Goal: Task Accomplishment & Management: Complete application form

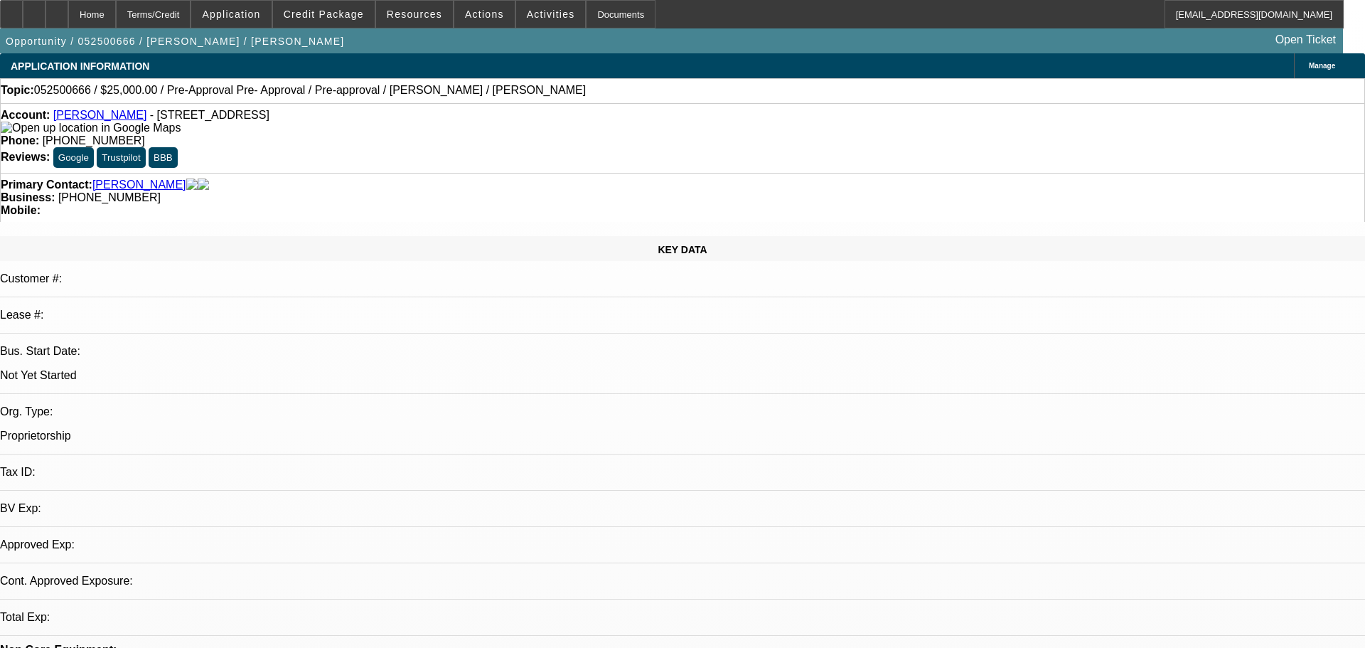
select select "0"
select select "2"
select select "0.1"
select select "4"
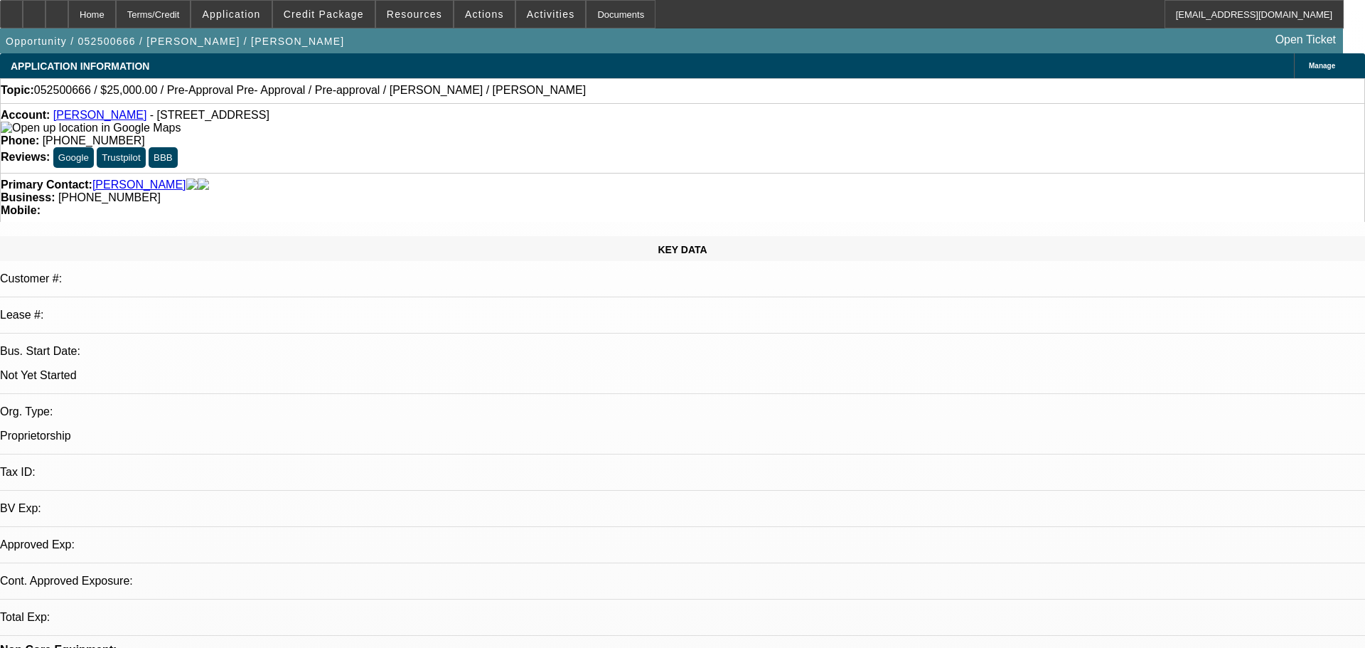
select select "0.15"
select select "2"
select select "0.1"
select select "4"
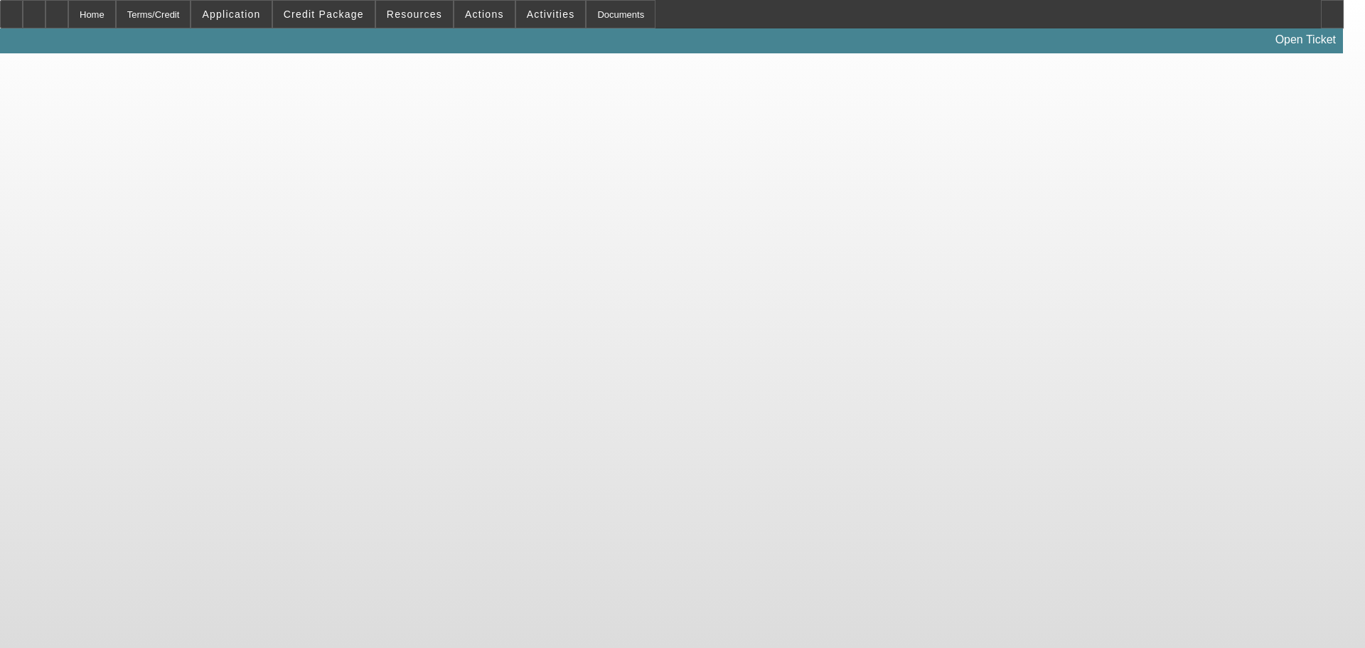
select select "0"
select select "2"
select select "0.1"
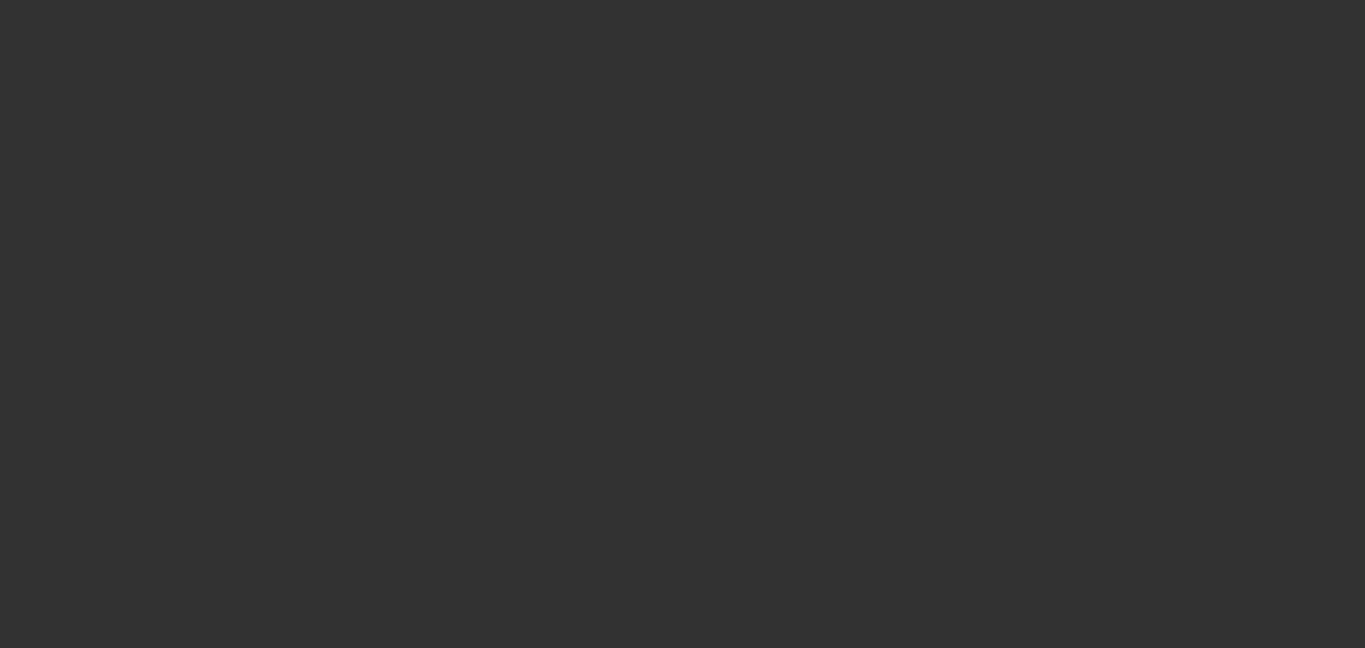
select select "1"
select select "2"
select select "4"
select select "0"
select select "2"
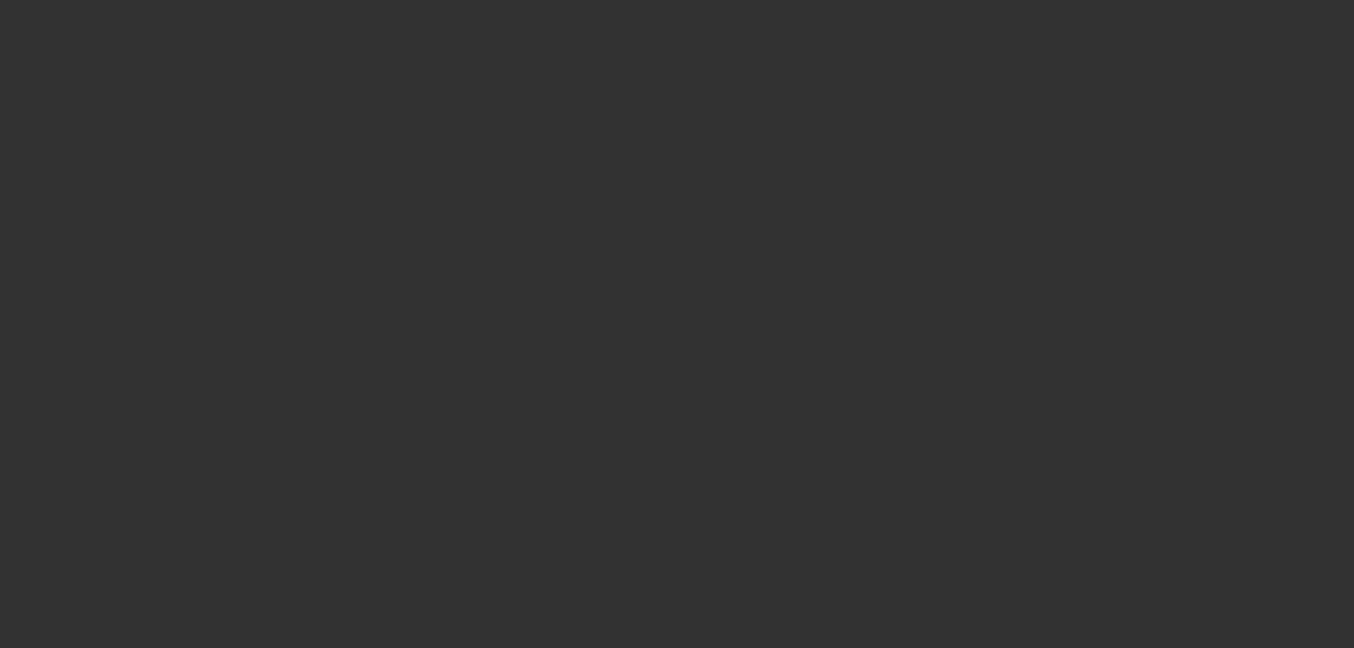
select select "2"
select select "0.1"
select select "4"
select select "0"
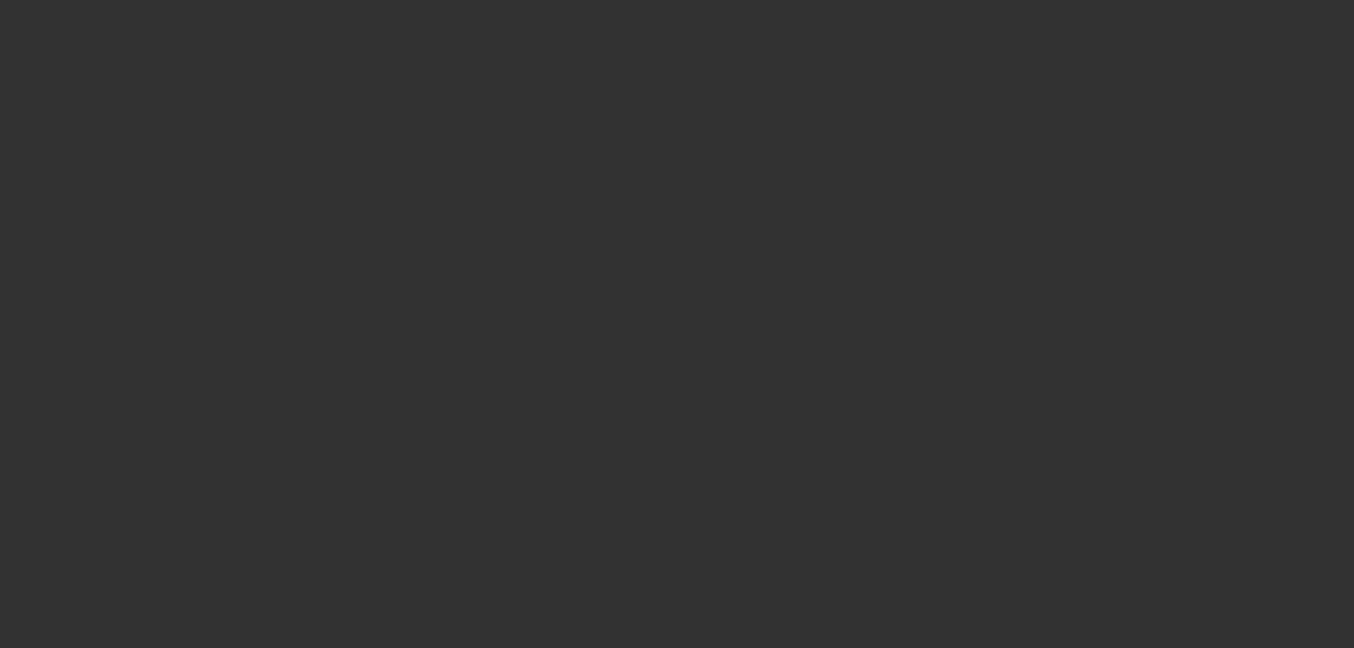
select select "0"
select select "6"
select select "0"
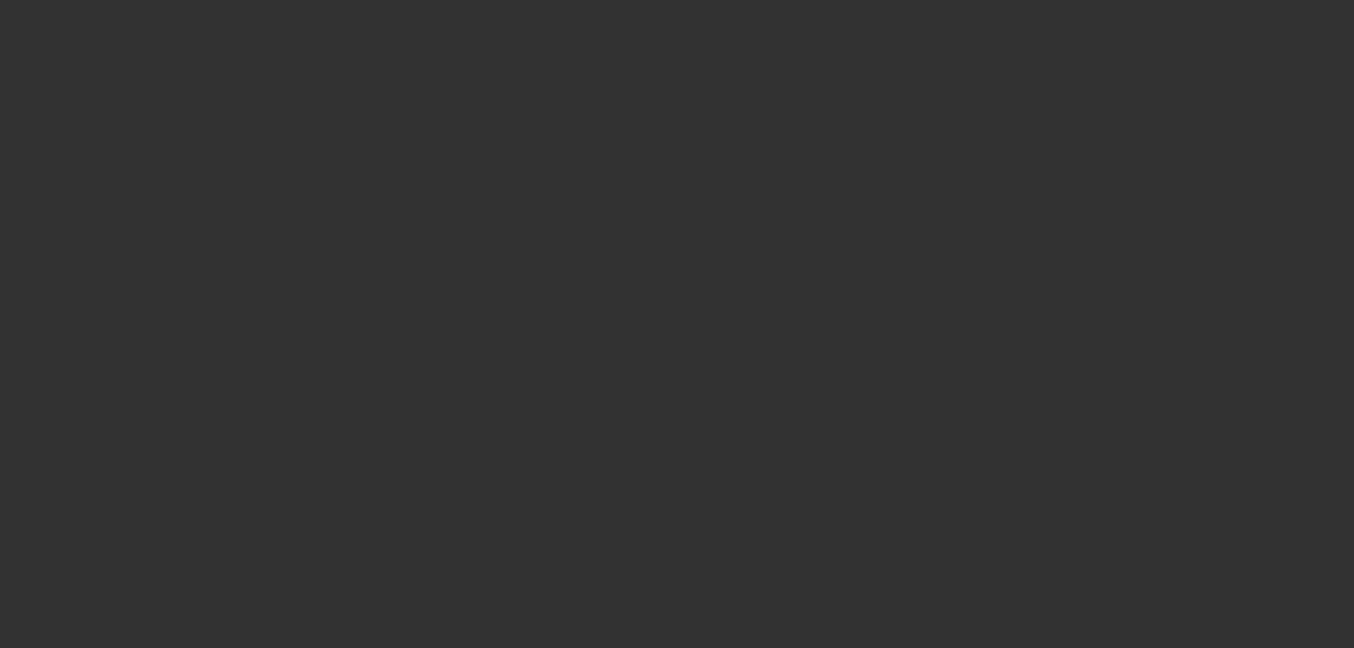
select select "6"
select select "0"
select select "6"
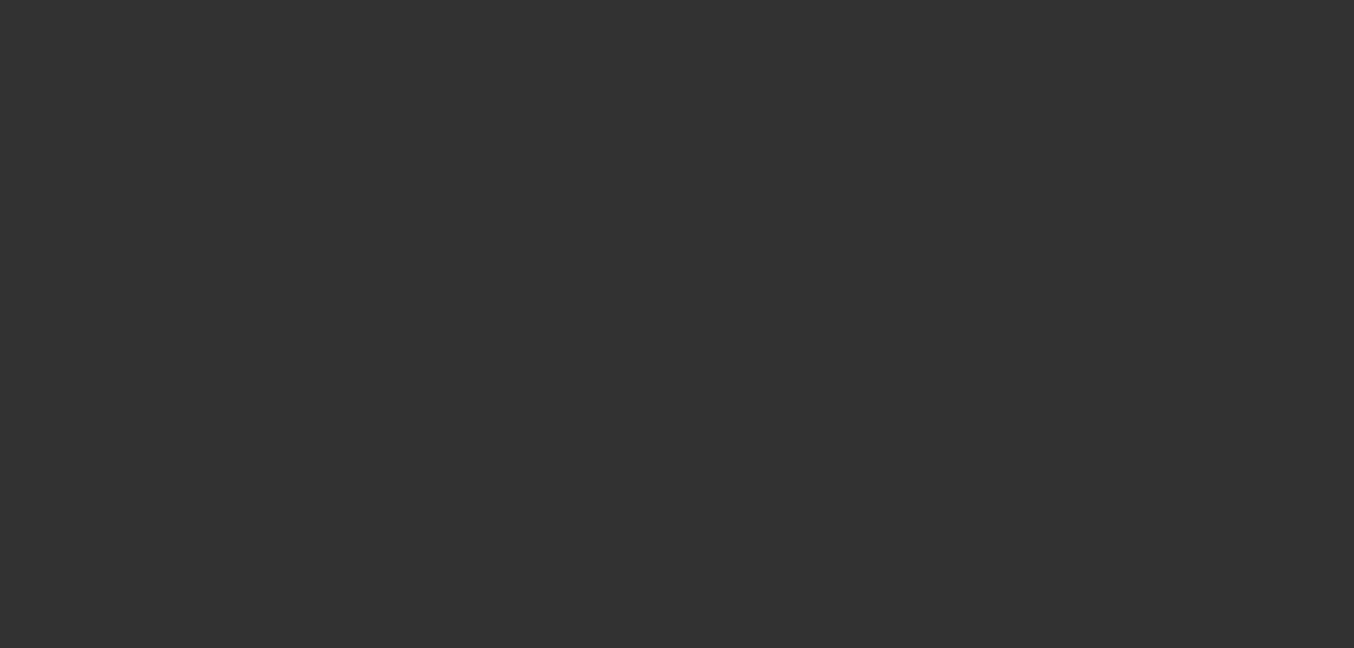
select select "0"
select select "6"
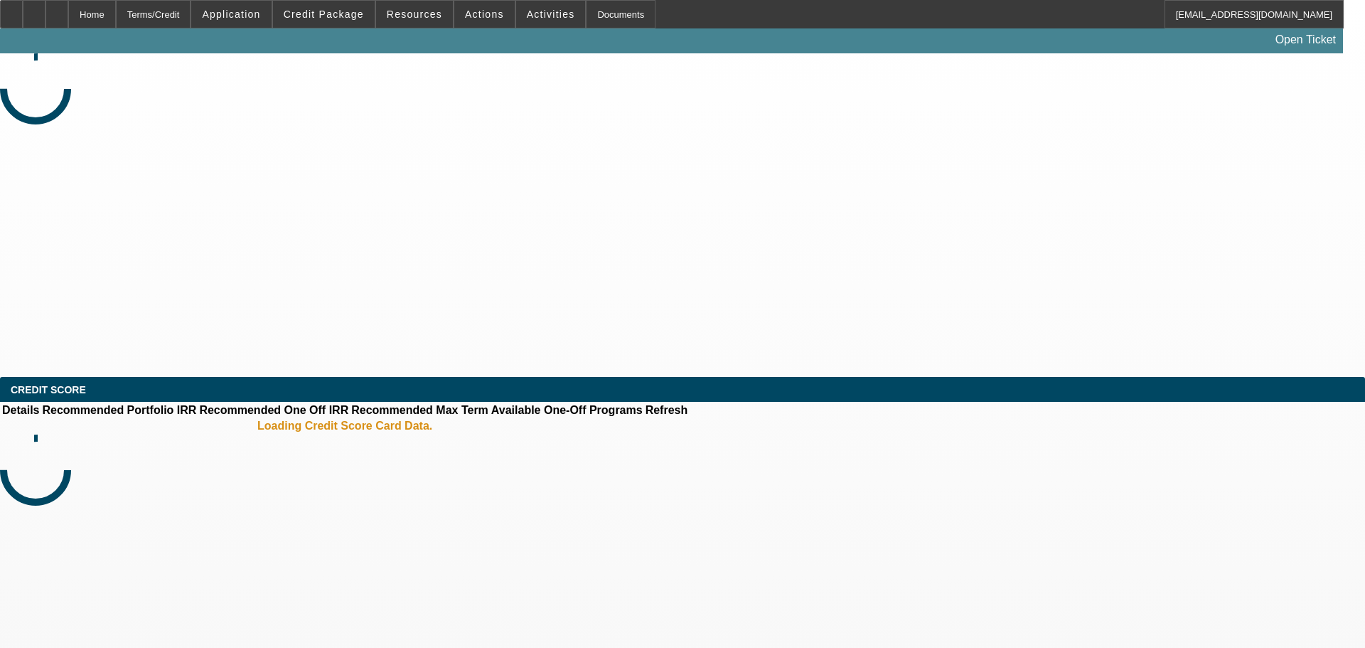
select select "0"
select select "2"
select select "0.1"
select select "4"
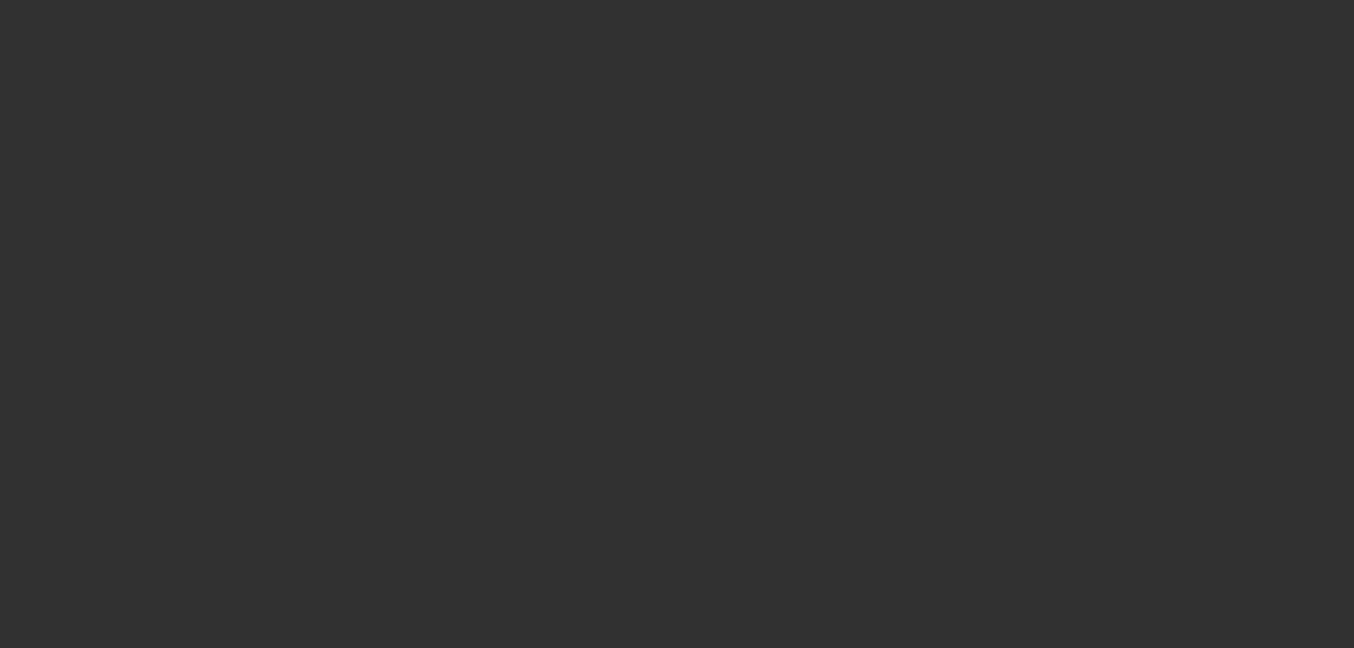
select select "0"
select select "6"
select select "0"
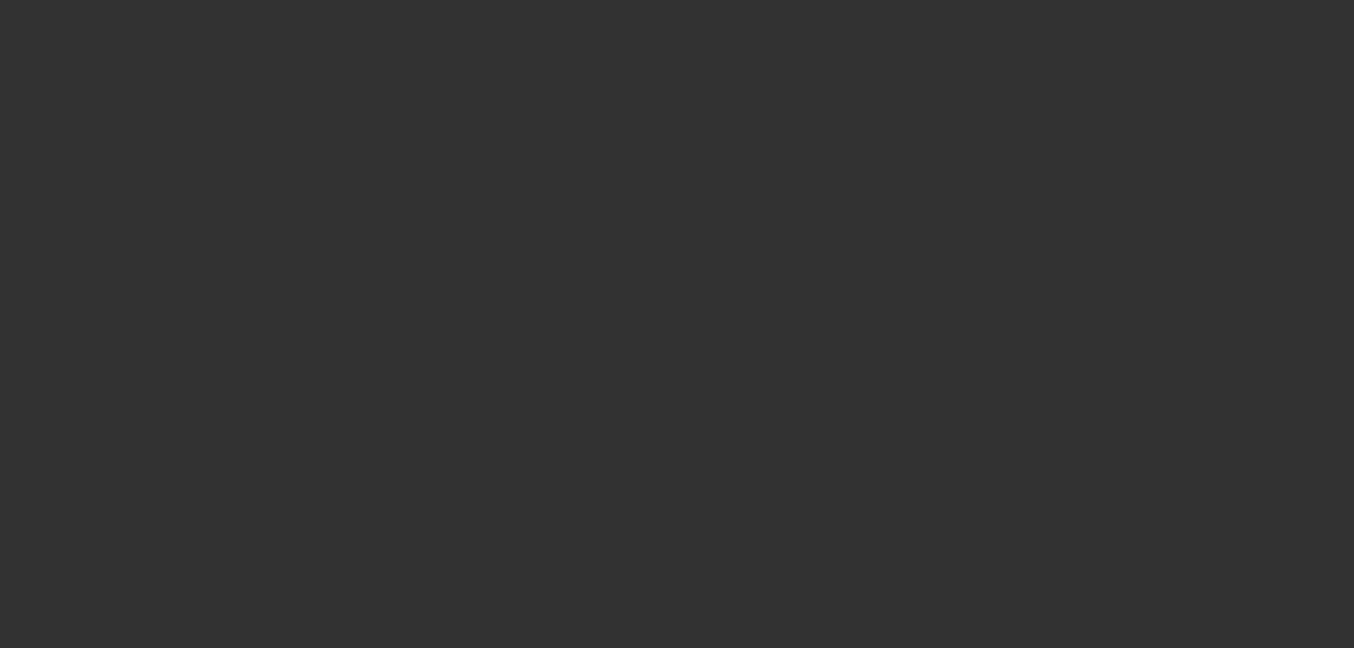
select select "0"
select select "6"
select select "0"
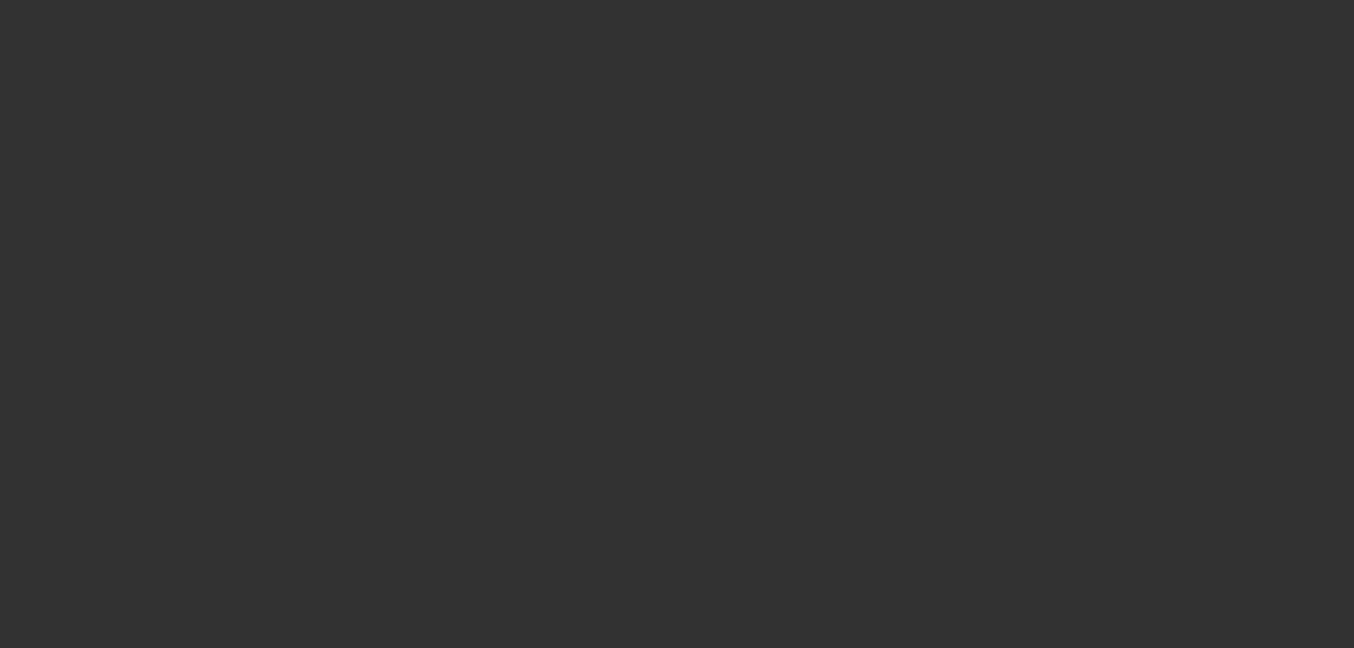
select select "0"
select select "6"
select select "0"
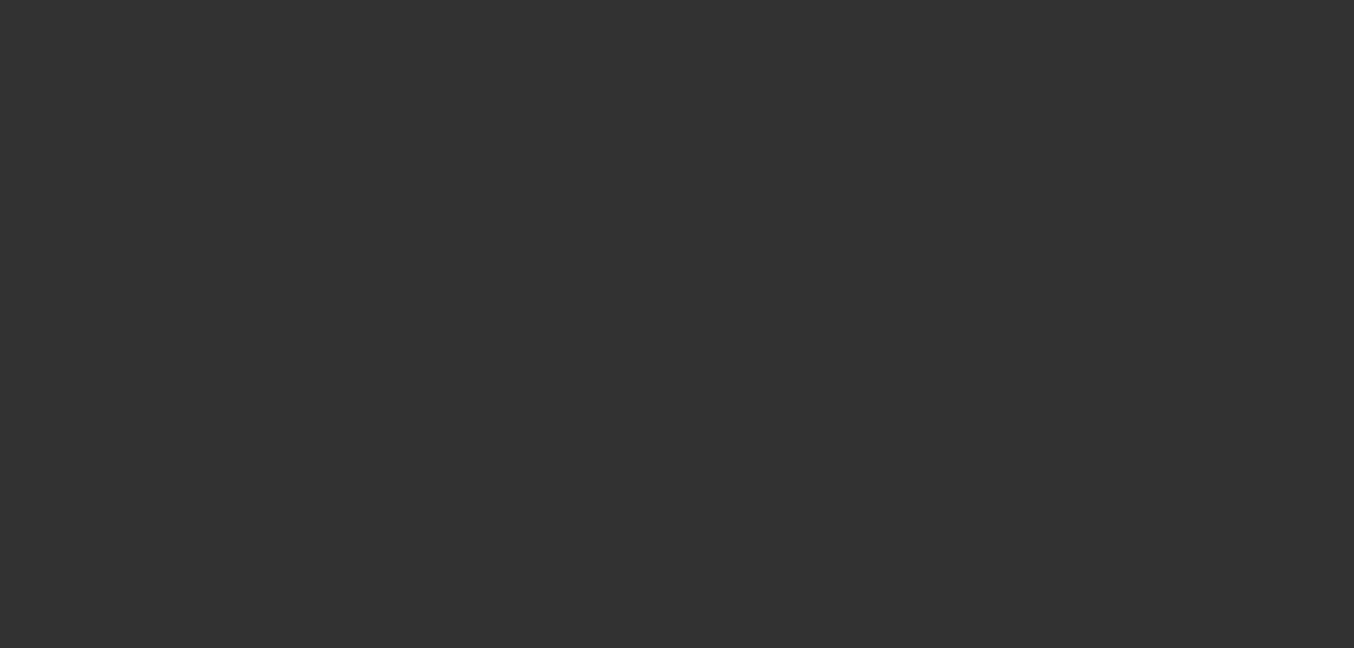
select select "6"
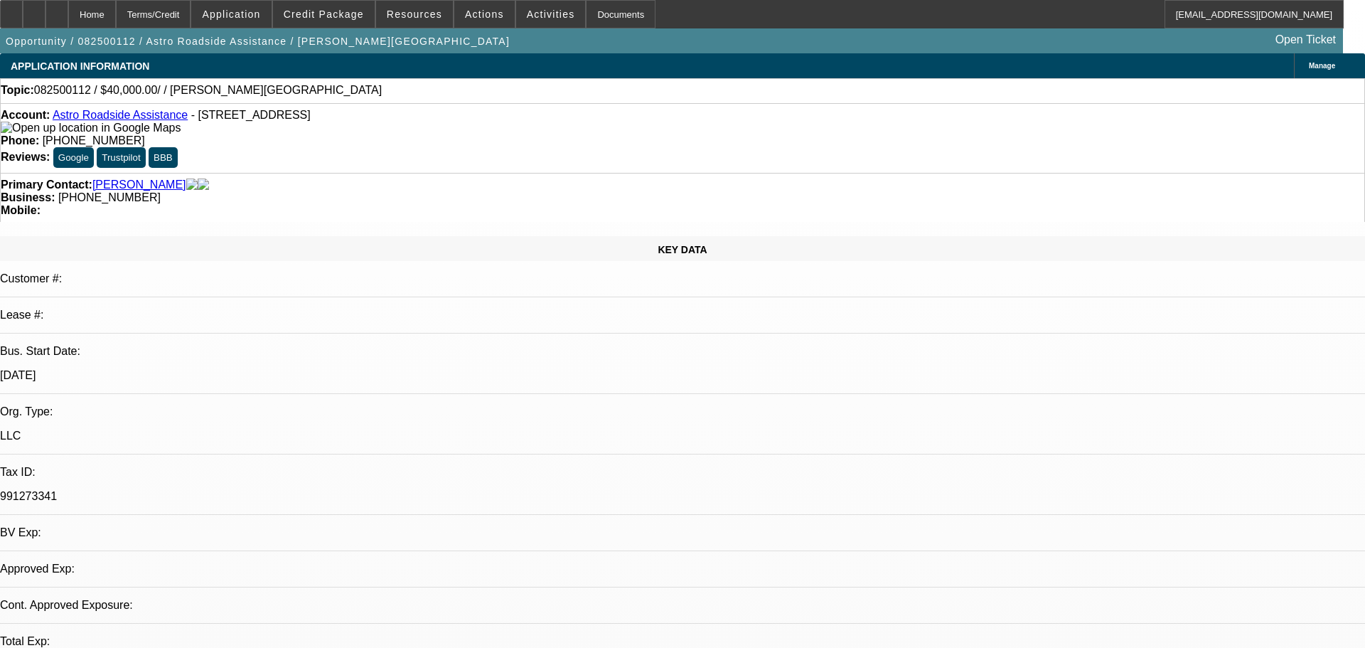
select select "0"
select select "2"
select select "0.1"
select select "4"
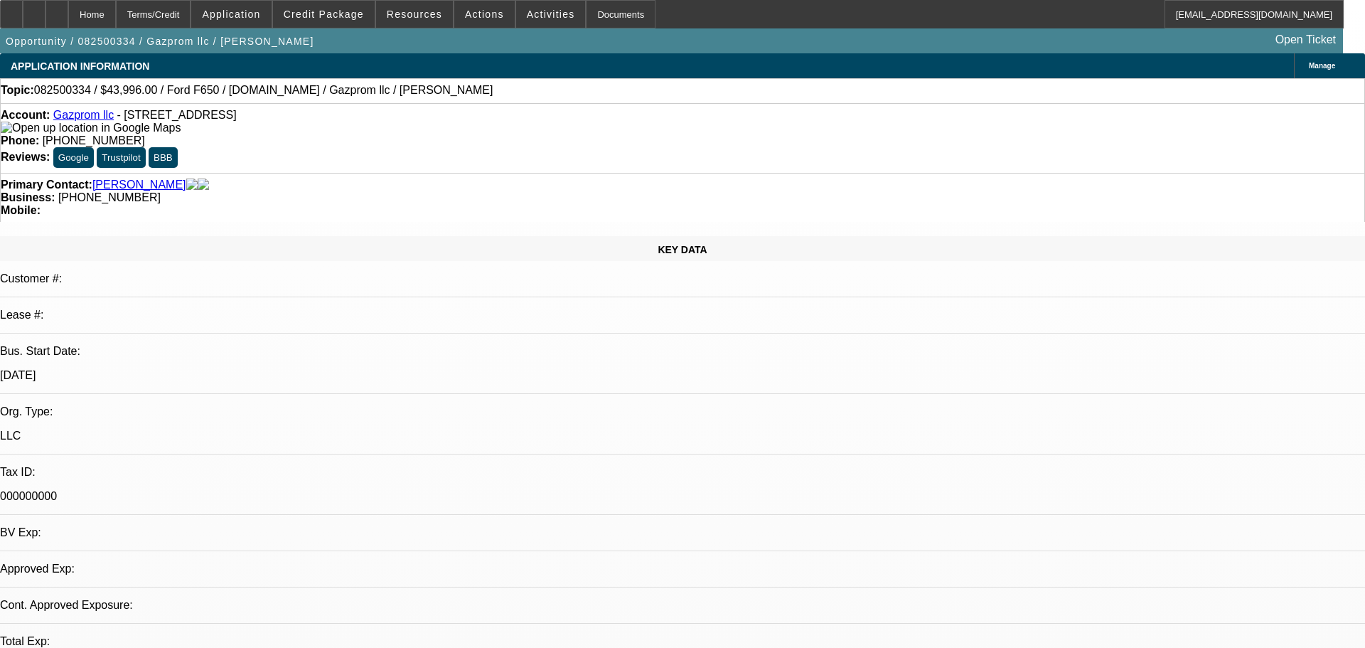
select select "0"
select select "2"
select select "0.1"
select select "4"
select select "0.2"
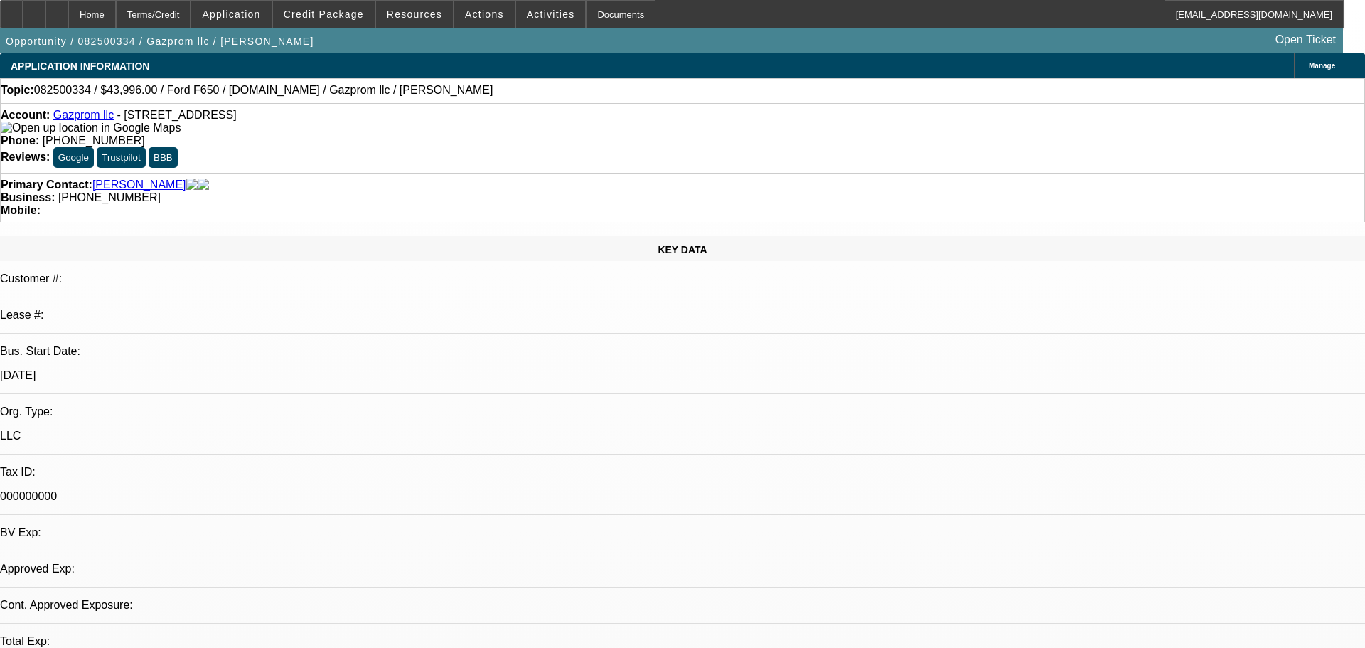
select select "0"
select select "2"
select select "0.1"
select select "4"
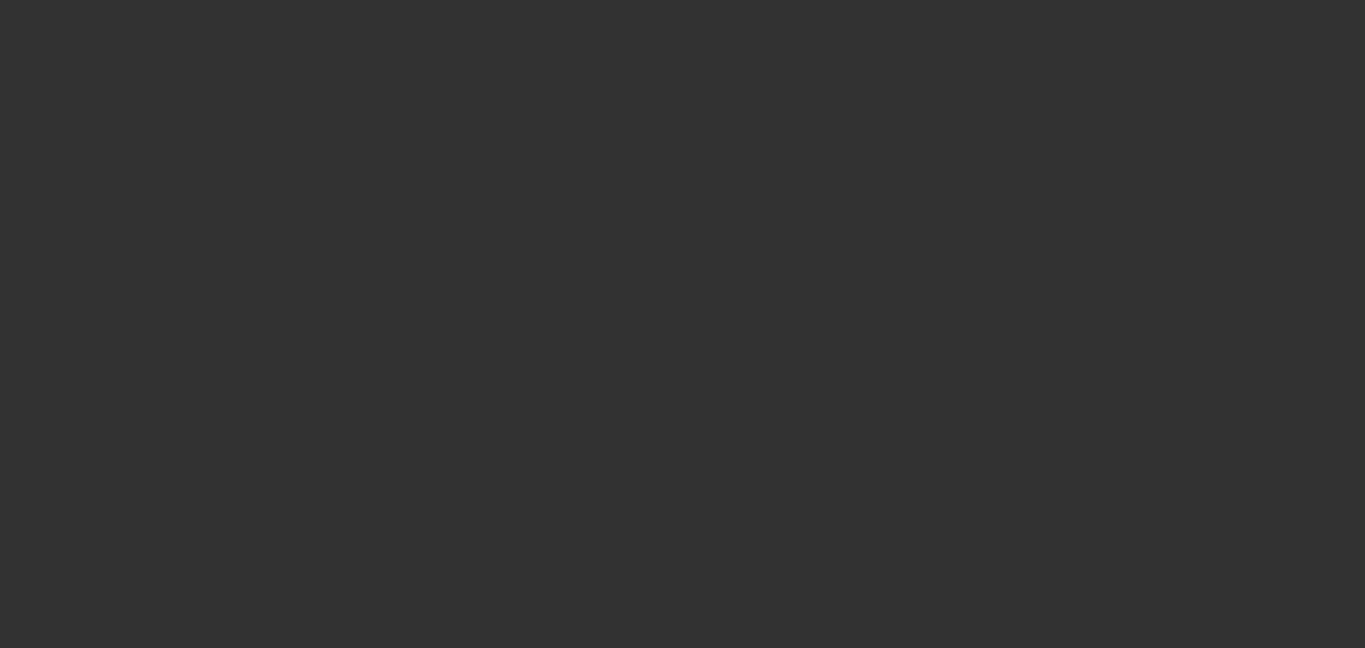
select select "0"
select select "2"
select select "0.1"
select select "4"
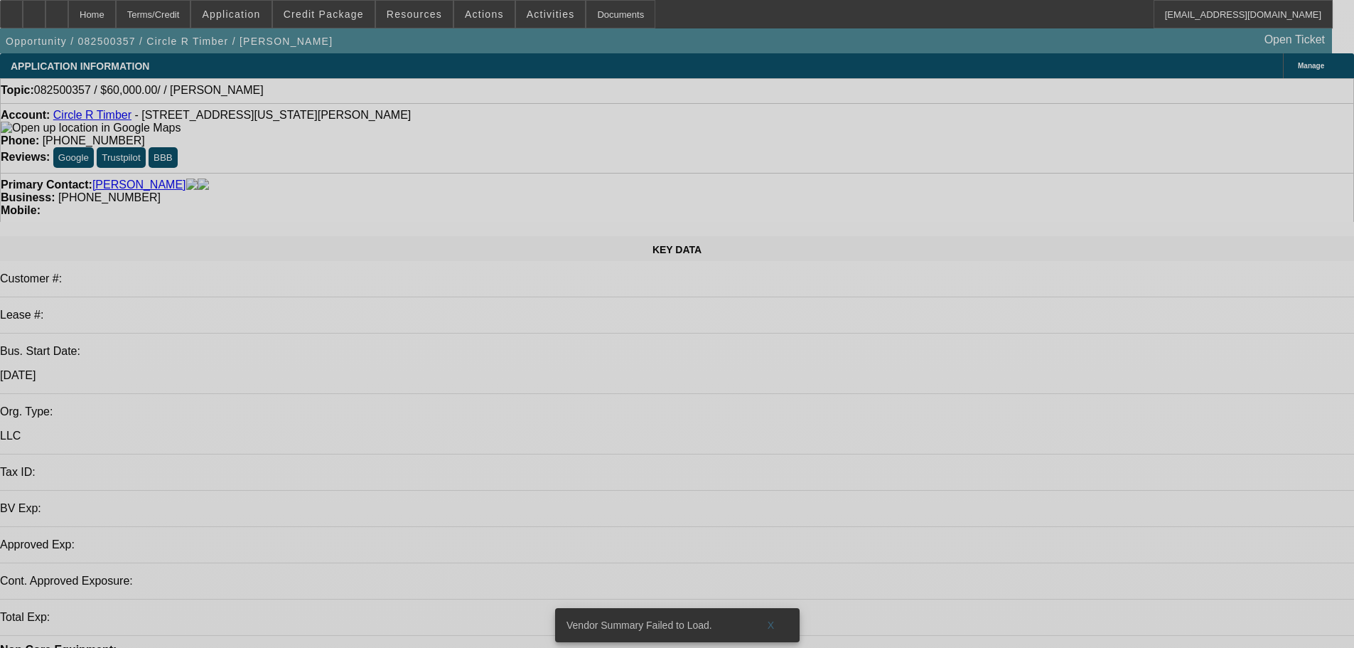
select select "0"
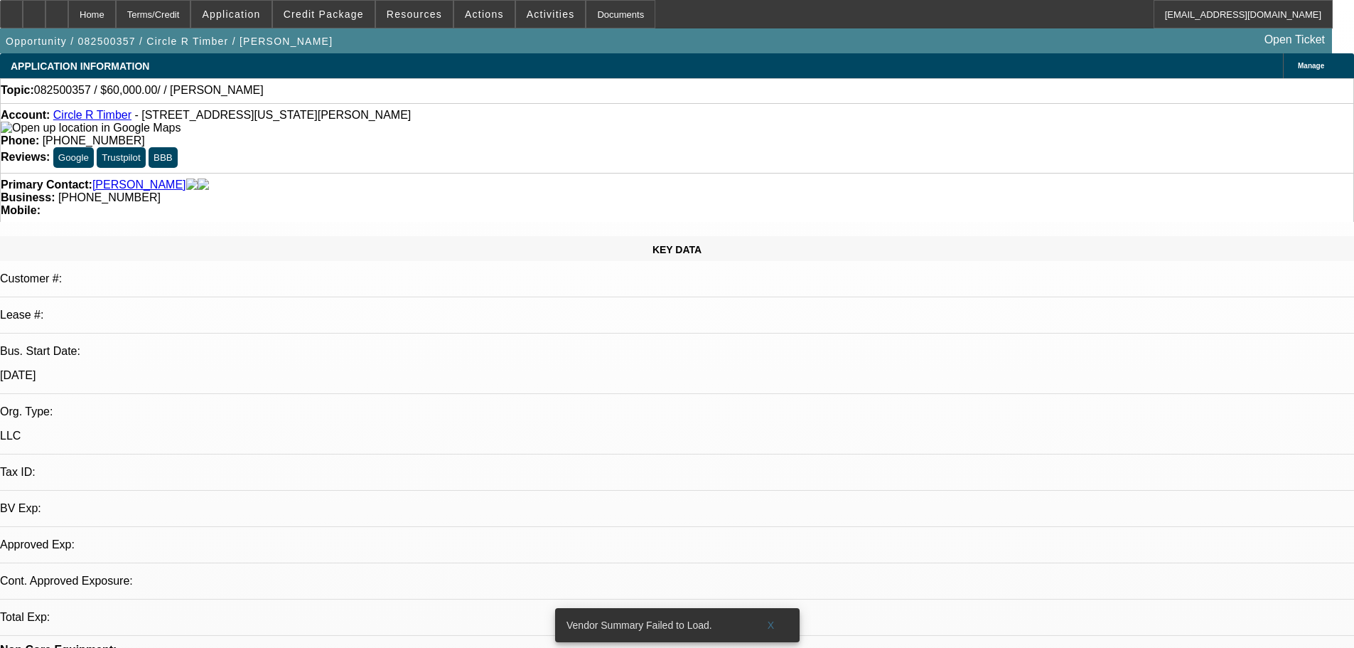
select select "2"
select select "0.1"
select select "1"
select select "2"
select select "4"
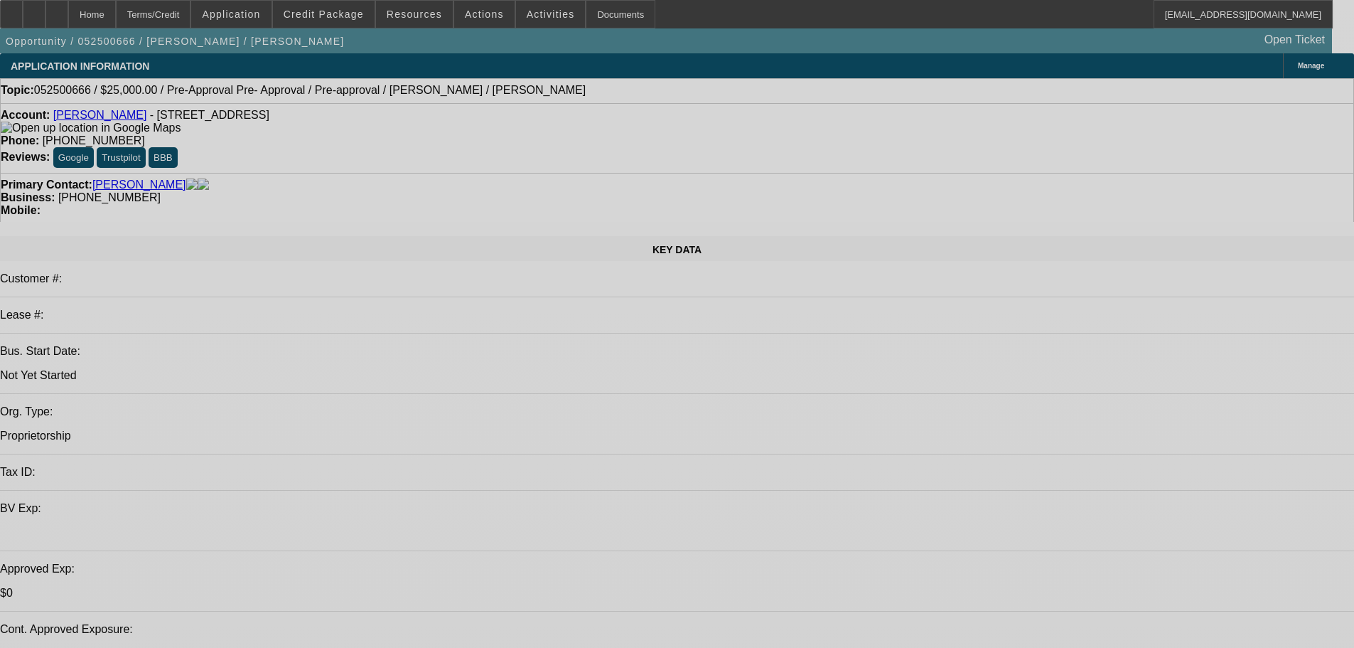
select select "0"
select select "2"
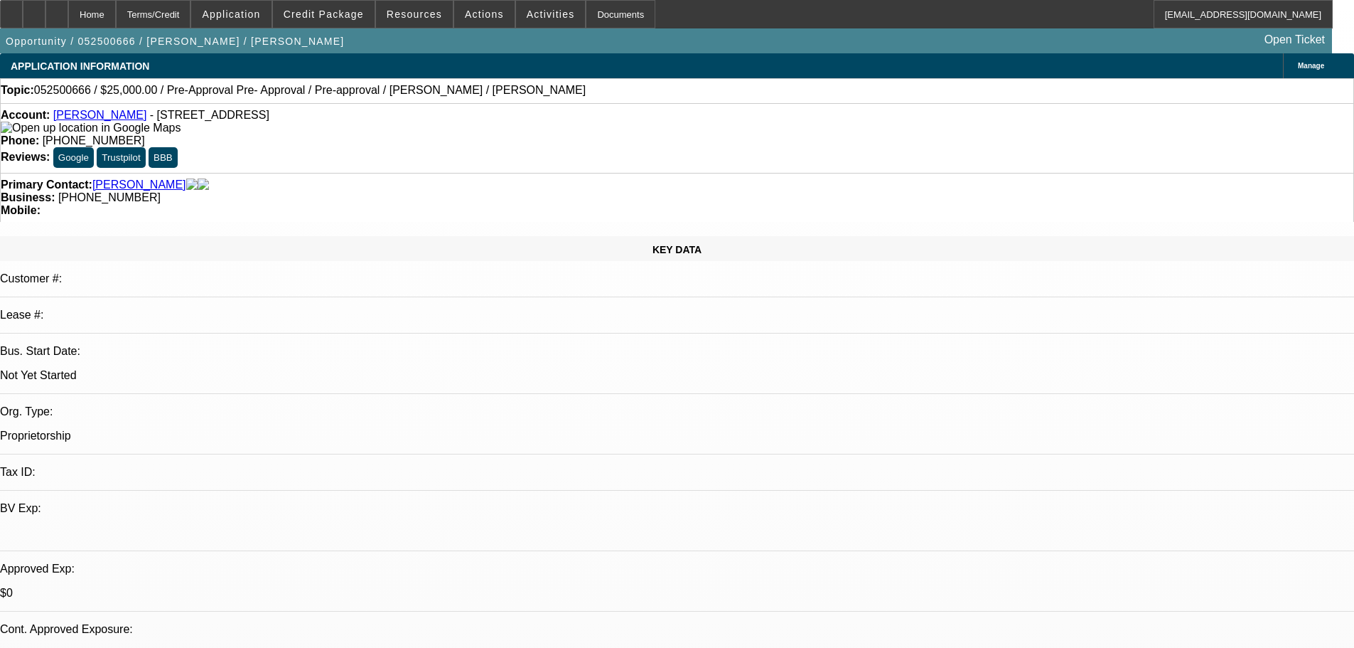
select select "2"
select select "0.1"
select select "4"
select select "0.15"
select select "2"
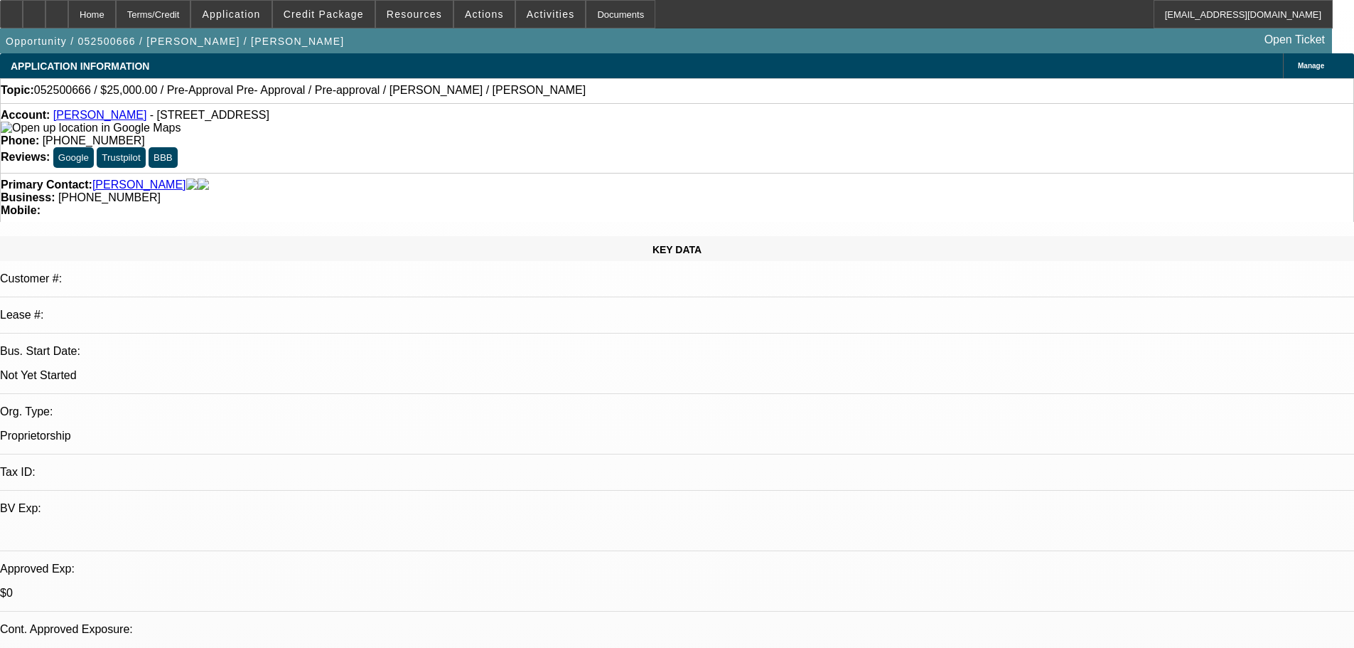
select select "2"
select select "0.1"
select select "4"
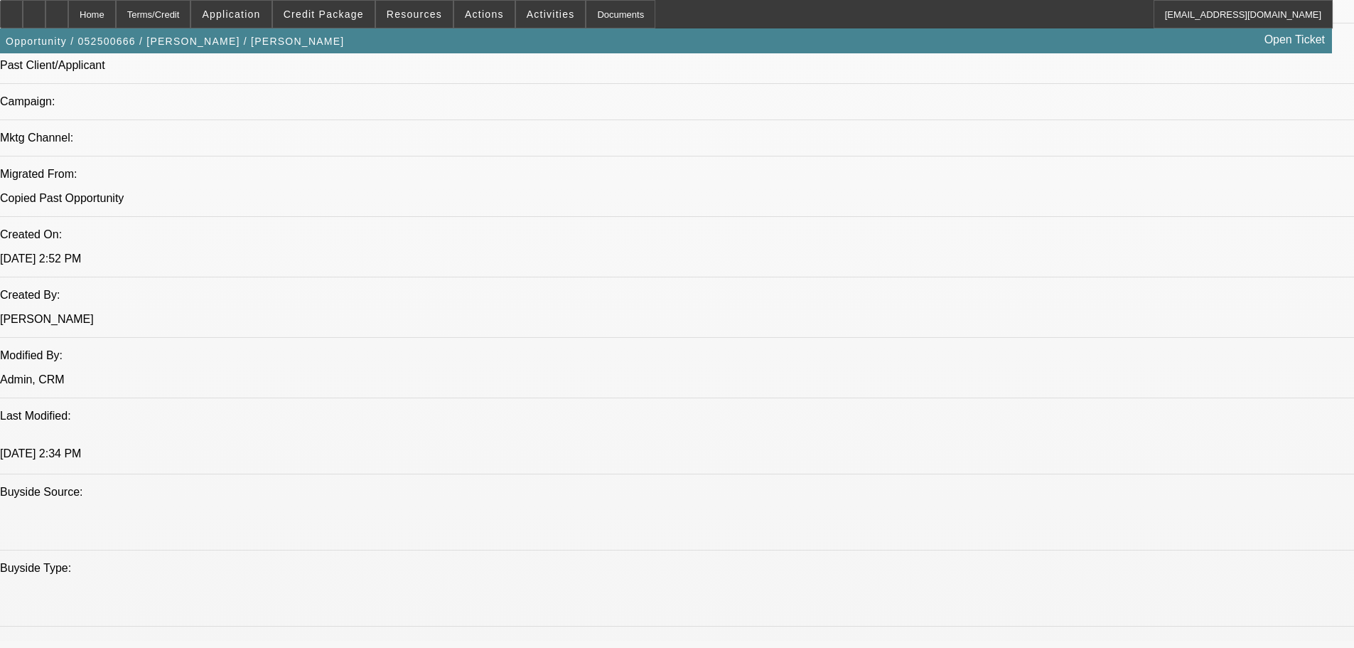
scroll to position [782, 0]
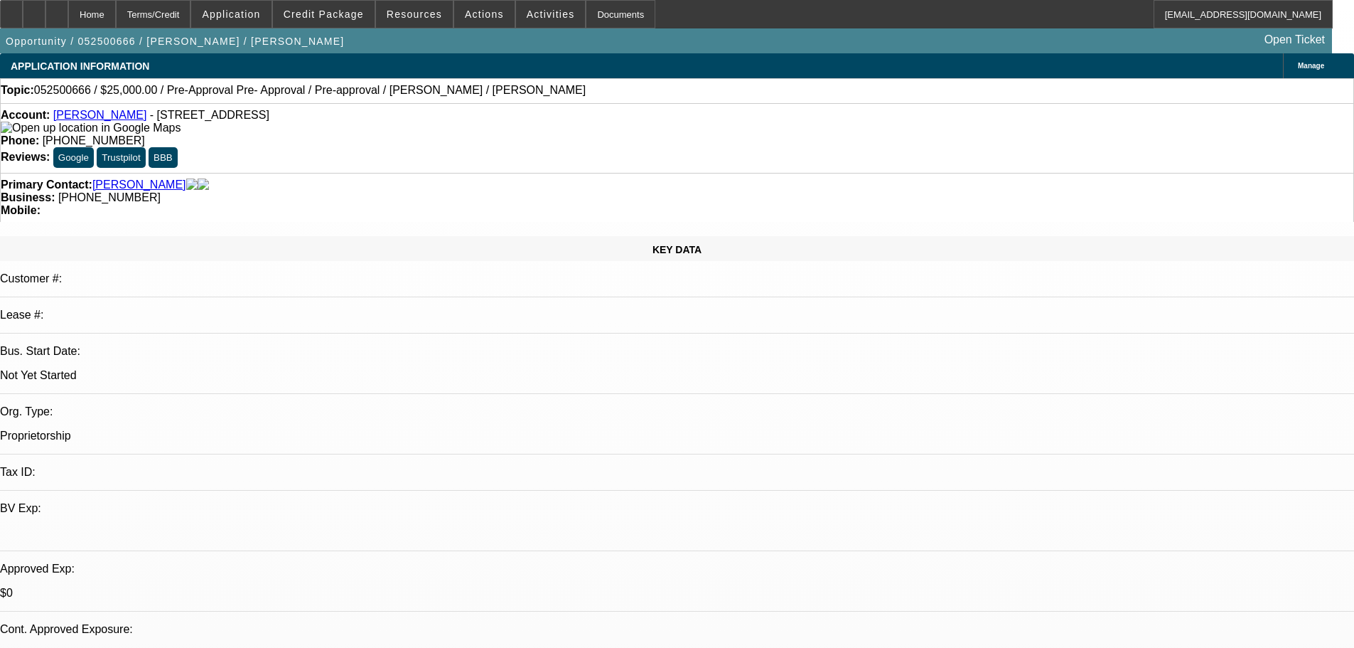
scroll to position [284, 0]
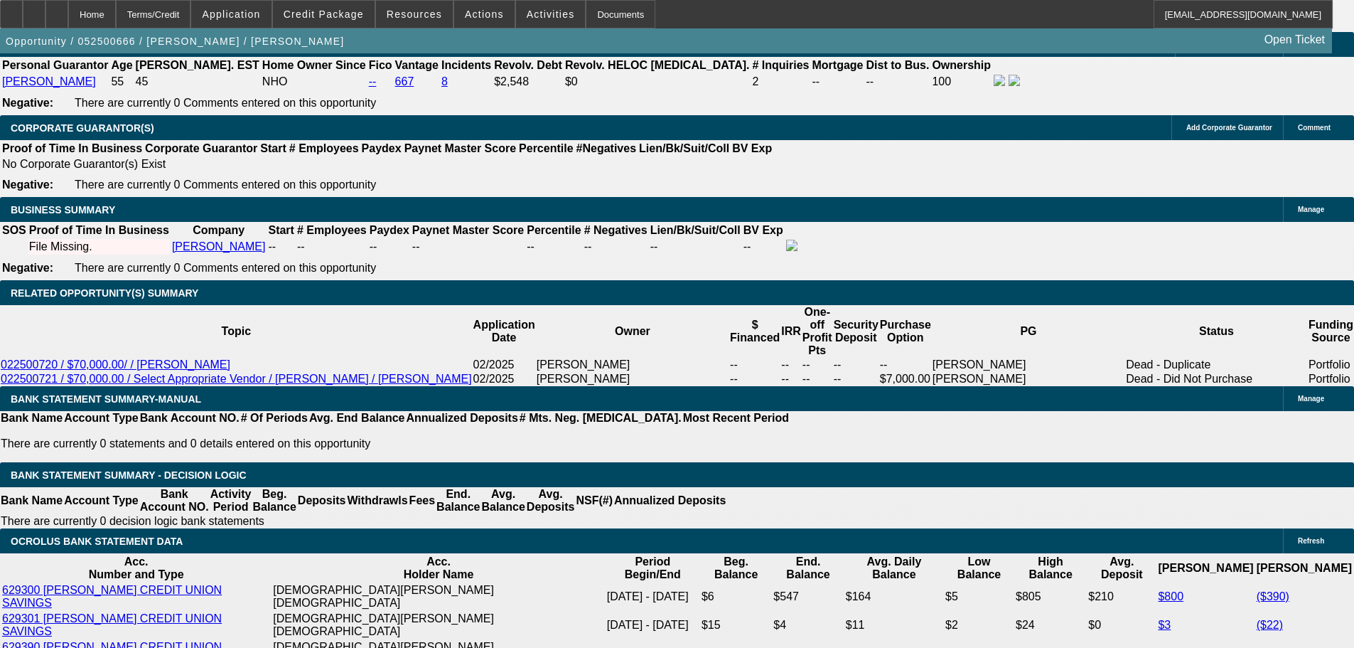
scroll to position [2204, 0]
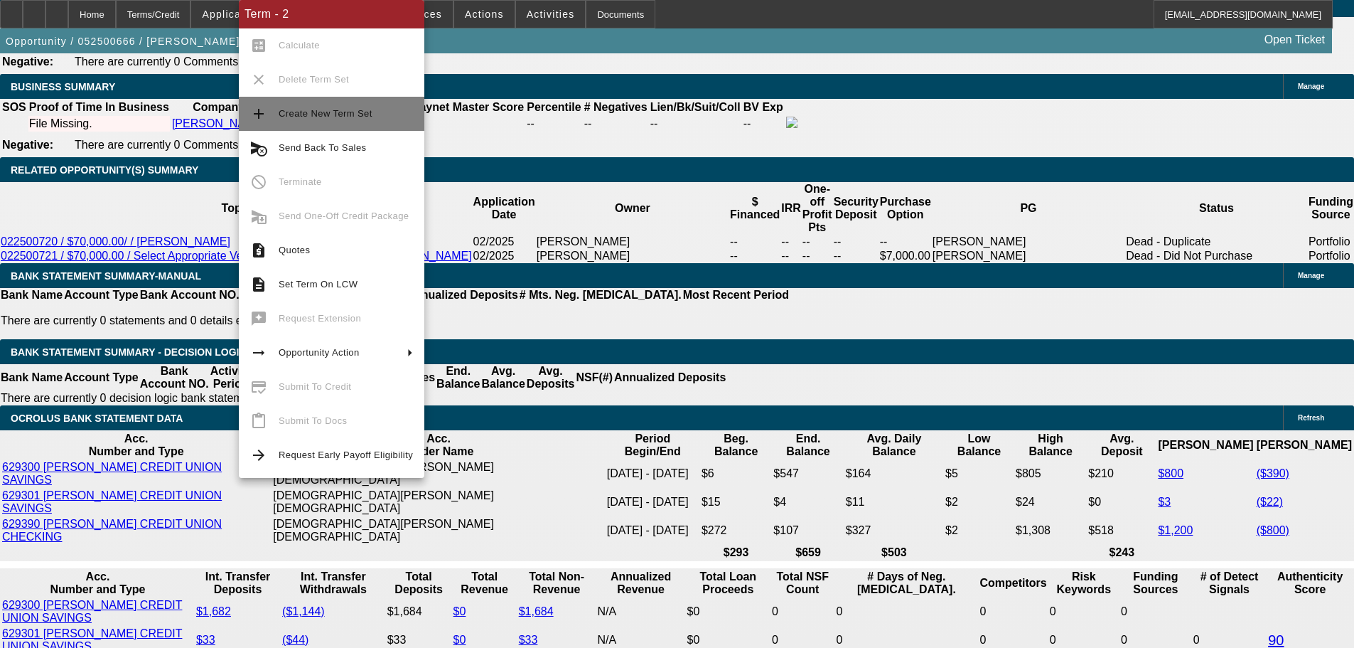
click at [356, 109] on span "Create New Term Set" at bounding box center [326, 113] width 94 height 11
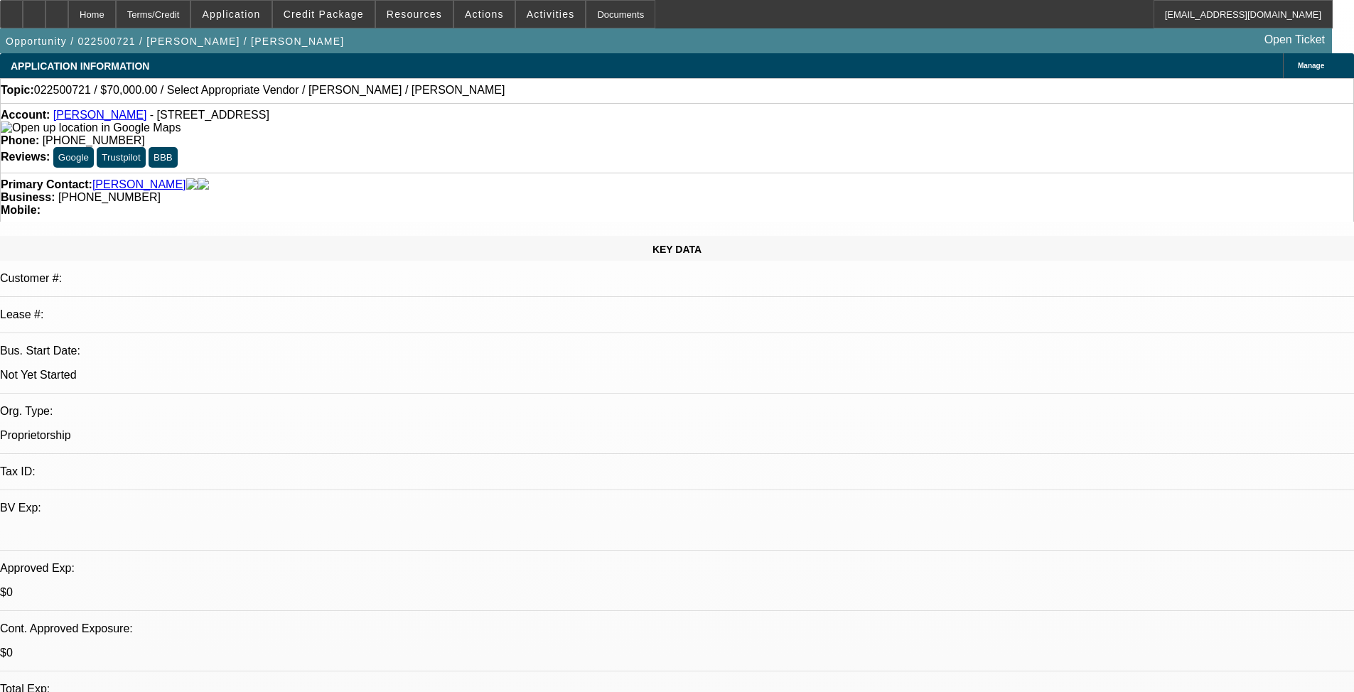
select select "0"
select select "2"
select select "0.1"
select select "4"
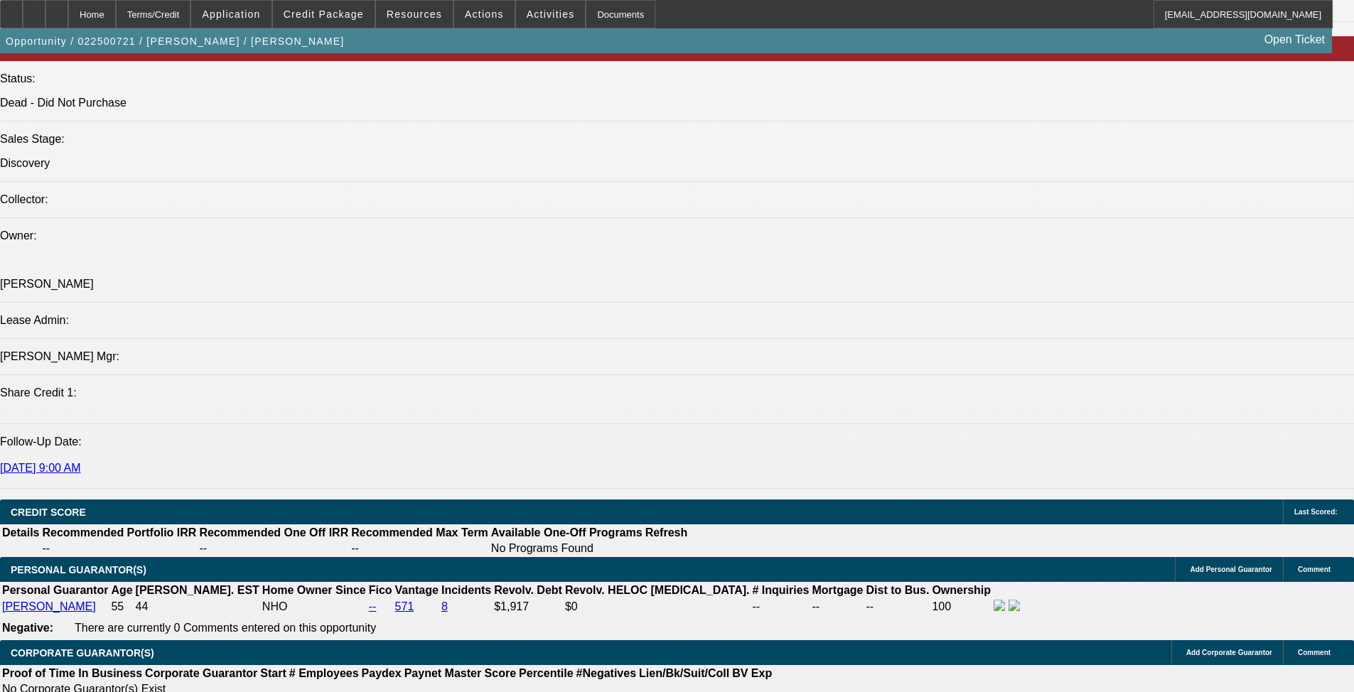
scroll to position [1706, 0]
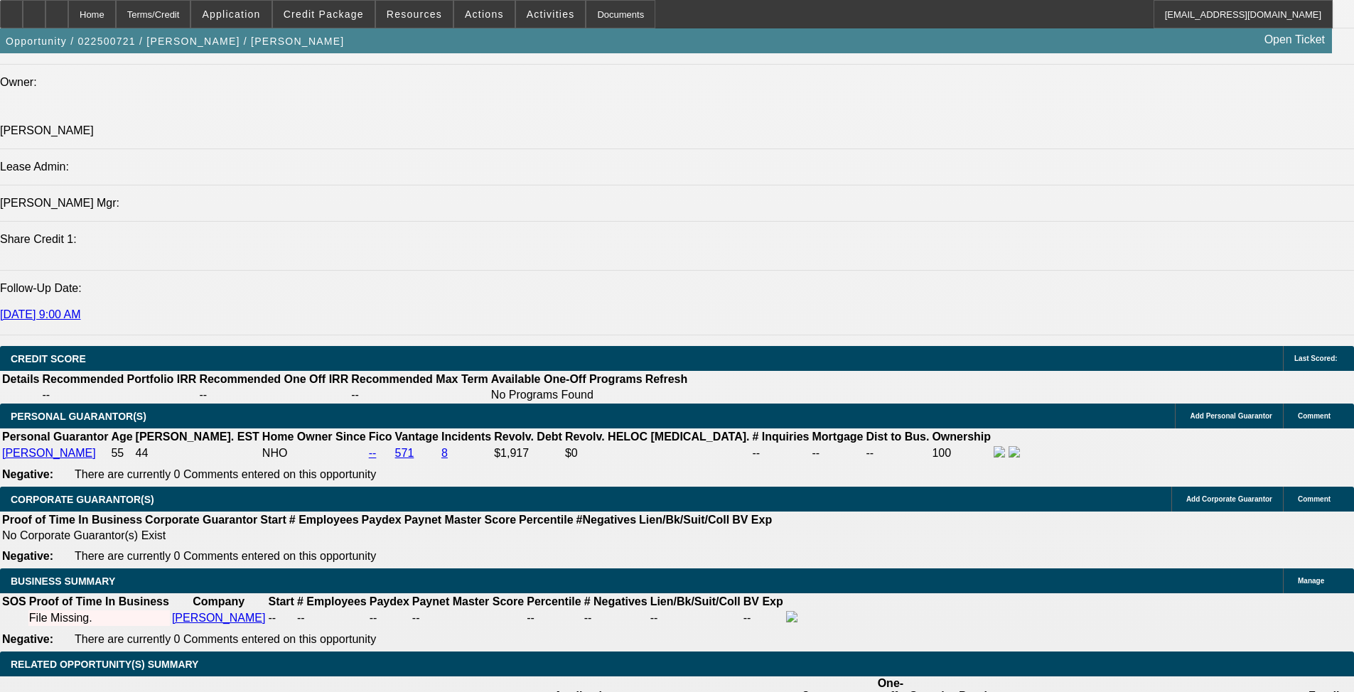
click at [357, 23] on span at bounding box center [324, 14] width 102 height 34
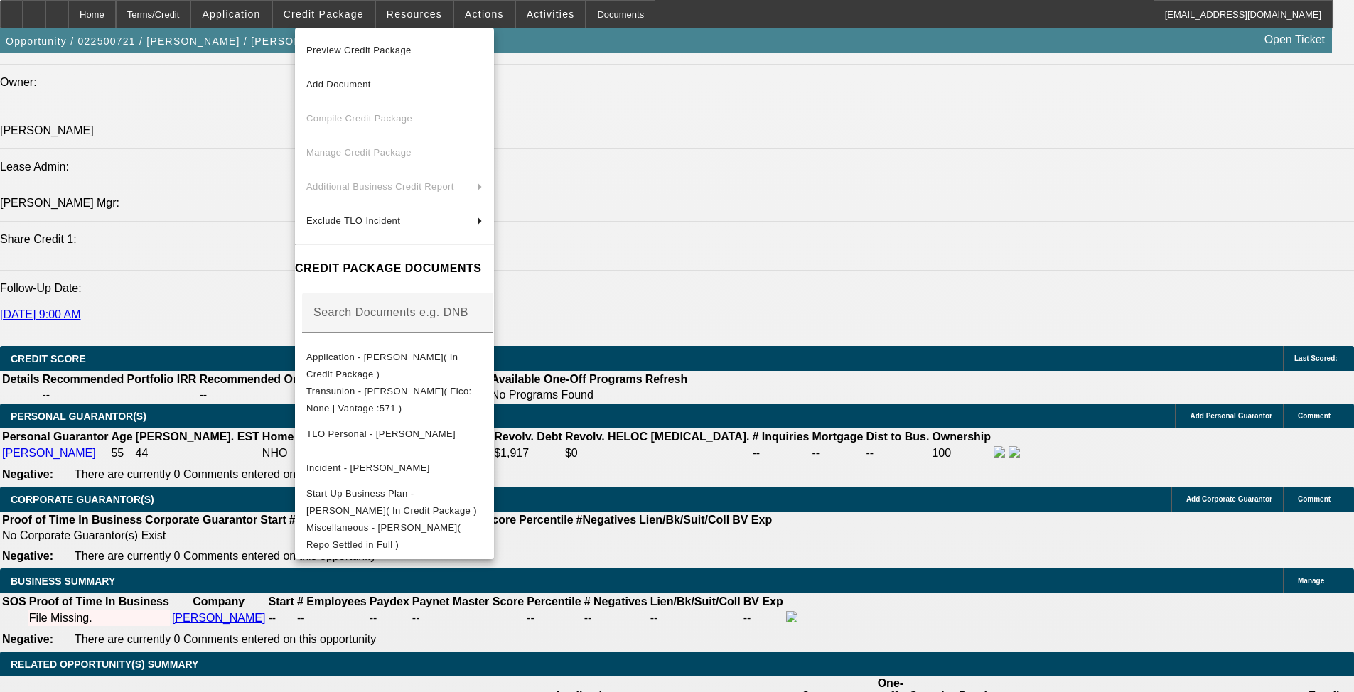
click at [568, 563] on div at bounding box center [677, 346] width 1354 height 692
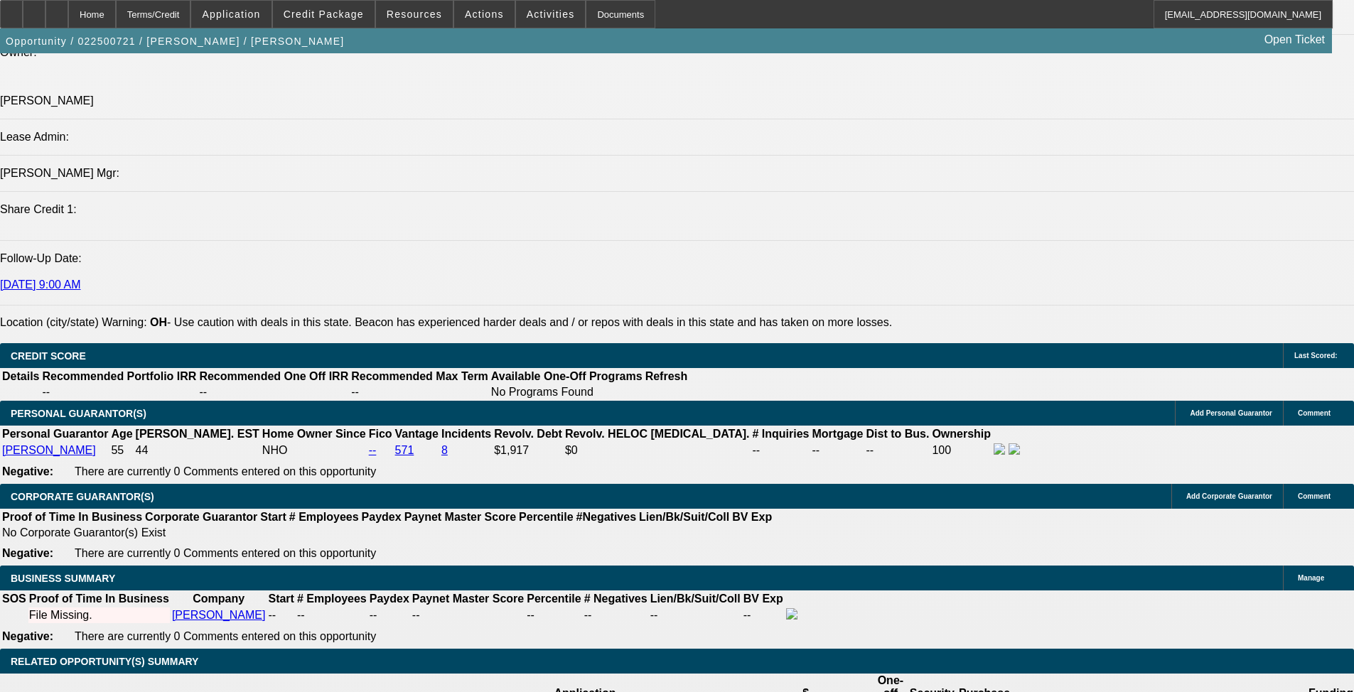
scroll to position [1756, 0]
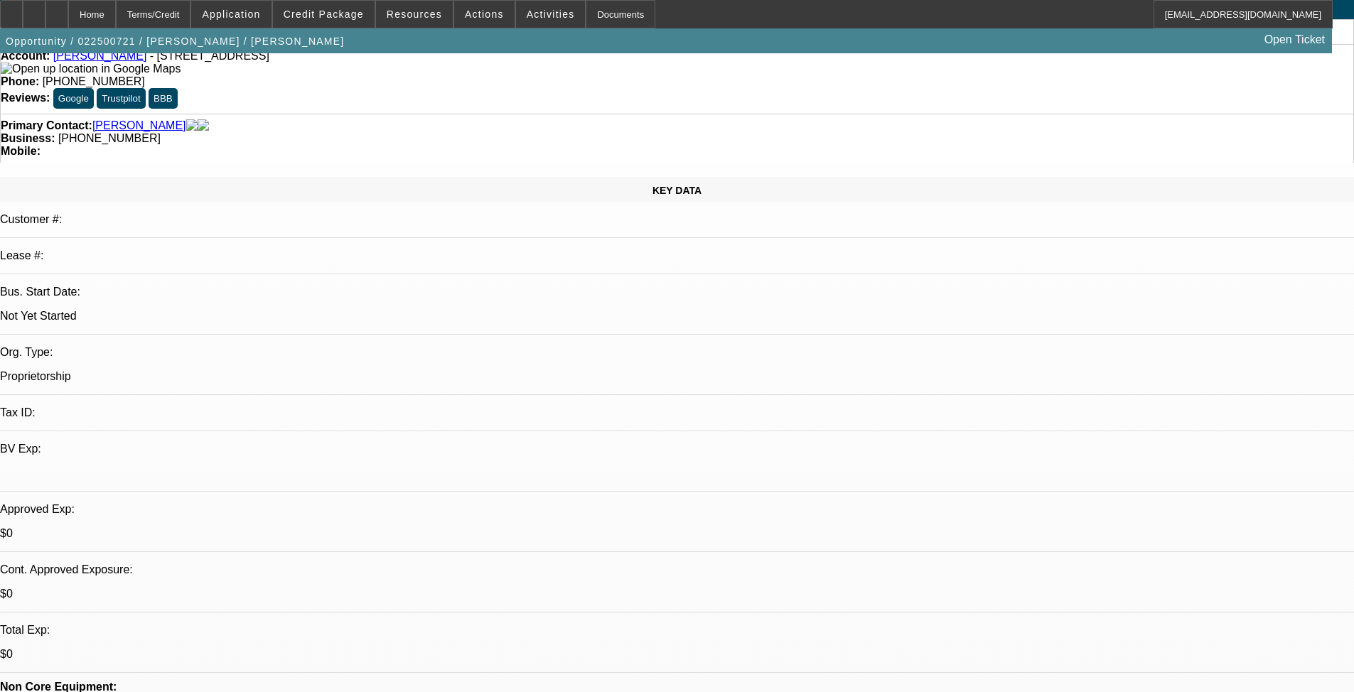
scroll to position [0, 0]
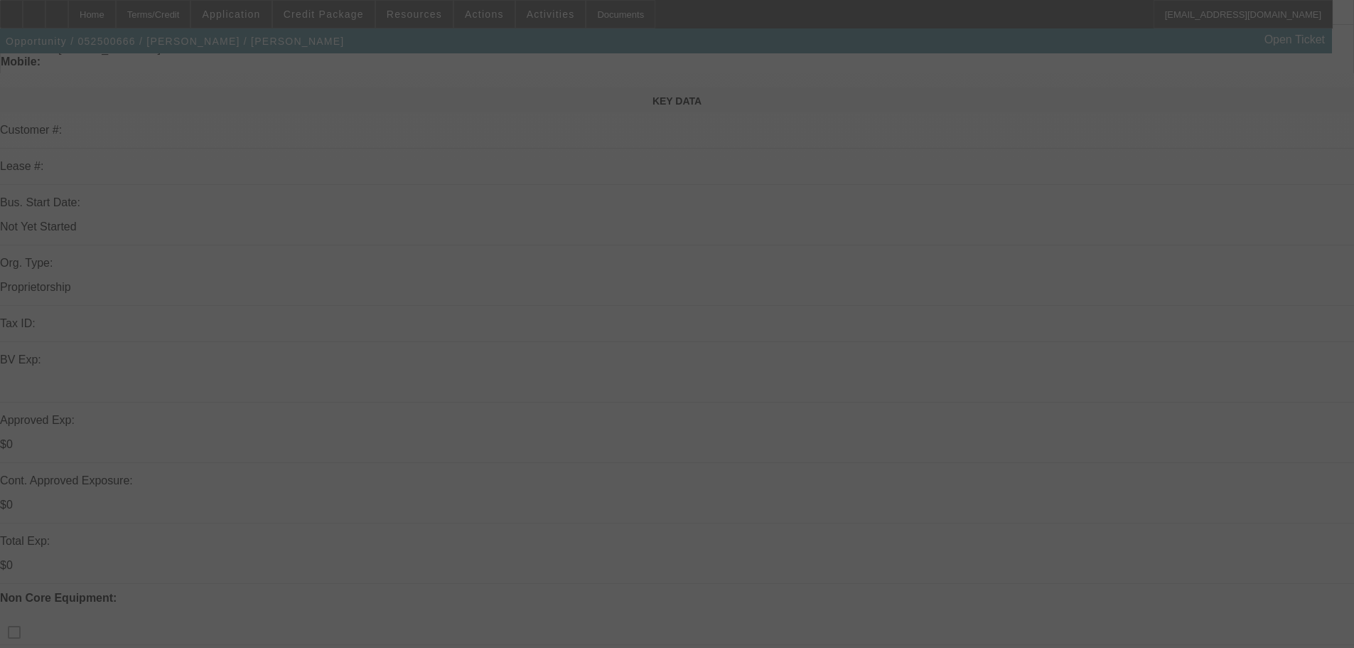
scroll to position [284, 0]
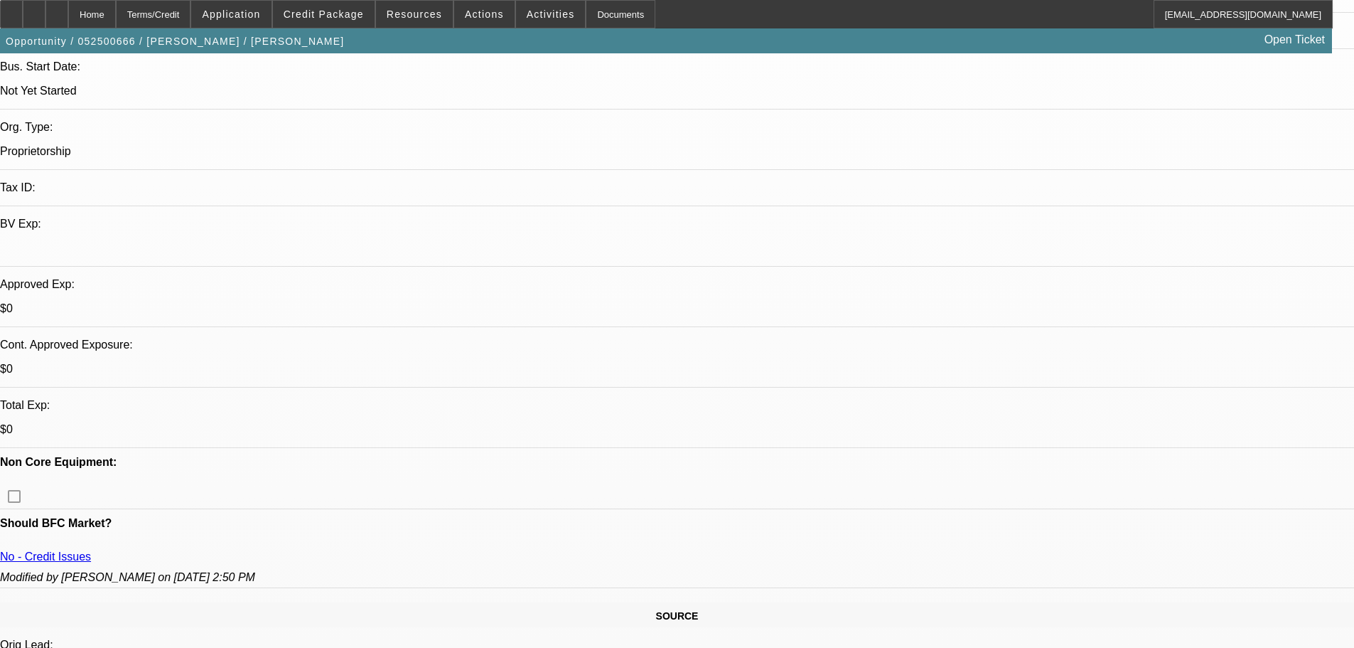
select select "0"
select select "2"
select select "0.1"
select select "4"
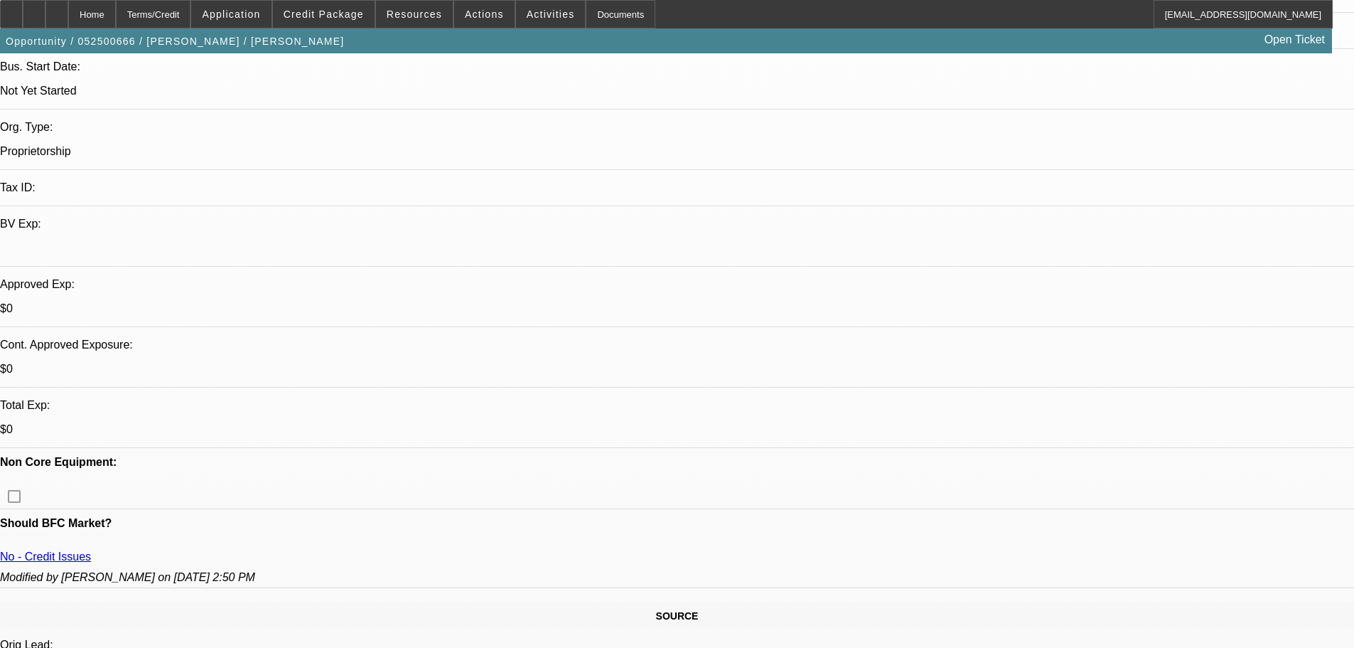
select select "0"
select select "2"
select select "0.1"
select select "4"
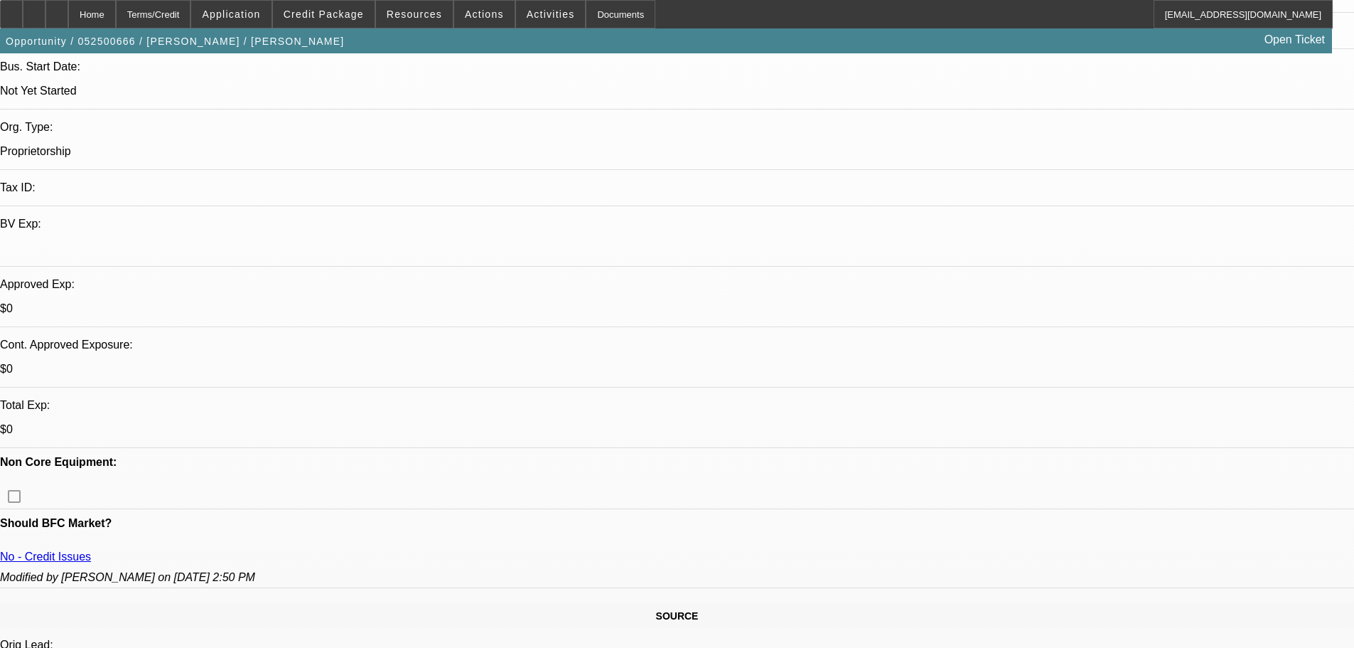
select select "0.15"
select select "2"
select select "0.1"
select select "4"
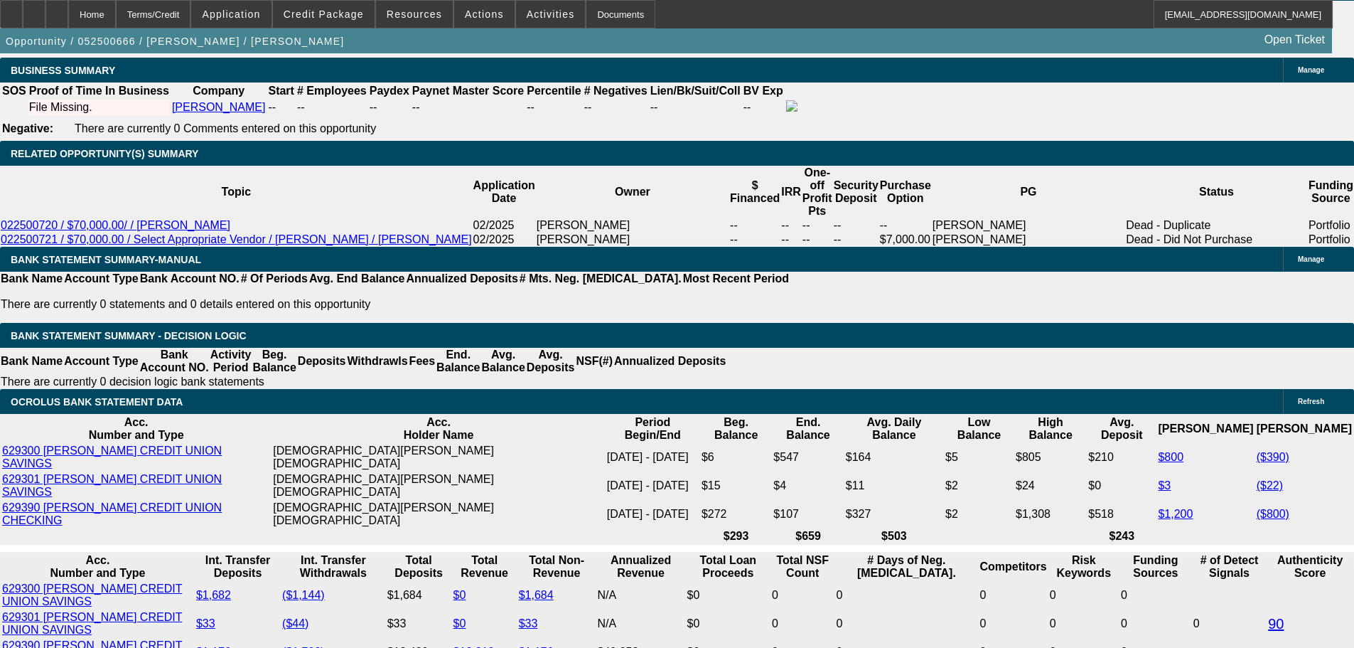
scroll to position [2275, 0]
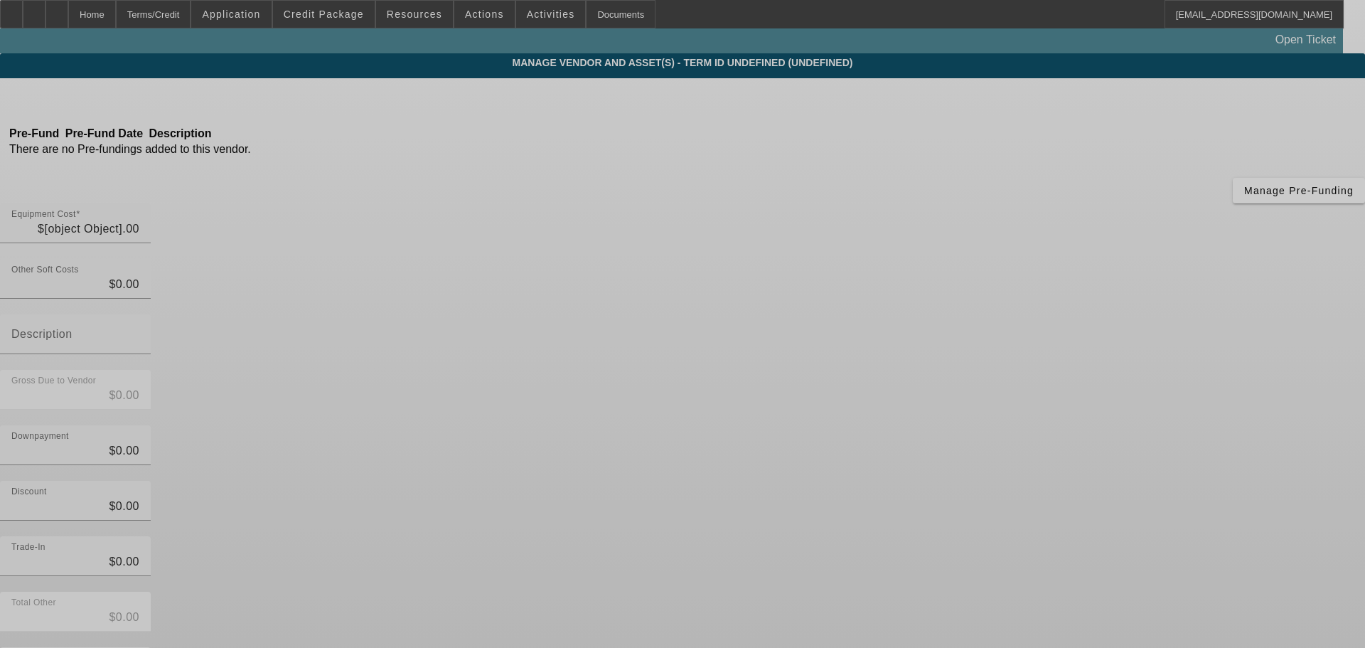
type input "$45,000.00"
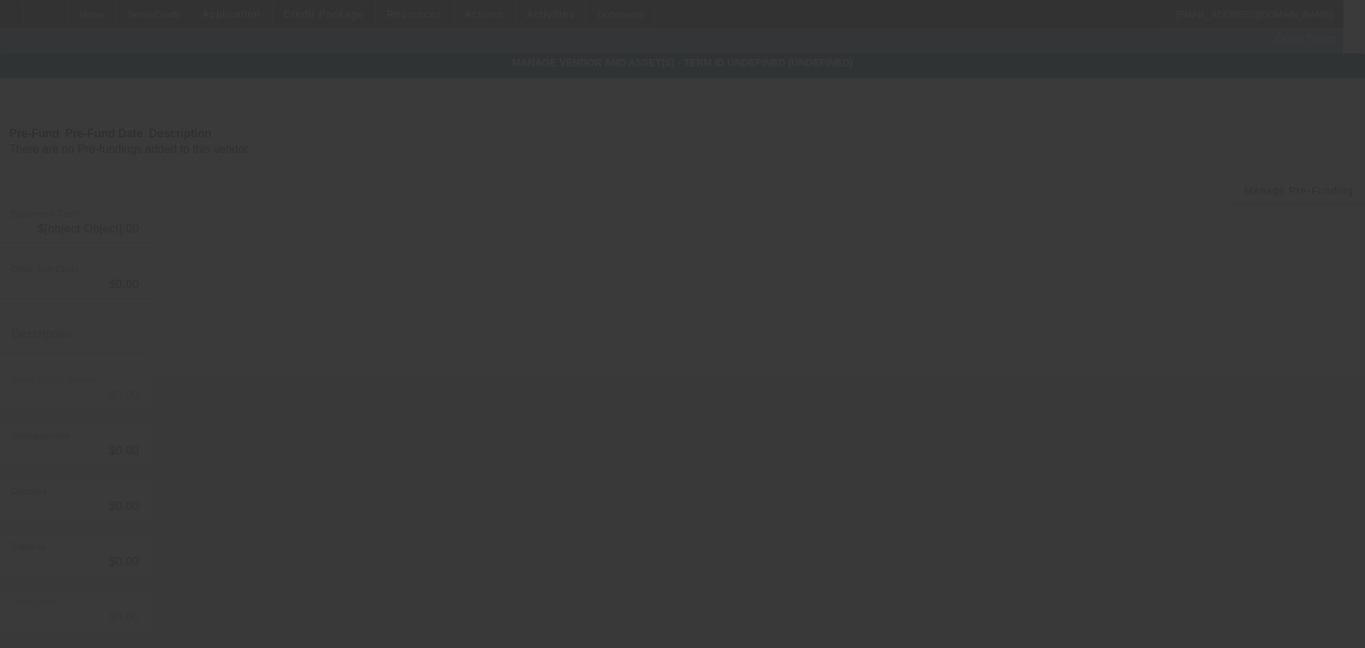
type input "$45,000.00"
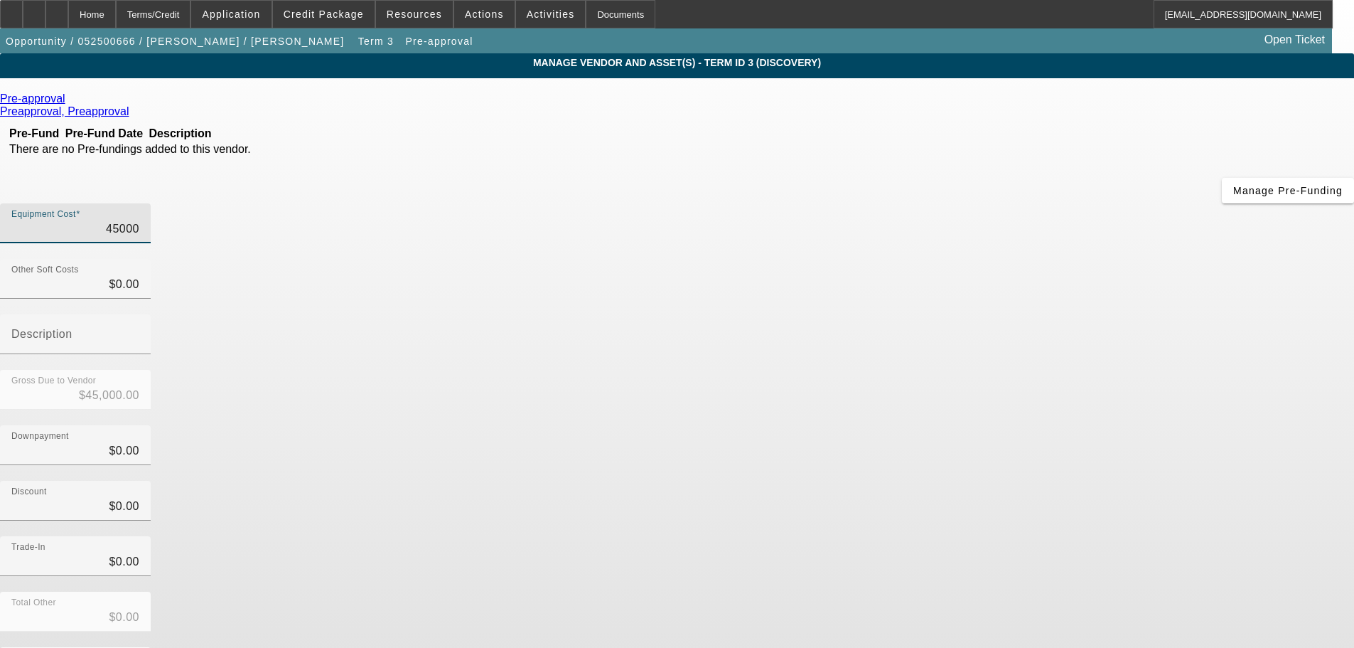
drag, startPoint x: 806, startPoint y: 120, endPoint x: 898, endPoint y: 109, distance: 93.0
click at [898, 203] on div "Equipment Cost 45000" at bounding box center [677, 230] width 1354 height 55
type input "5"
type input "$5.00"
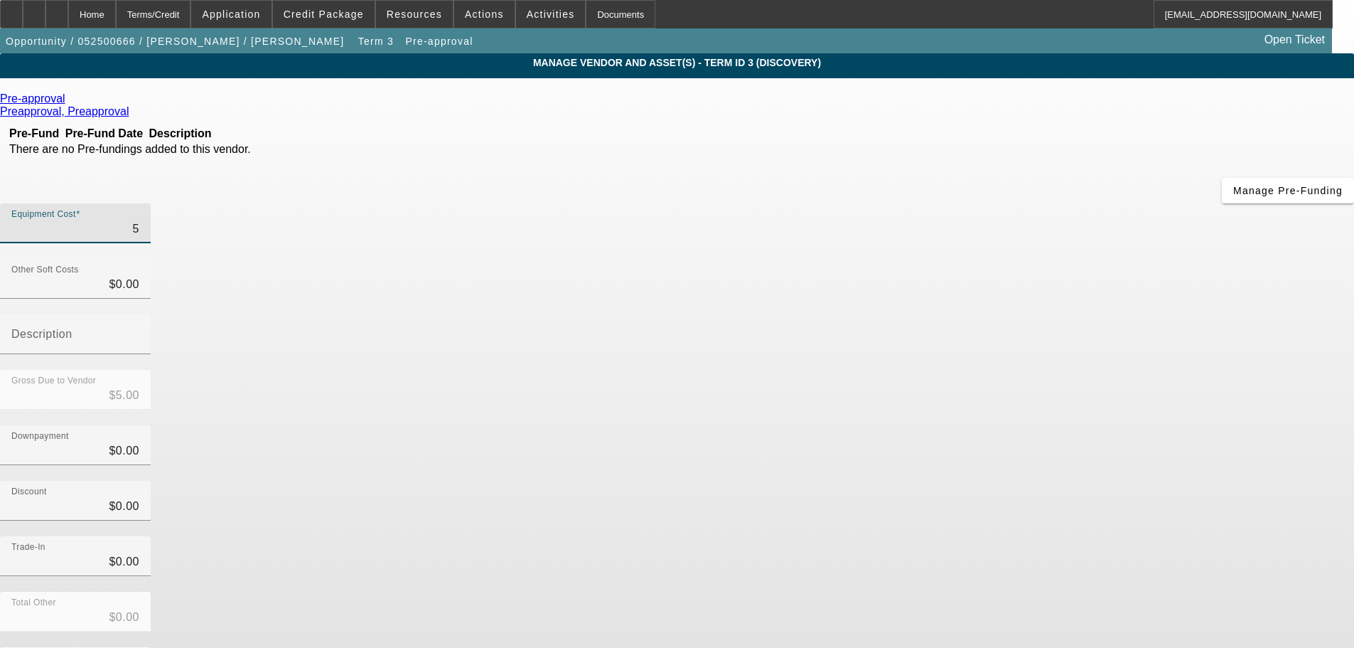
type input "54"
type input "$54.00"
type input "540"
type input "$540.00"
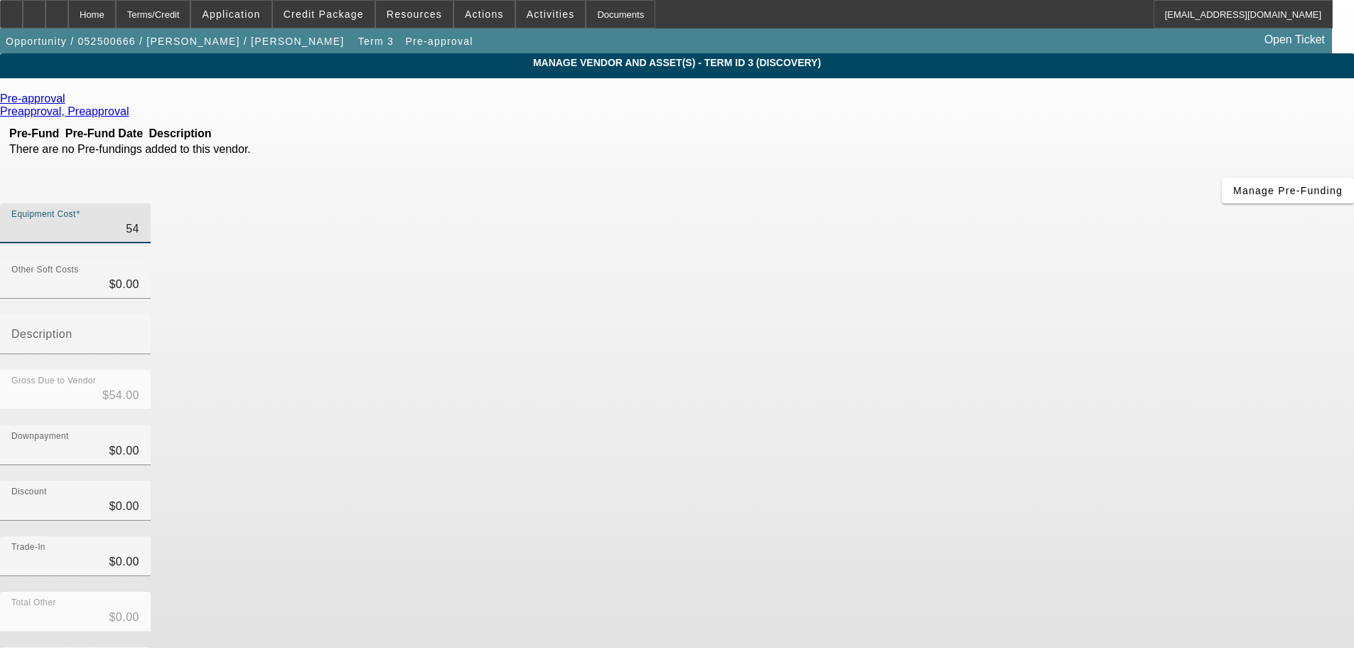
type input "$540.00"
type input "5400"
type input "$5,400.00"
type input "54000"
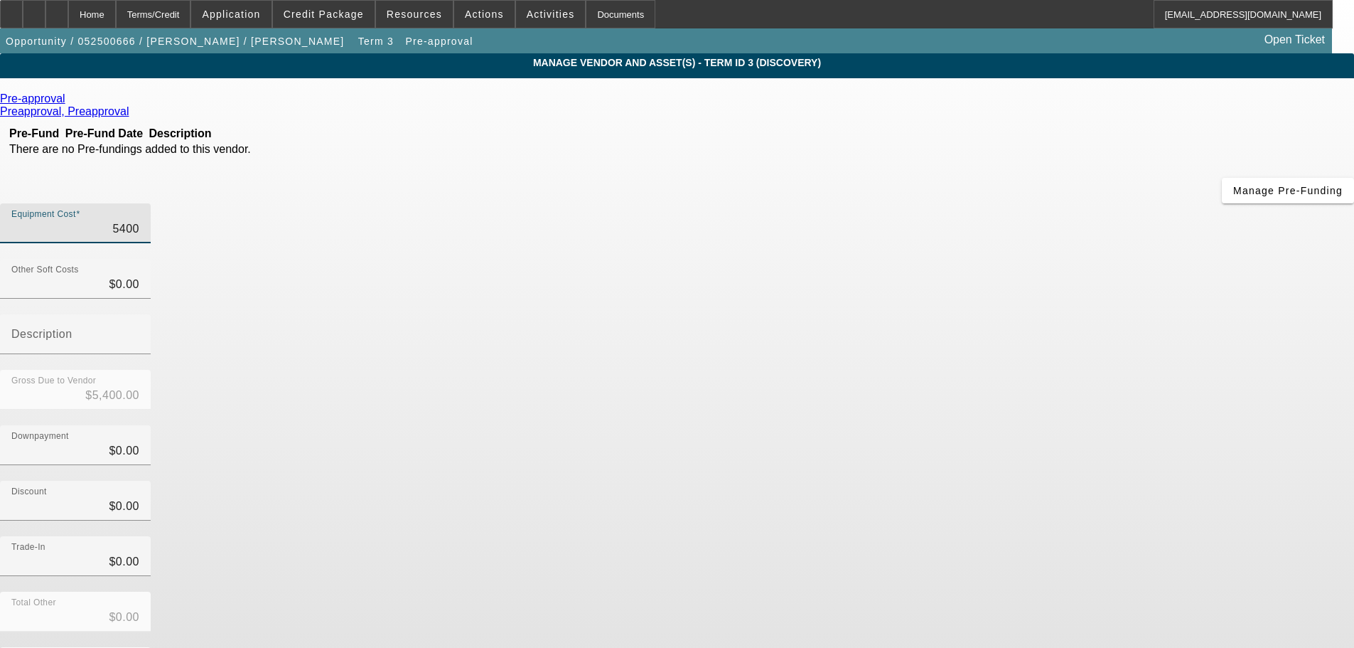
type input "$54,000.00"
click at [930, 536] on div "Trade-In $0.00" at bounding box center [677, 563] width 1354 height 55
click at [984, 568] on form "Pre-approval Preapproval, Preapproval Pre-Fund Pre-Fund Date Description There …" at bounding box center [677, 447] width 1354 height 710
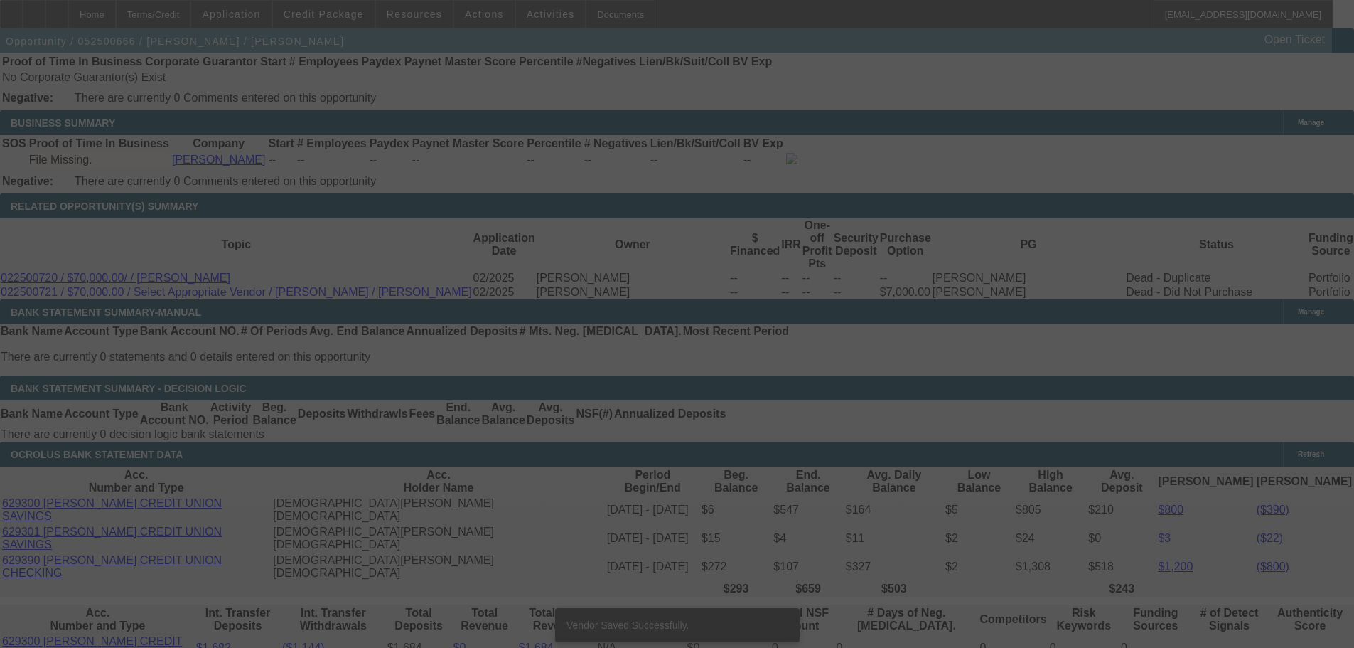
scroll to position [2437, 0]
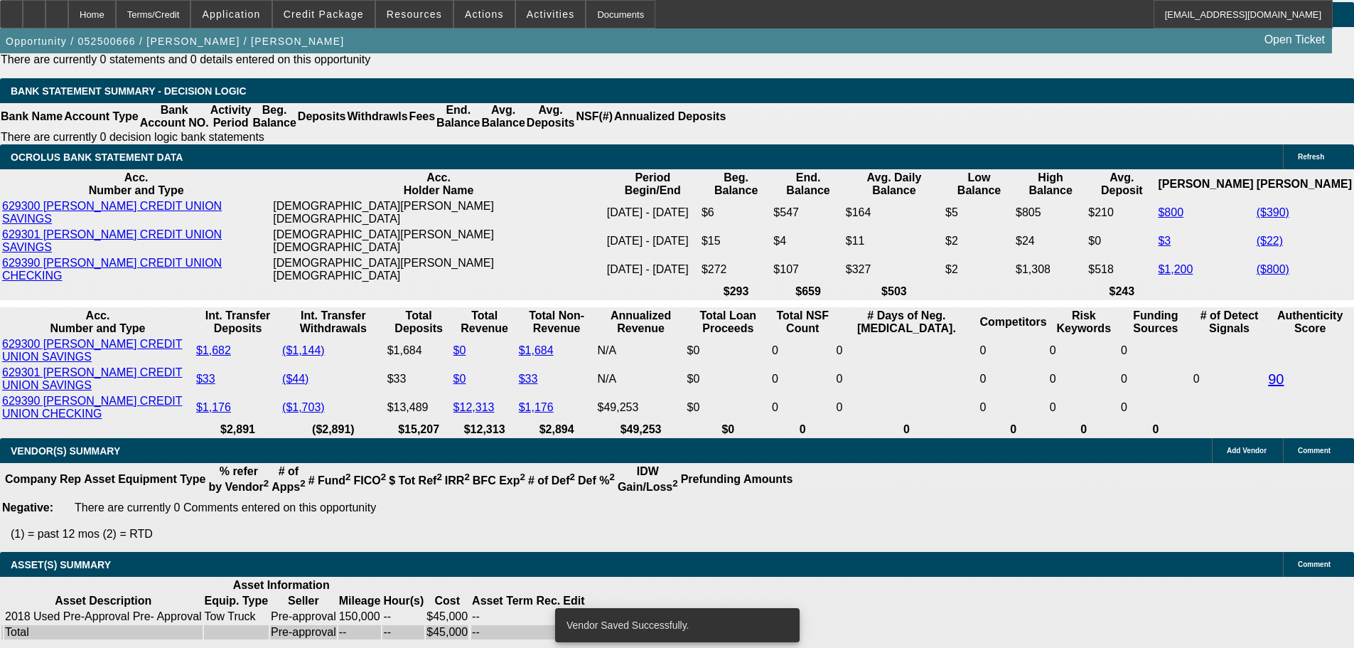
select select "0"
select select "2"
select select "0.1"
select select "4"
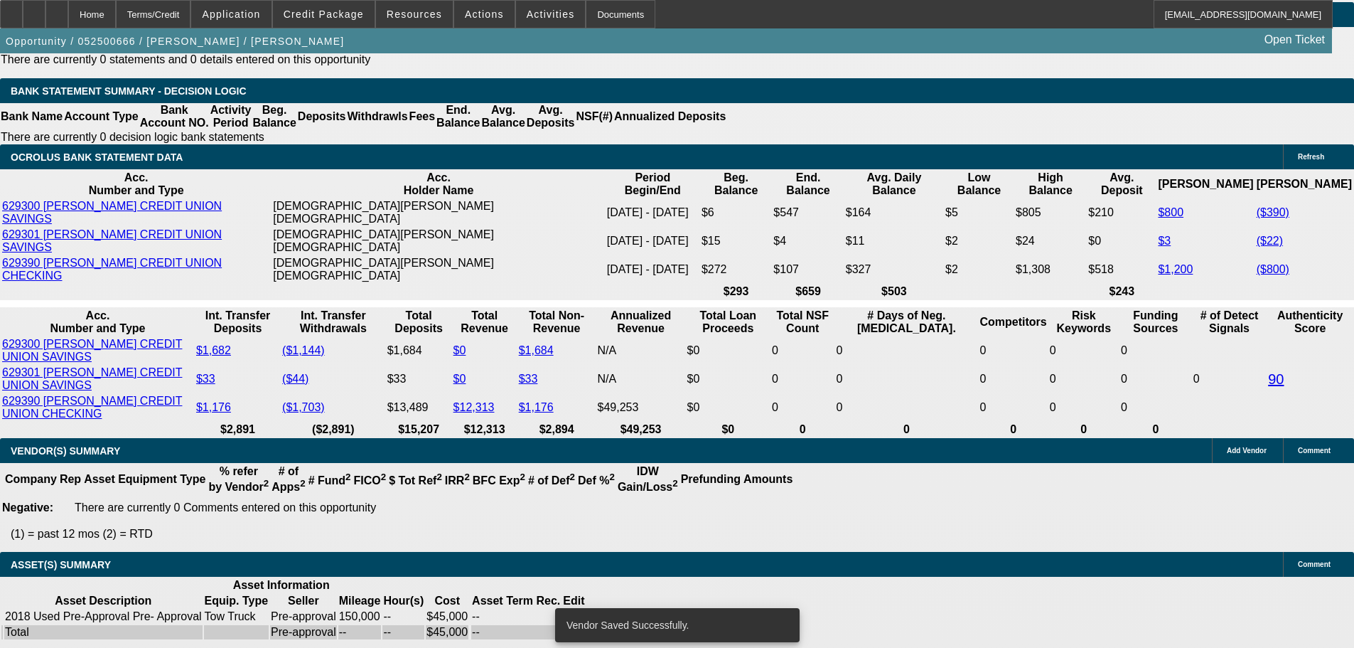
select select "0"
select select "2"
select select "0.1"
select select "4"
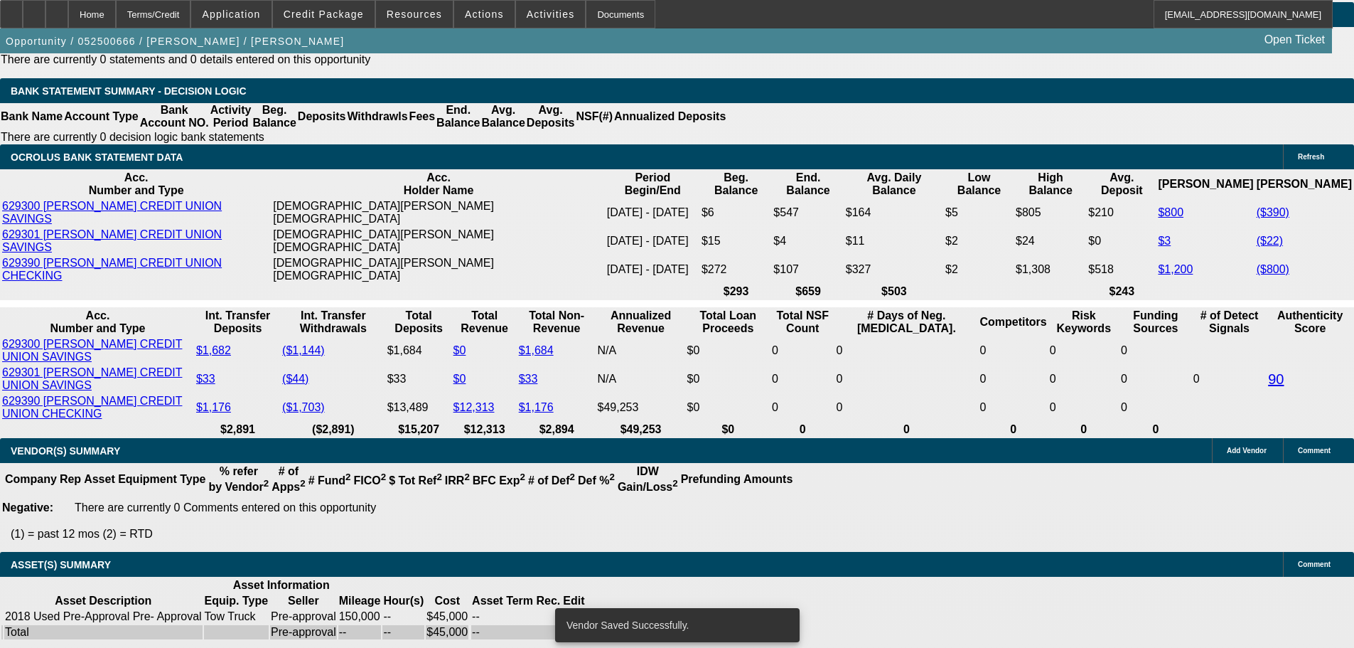
select select "0.15"
select select "2"
select select "0.1"
select select "4"
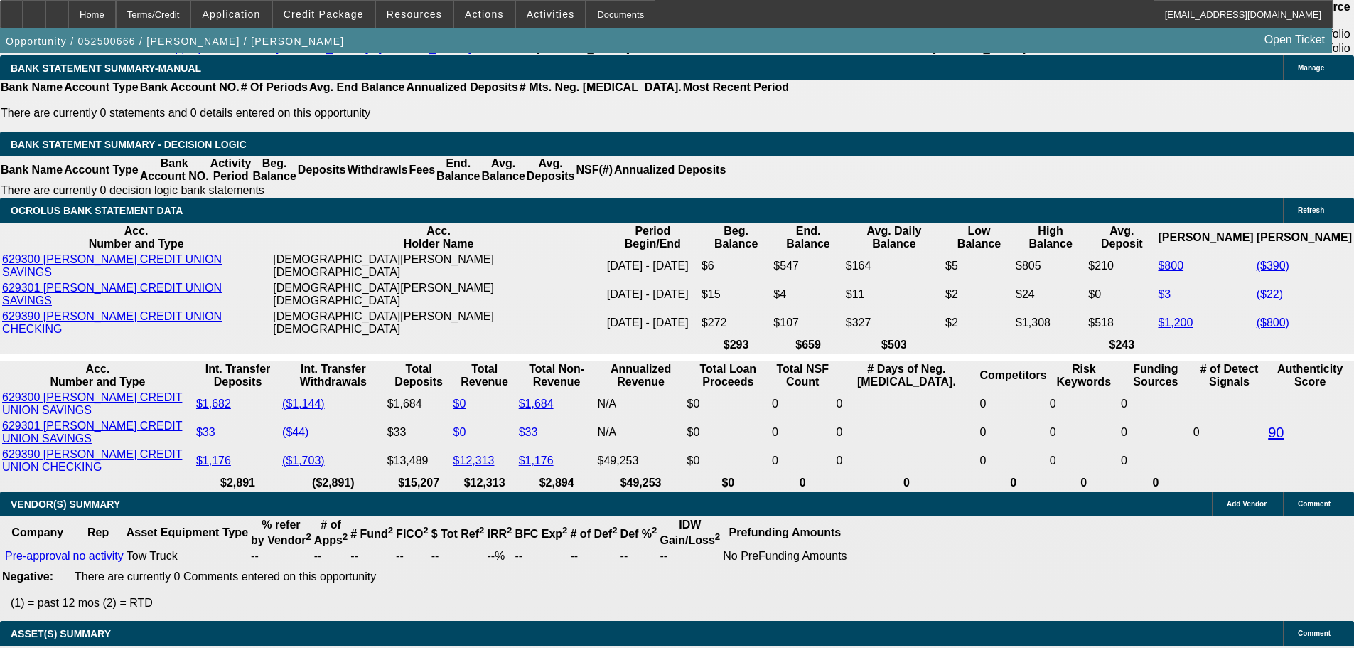
scroll to position [2383, 0]
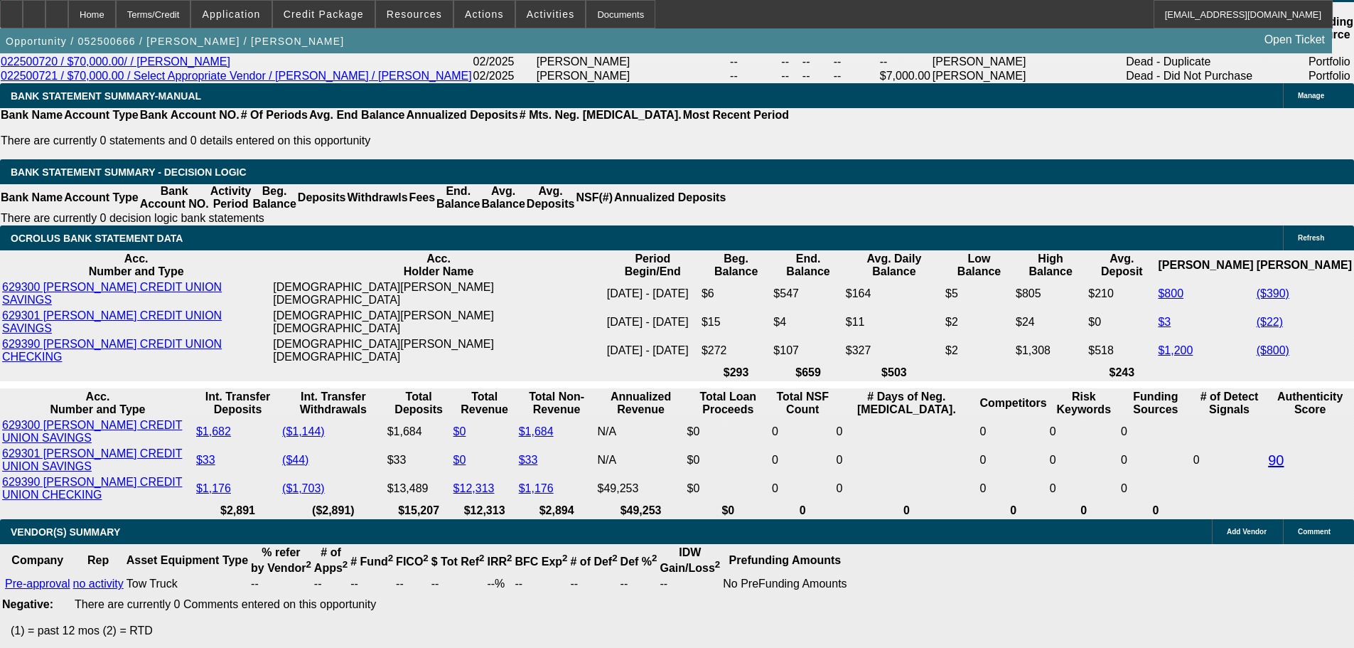
select select "0.2"
type input "$10,800.00"
type input "UNKNOWN"
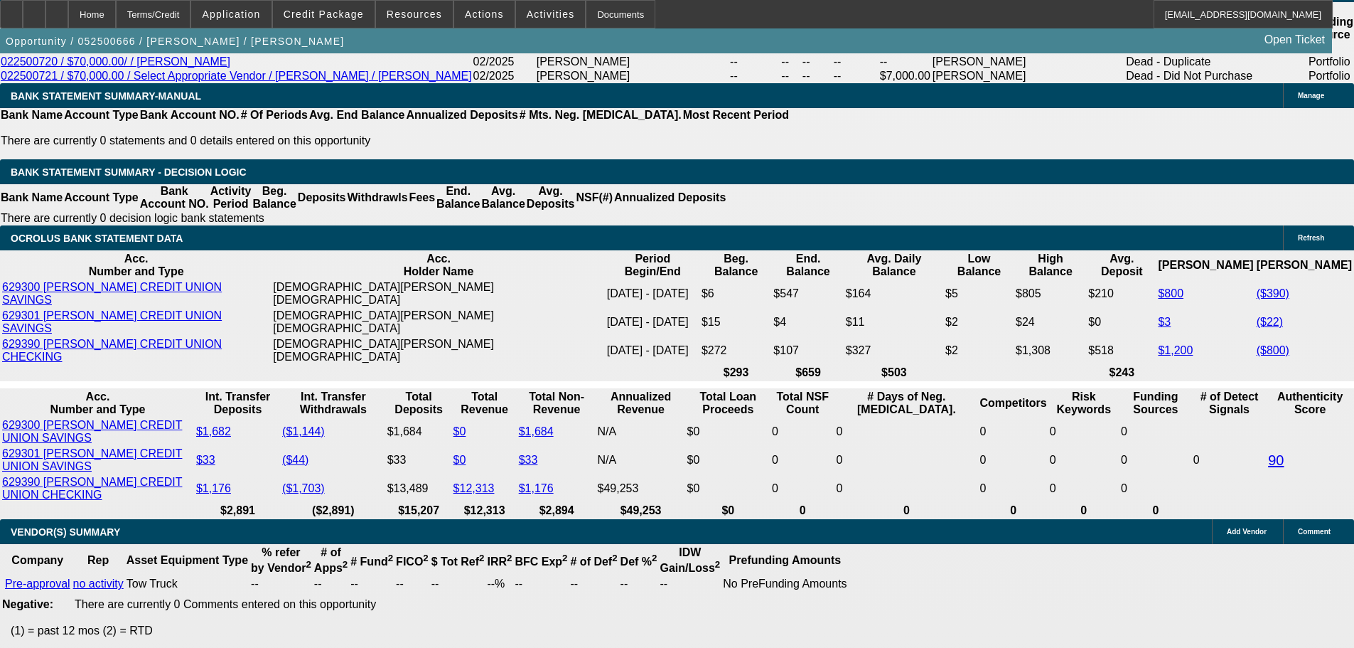
type input "$1,763.65"
type input "$3,527.30"
drag, startPoint x: 310, startPoint y: 362, endPoint x: 335, endPoint y: 360, distance: 25.0
type input "1"
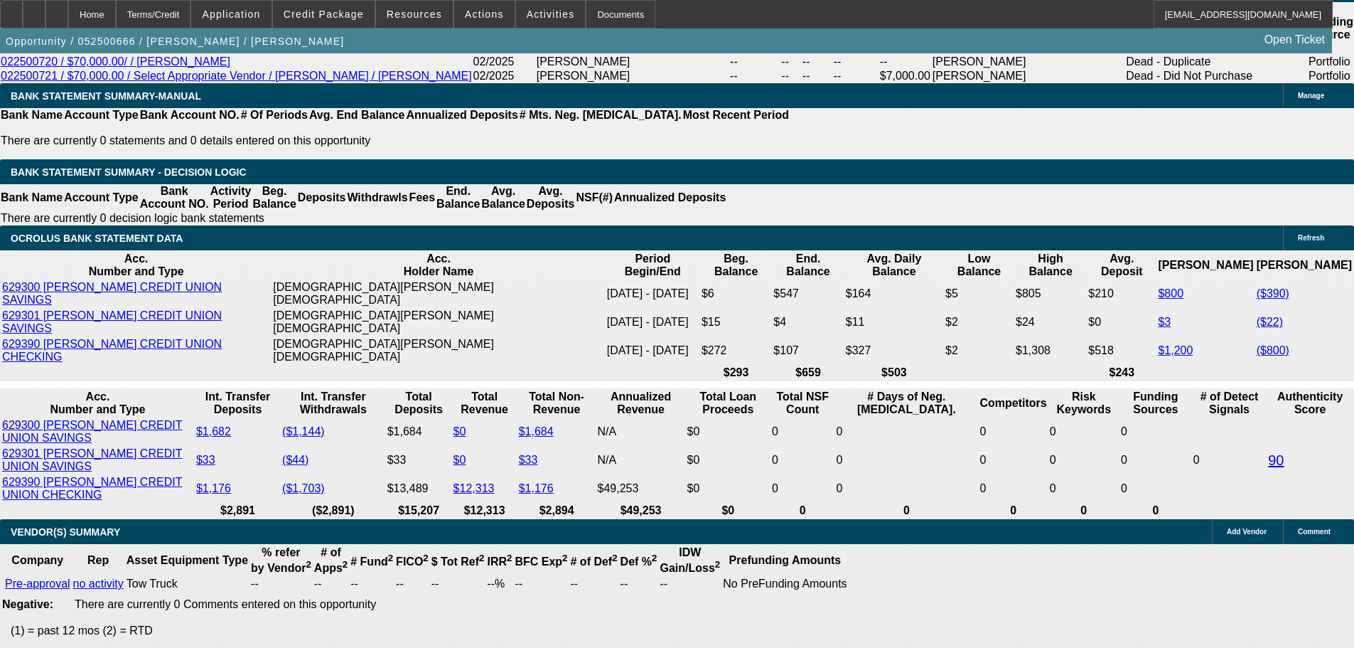
type input "$1,218.59"
type input "$2,437.18"
type input "15"
type input "$1,497.54"
type input "$2,995.08"
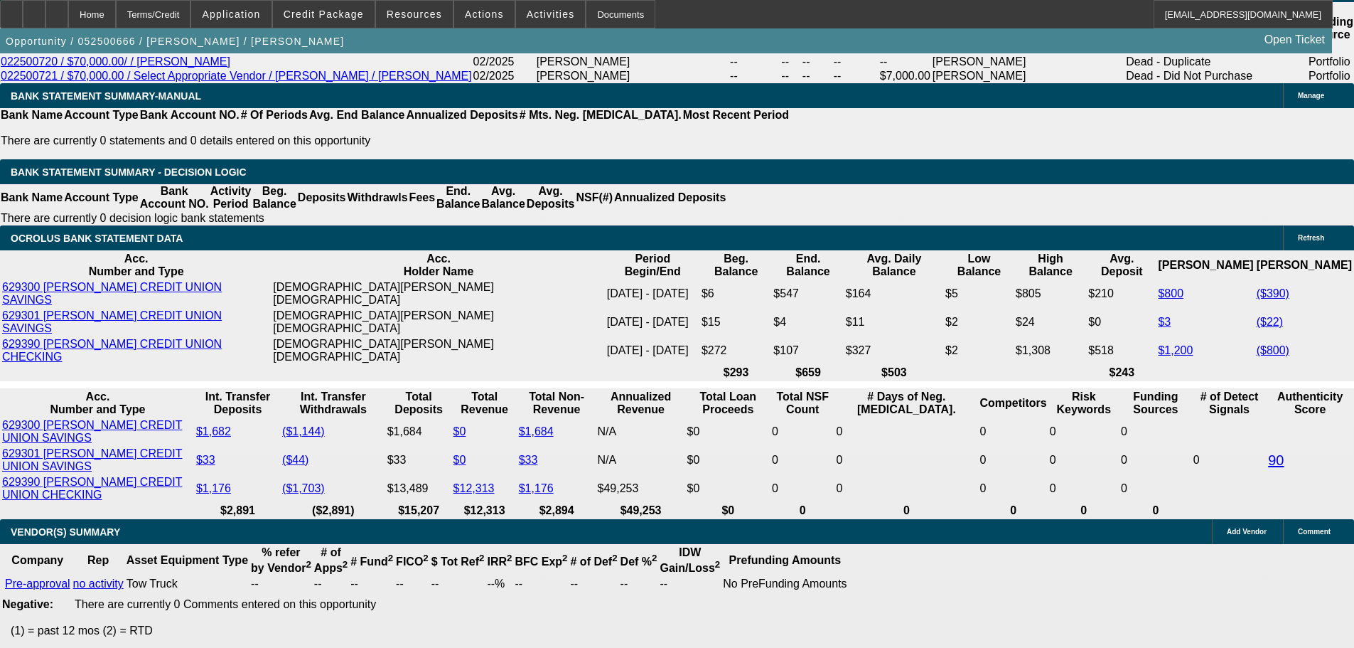
drag, startPoint x: 309, startPoint y: 358, endPoint x: 334, endPoint y: 361, distance: 25.1
type input "18"
type input "$1,218.59"
type input "$2,437.18"
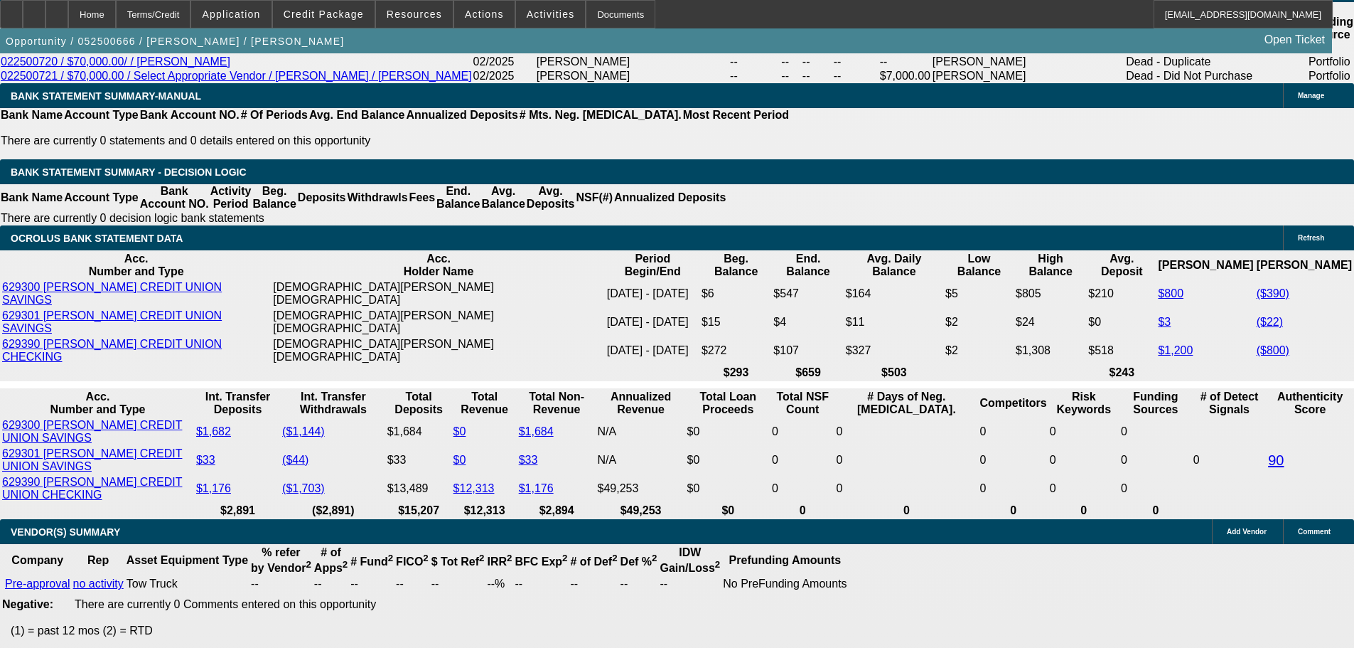
type input "$1,561.78"
type input "$3,123.56"
type input "18"
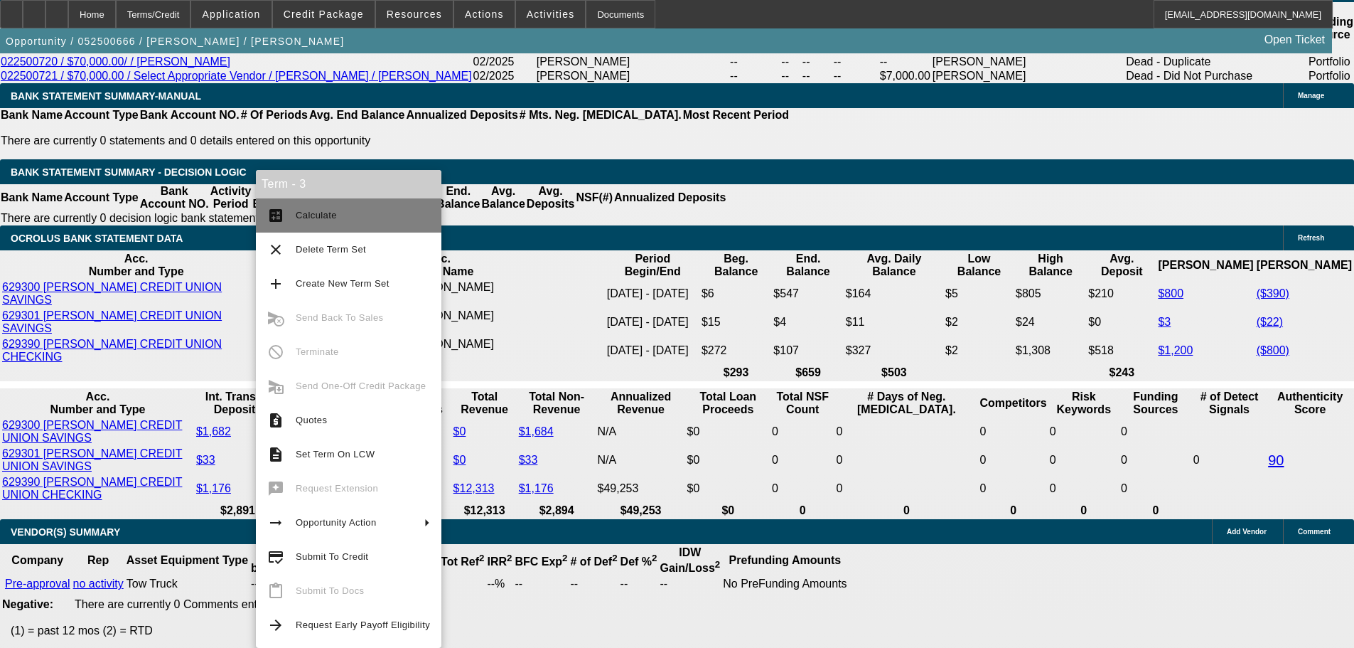
click at [347, 218] on span "Calculate" at bounding box center [363, 215] width 134 height 17
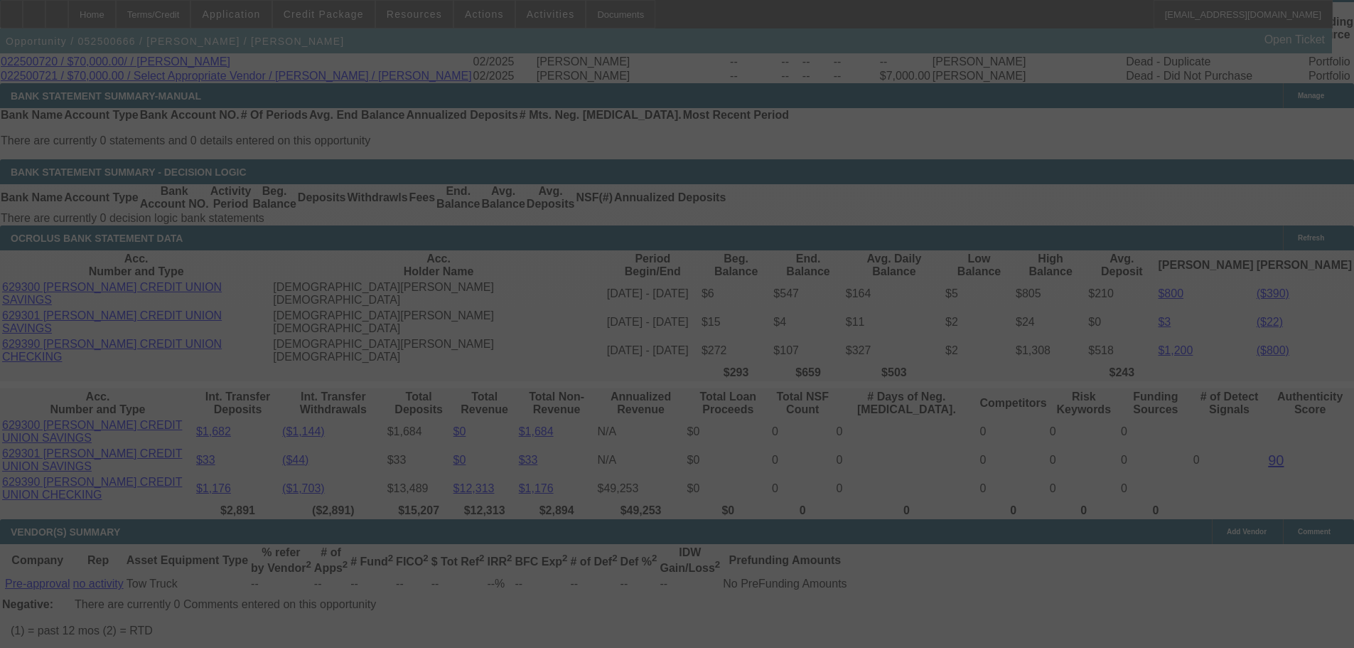
select select "0.2"
select select "2"
select select "0.1"
select select "4"
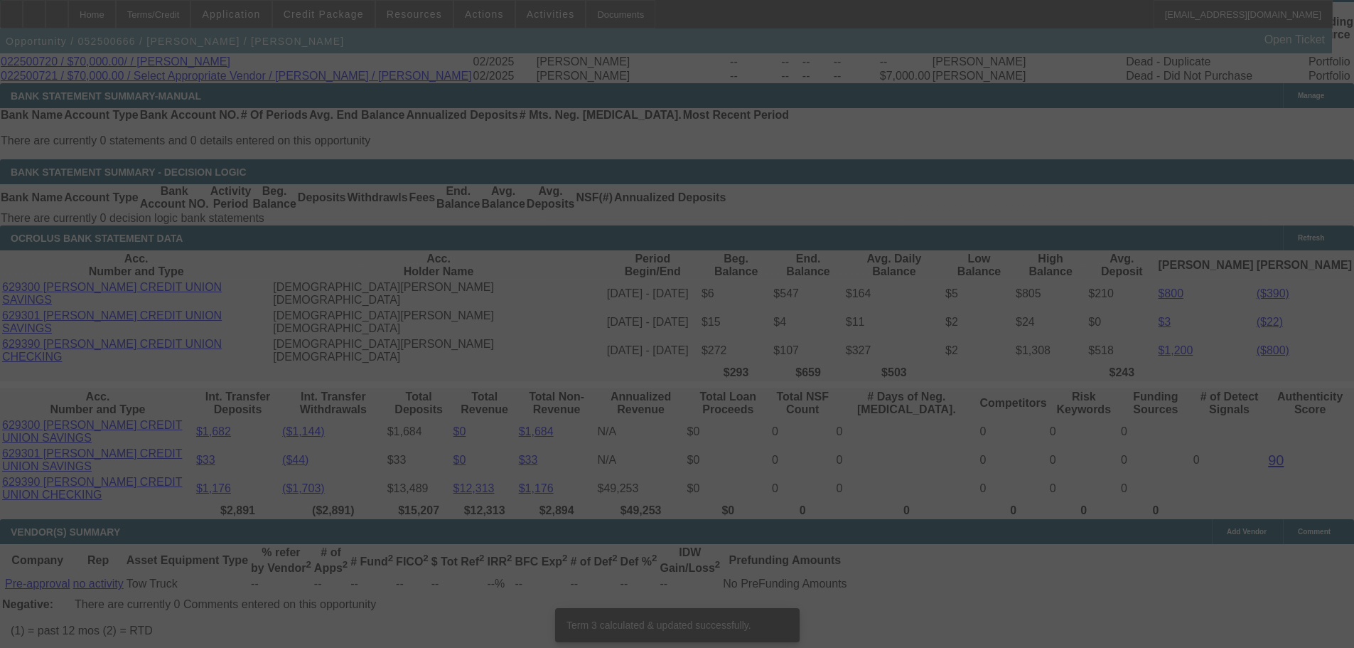
scroll to position [2367, 0]
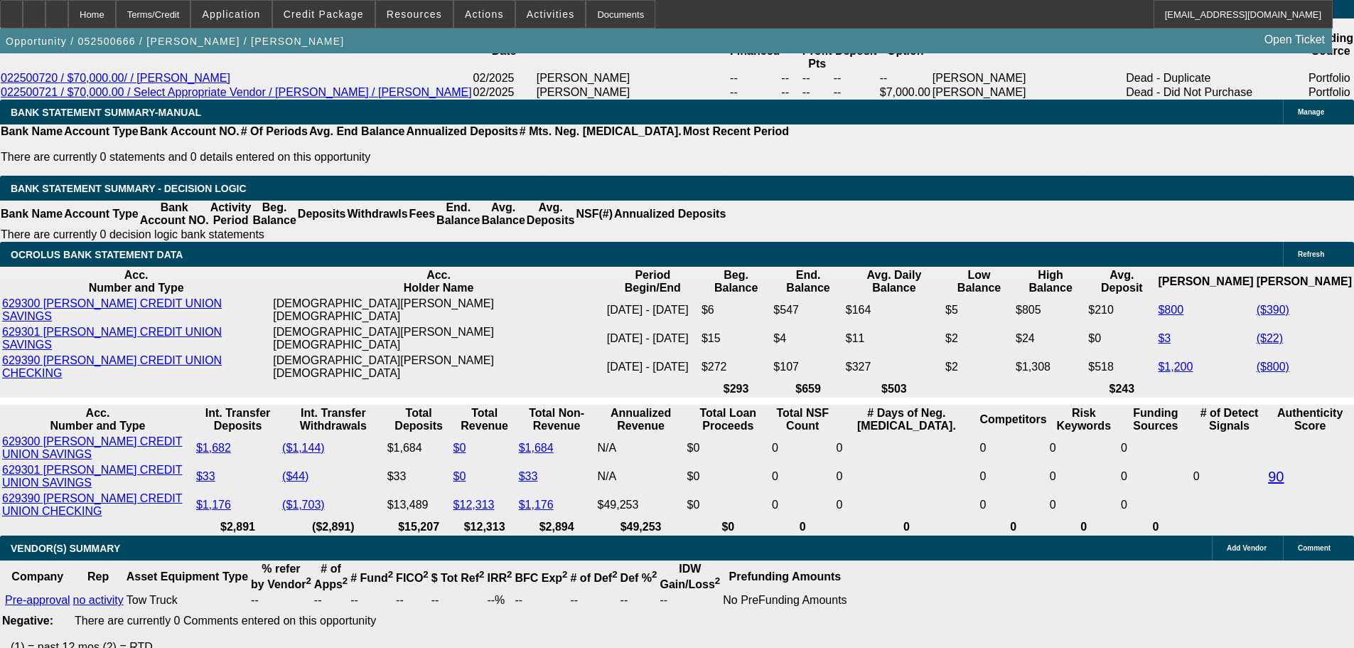
select select "0.15"
type input "$8,100.00"
type input "UNKNOWN"
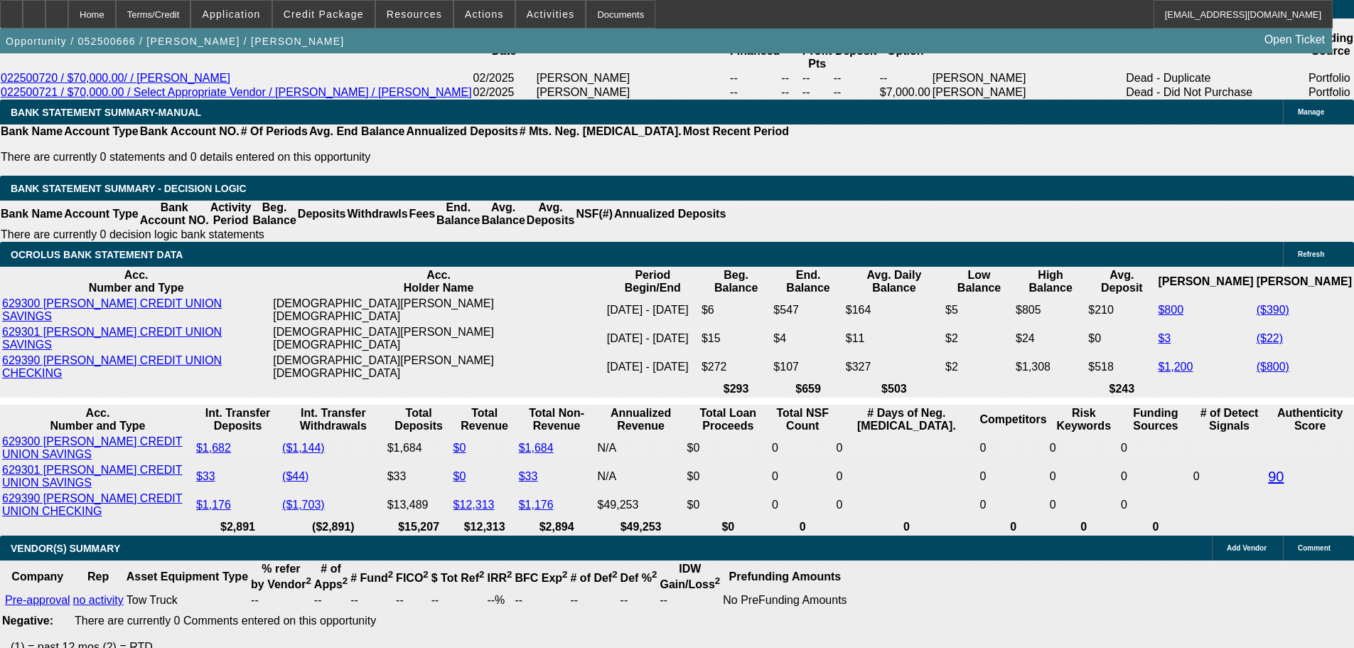
type input "$3,318.78"
type input "$1,659.39"
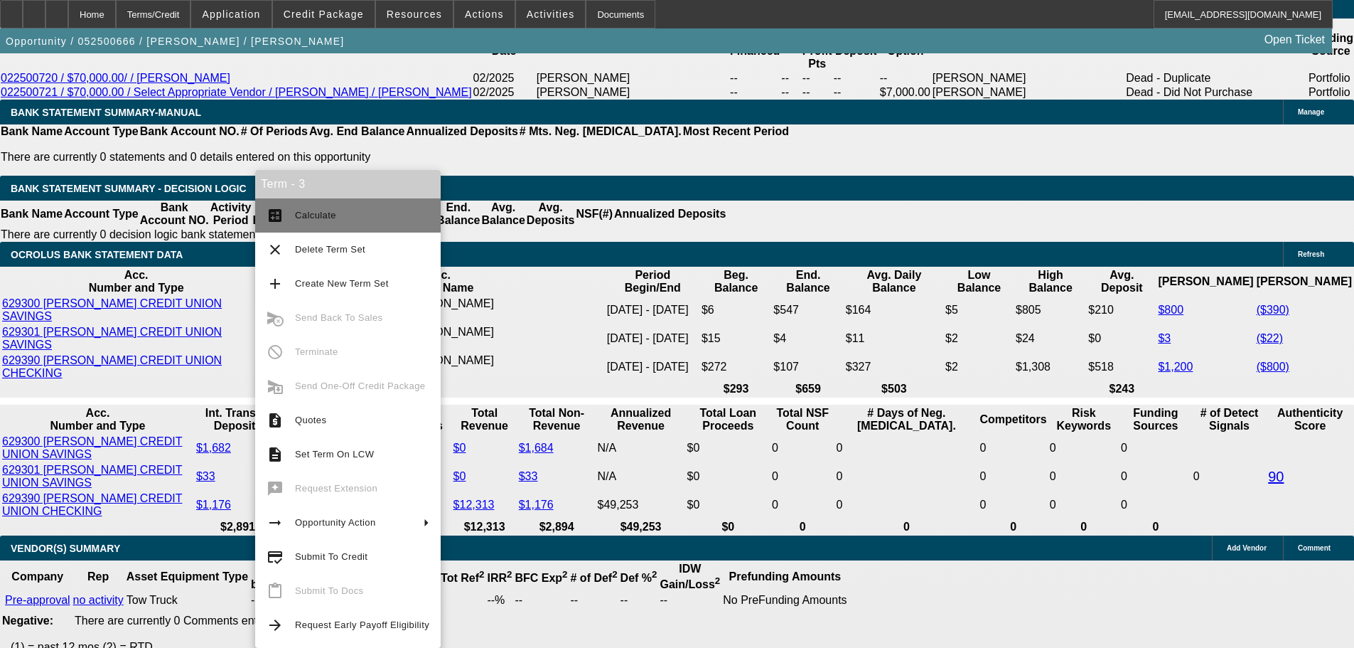
click at [321, 214] on span "Calculate" at bounding box center [315, 215] width 41 height 11
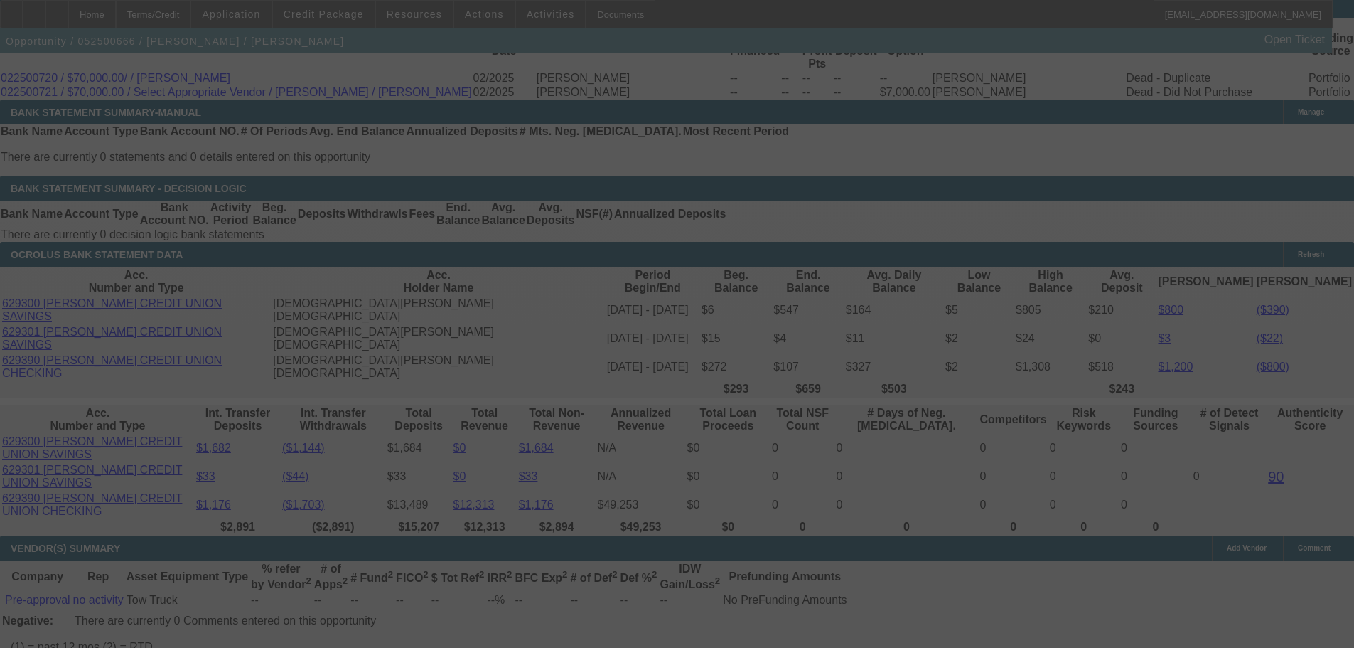
select select "0.15"
select select "2"
select select "0.1"
select select "4"
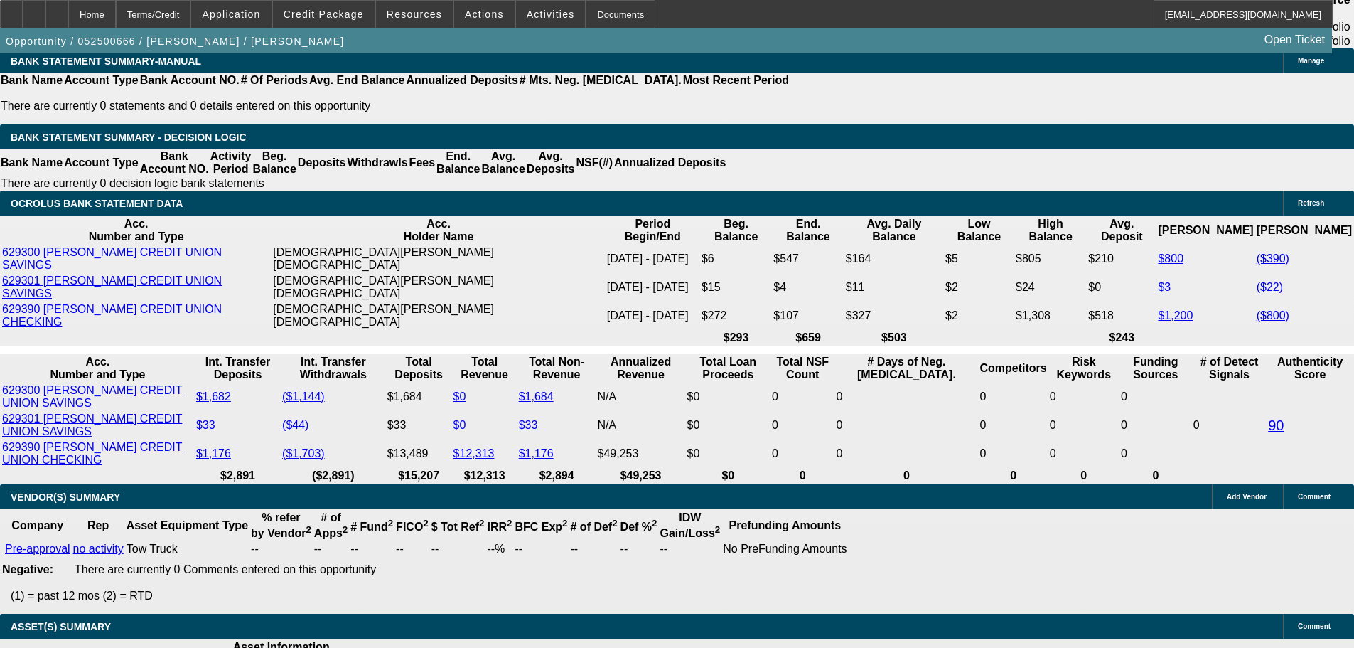
scroll to position [2296, 0]
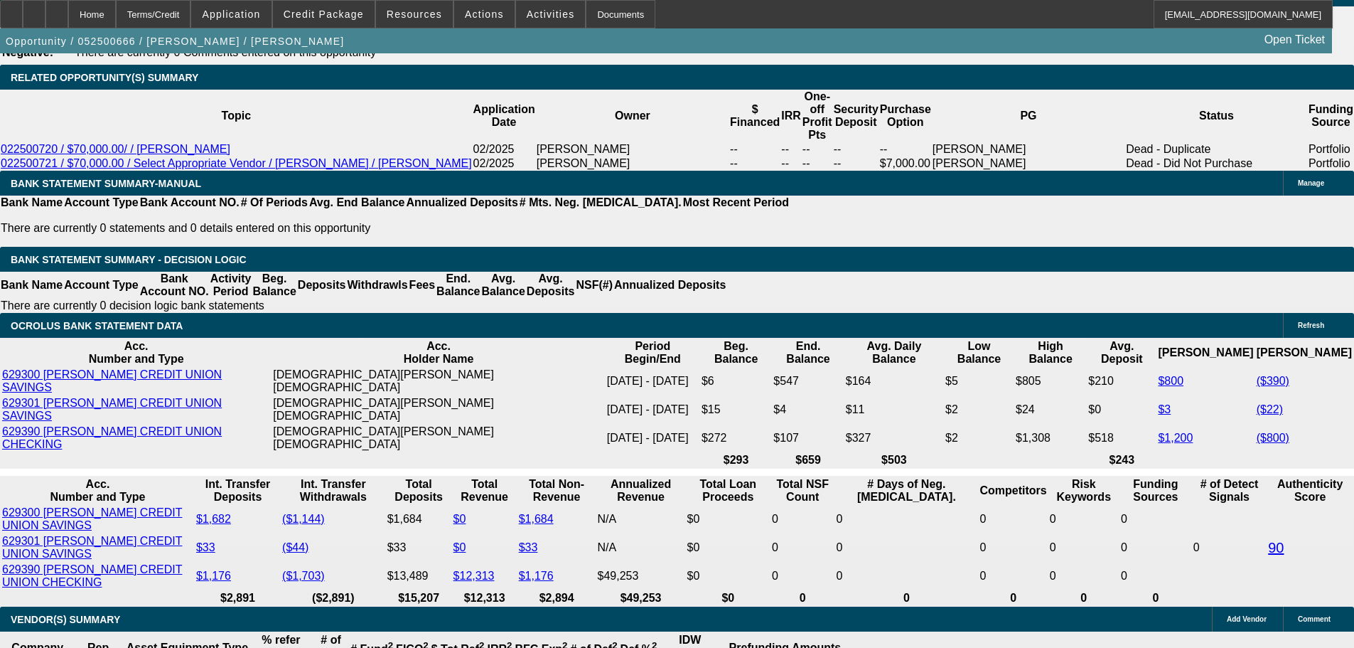
select select "0.2"
type input "$10,800.00"
type input "UNKNOWN"
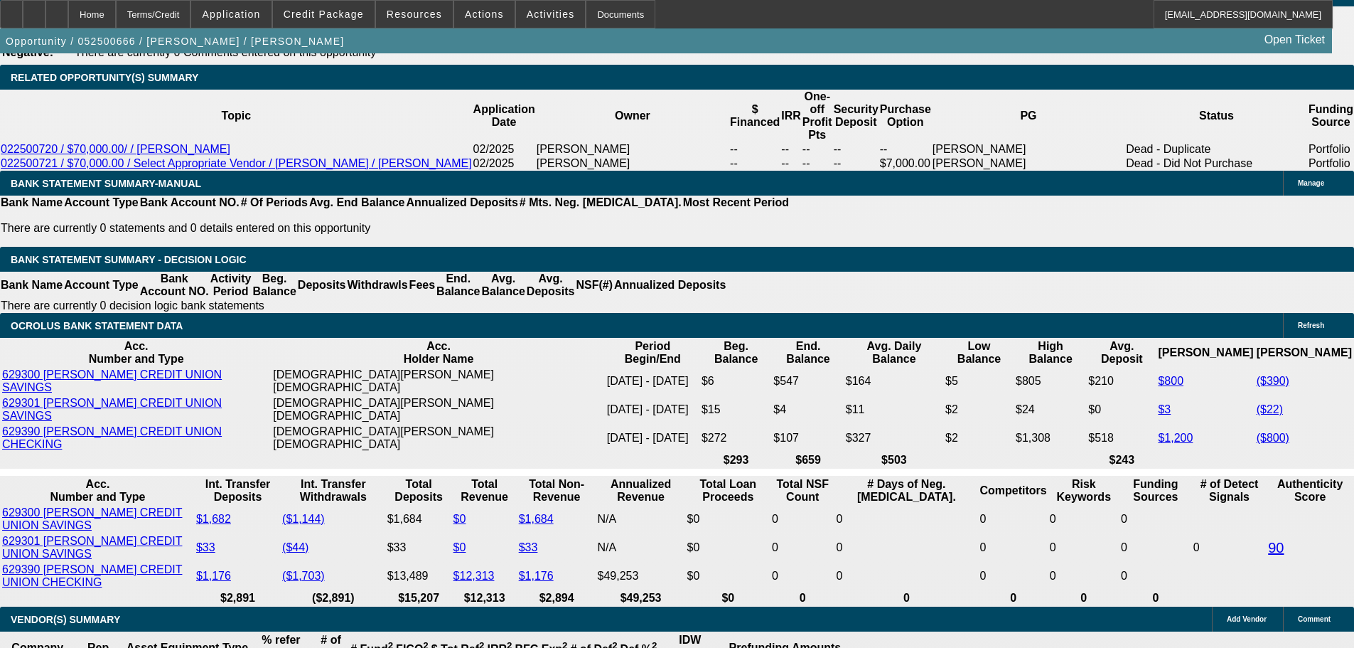
type input "$3,123.56"
type input "$1,561.78"
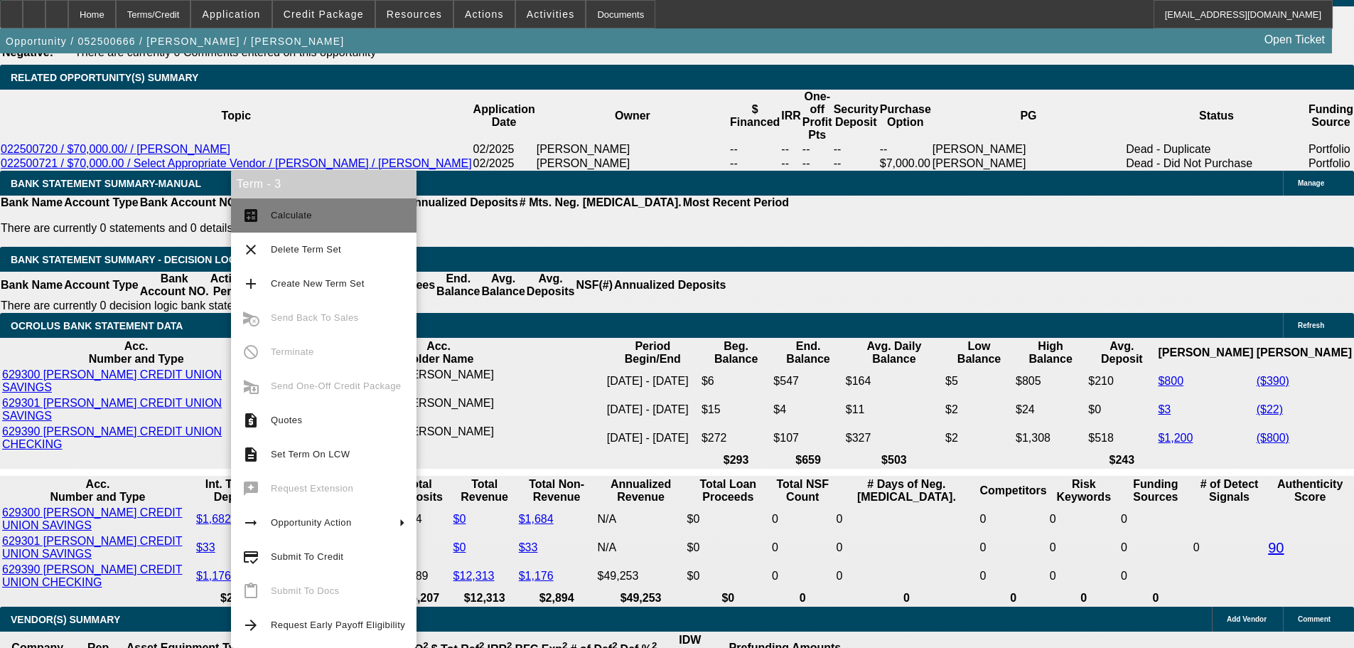
click at [294, 205] on button "calculate Calculate" at bounding box center [324, 215] width 186 height 34
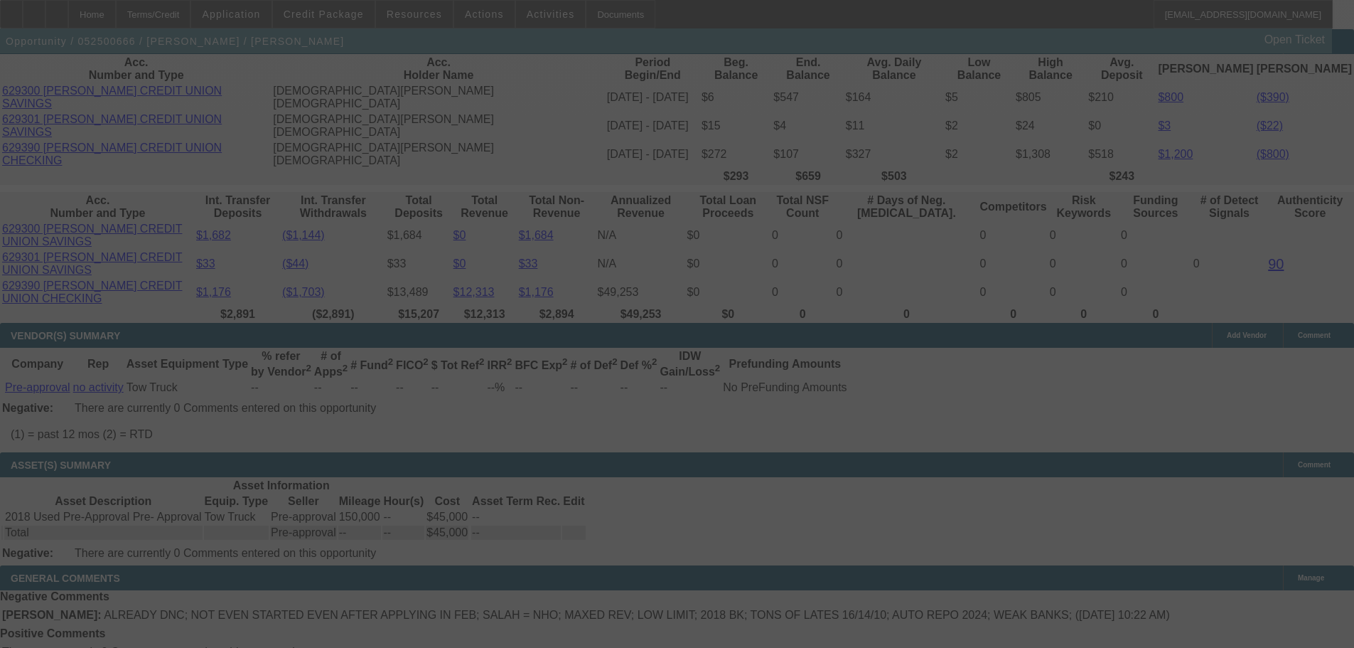
scroll to position [2580, 0]
select select "0.2"
select select "2"
select select "0.1"
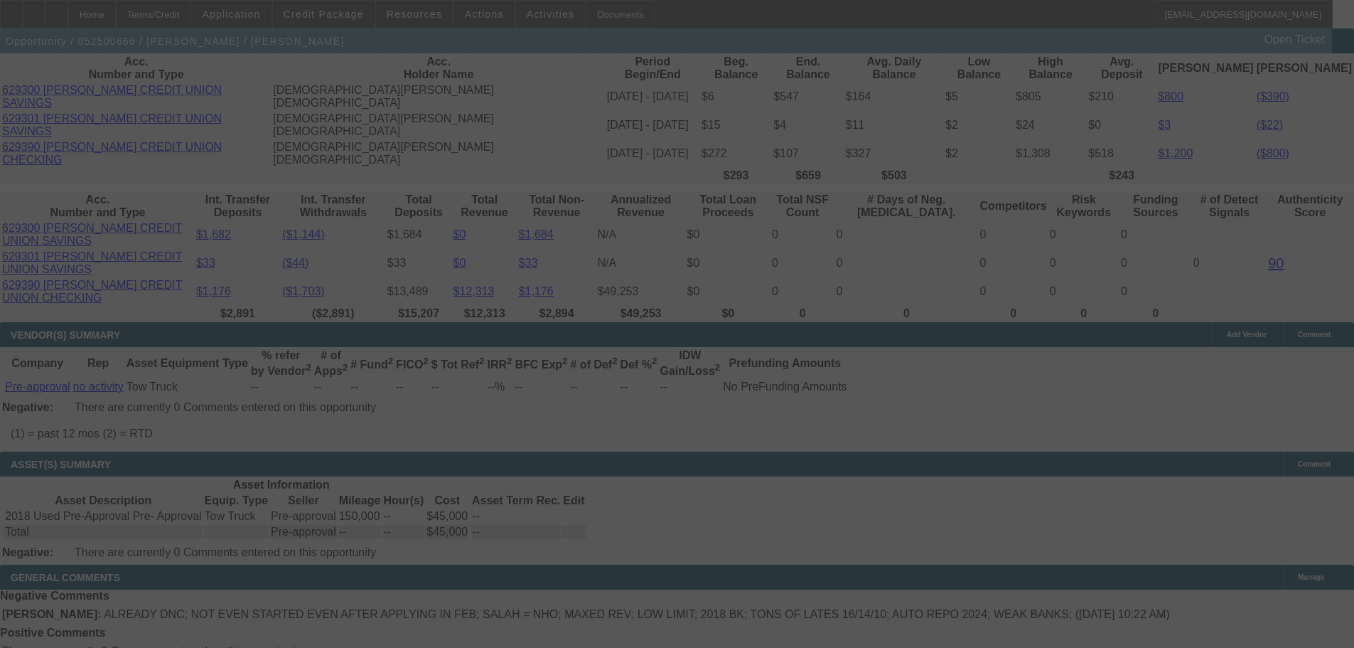
select select "4"
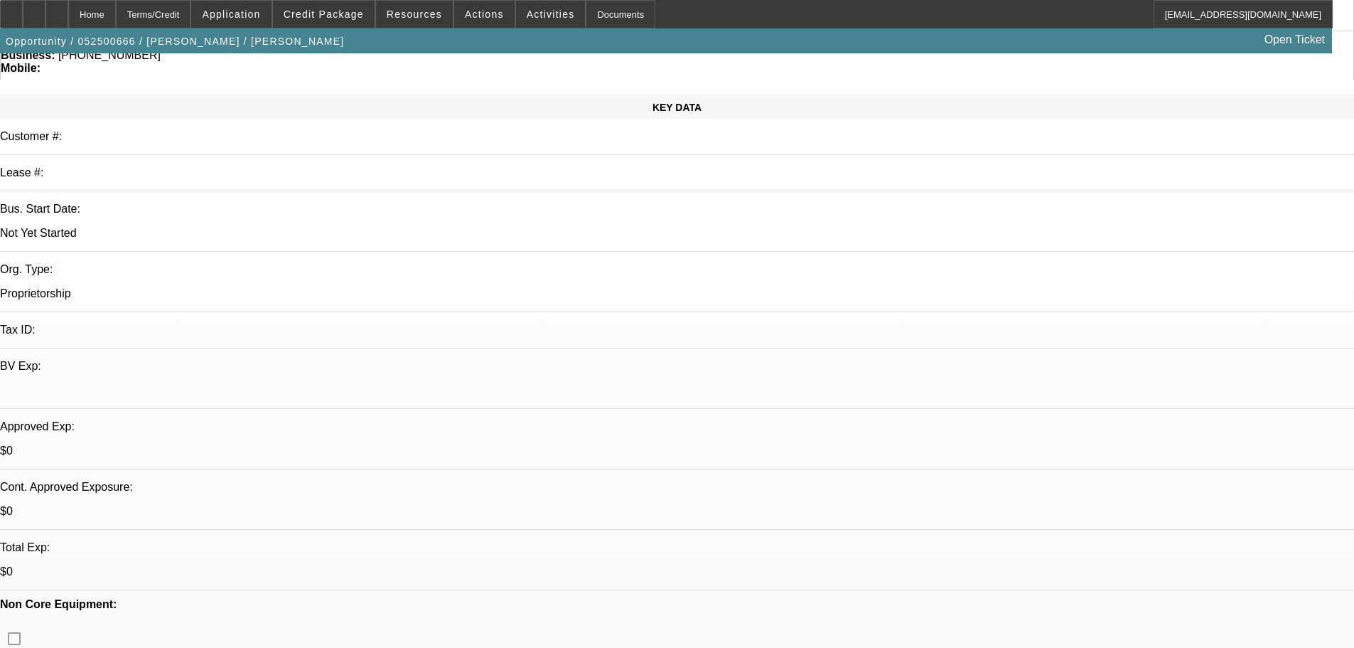
scroll to position [213, 0]
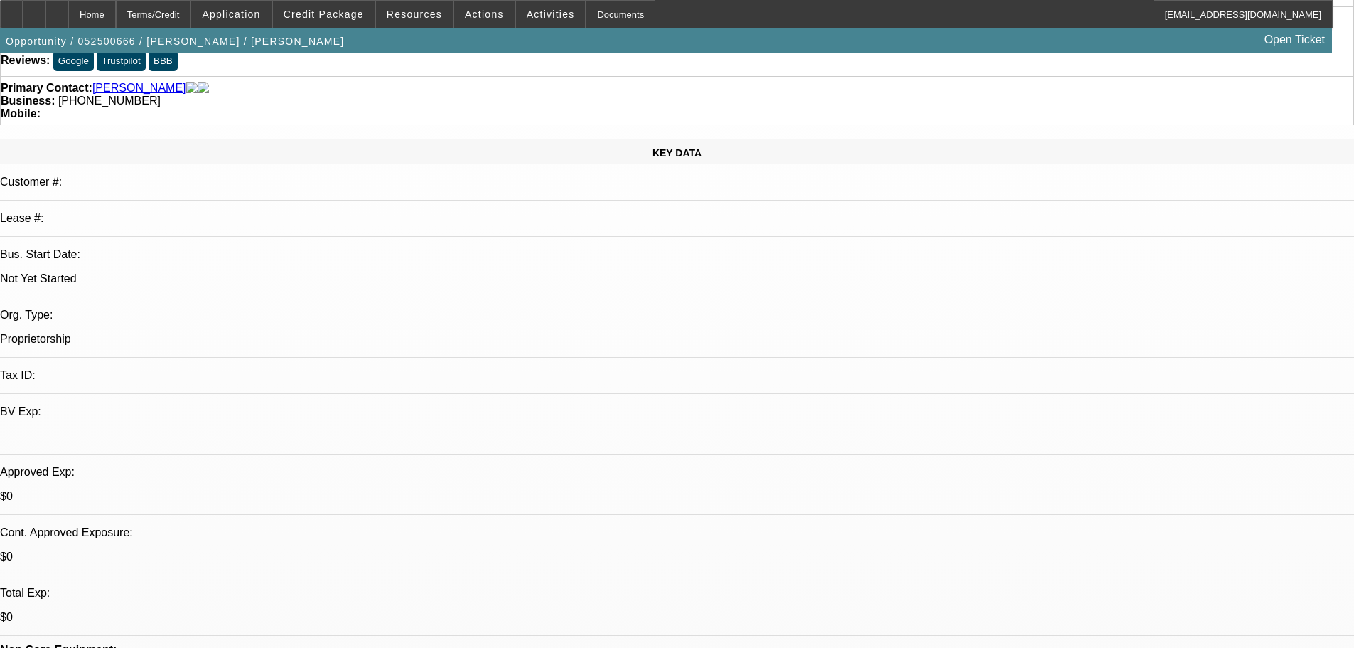
scroll to position [0, 0]
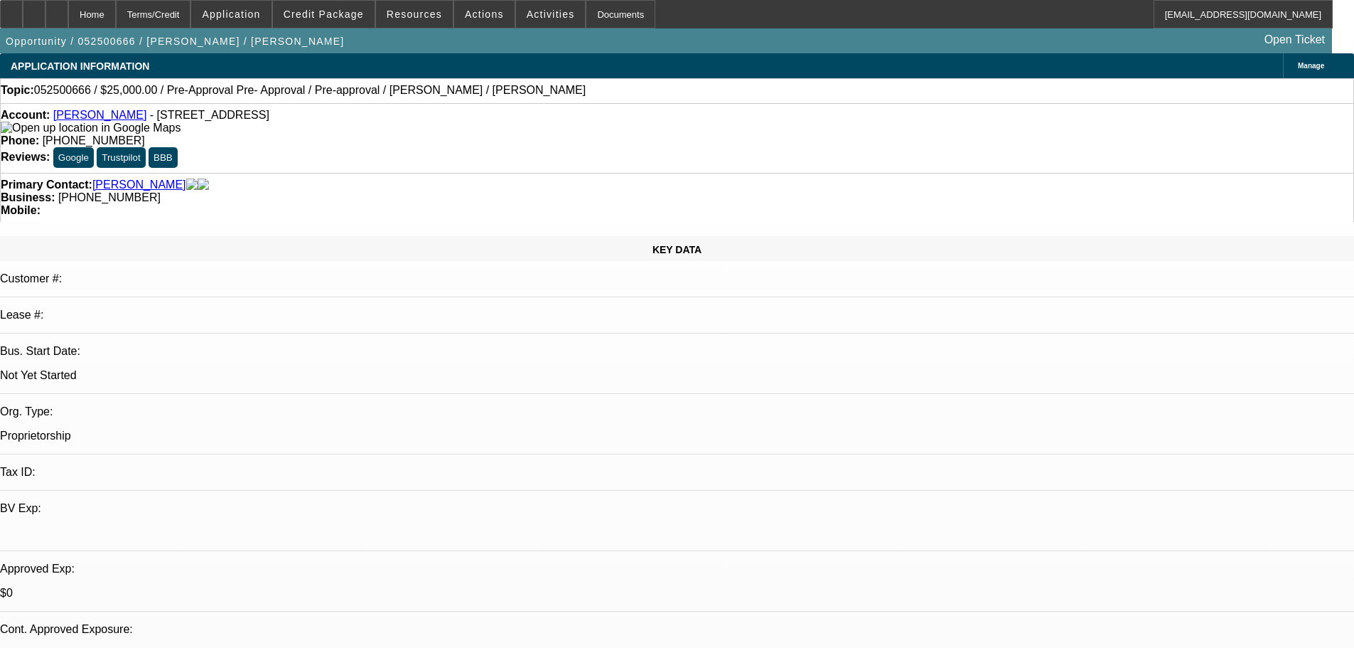
radio input "true"
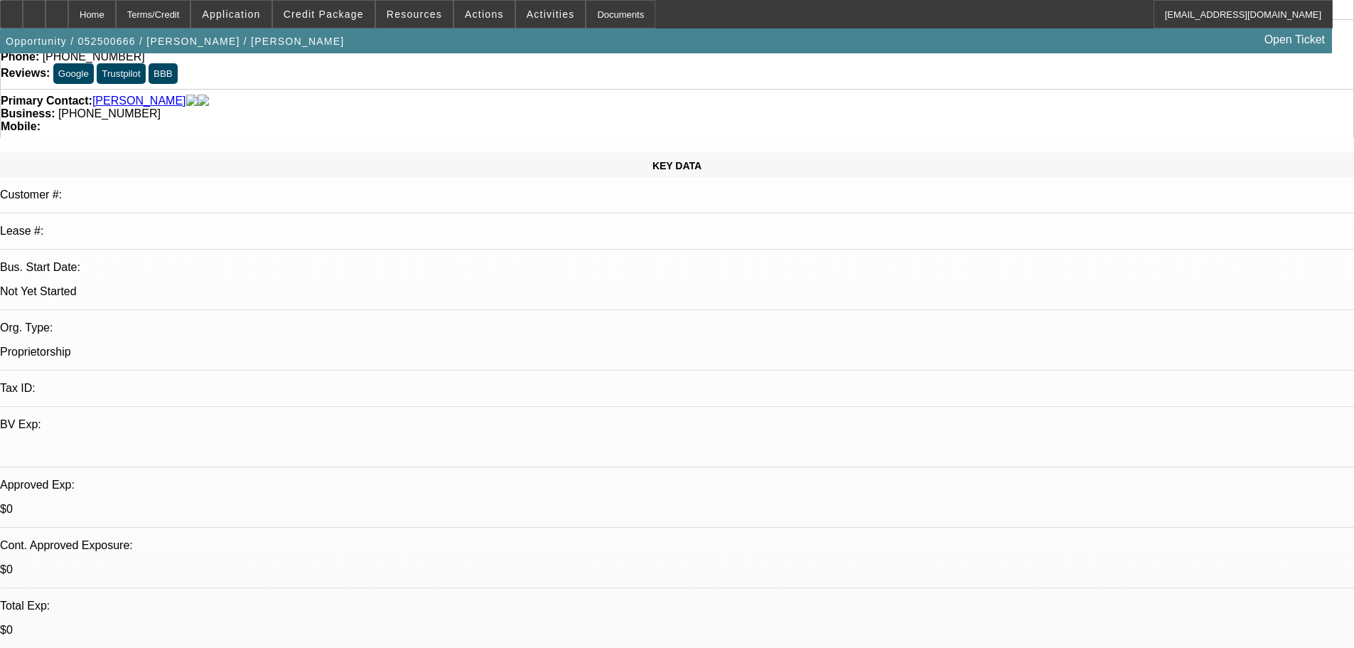
scroll to position [213, 0]
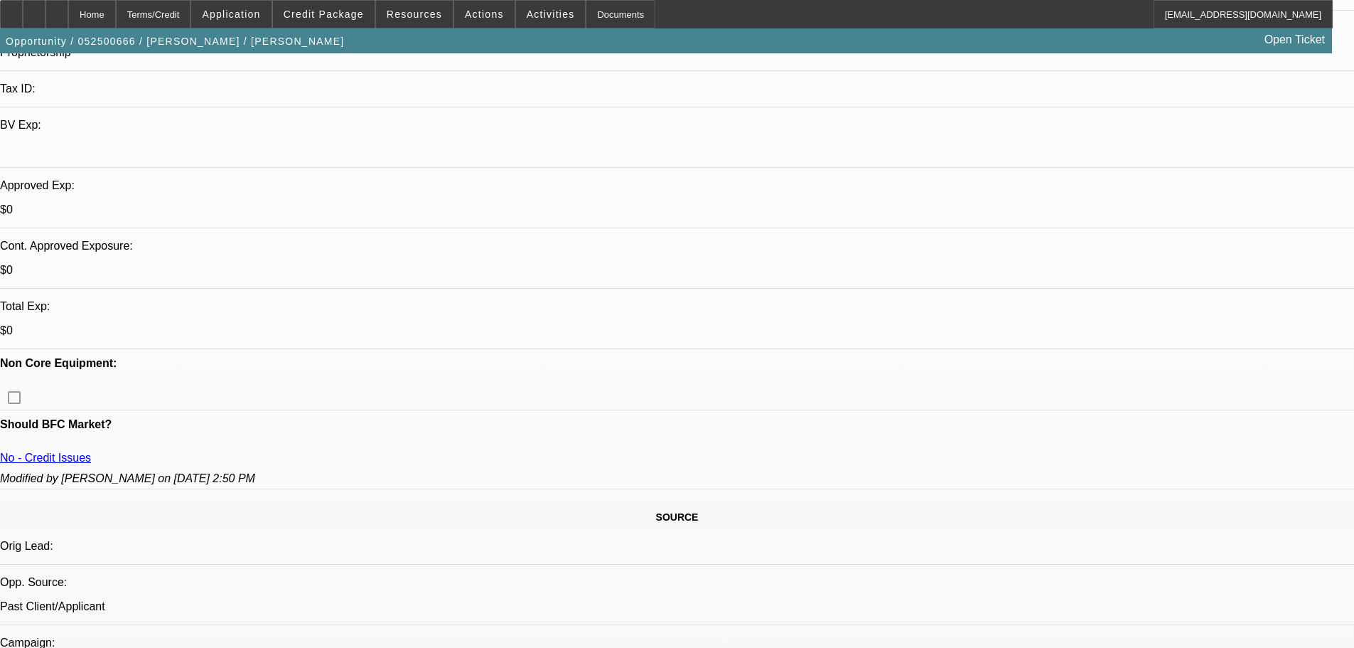
scroll to position [427, 0]
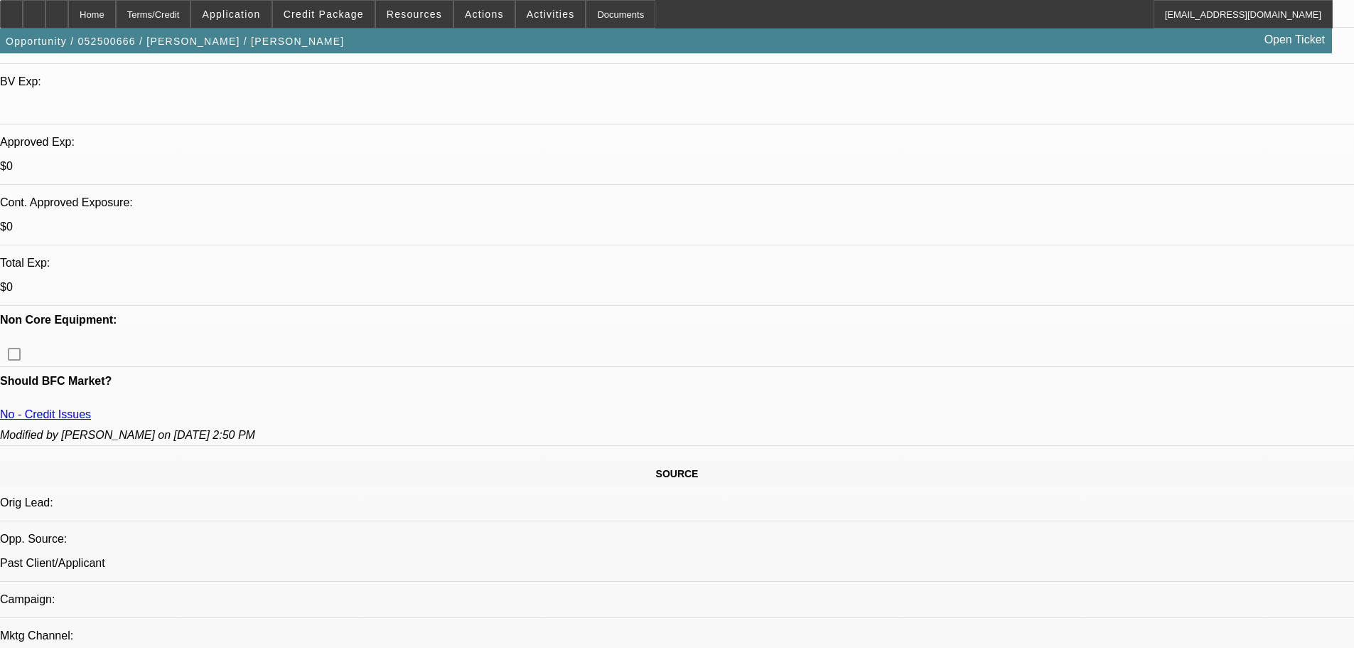
drag, startPoint x: 1317, startPoint y: 291, endPoint x: 1309, endPoint y: 424, distance: 133.2
type textarea "8-20: Told him we just tried and were declined a month ago, so if we were to tr…"
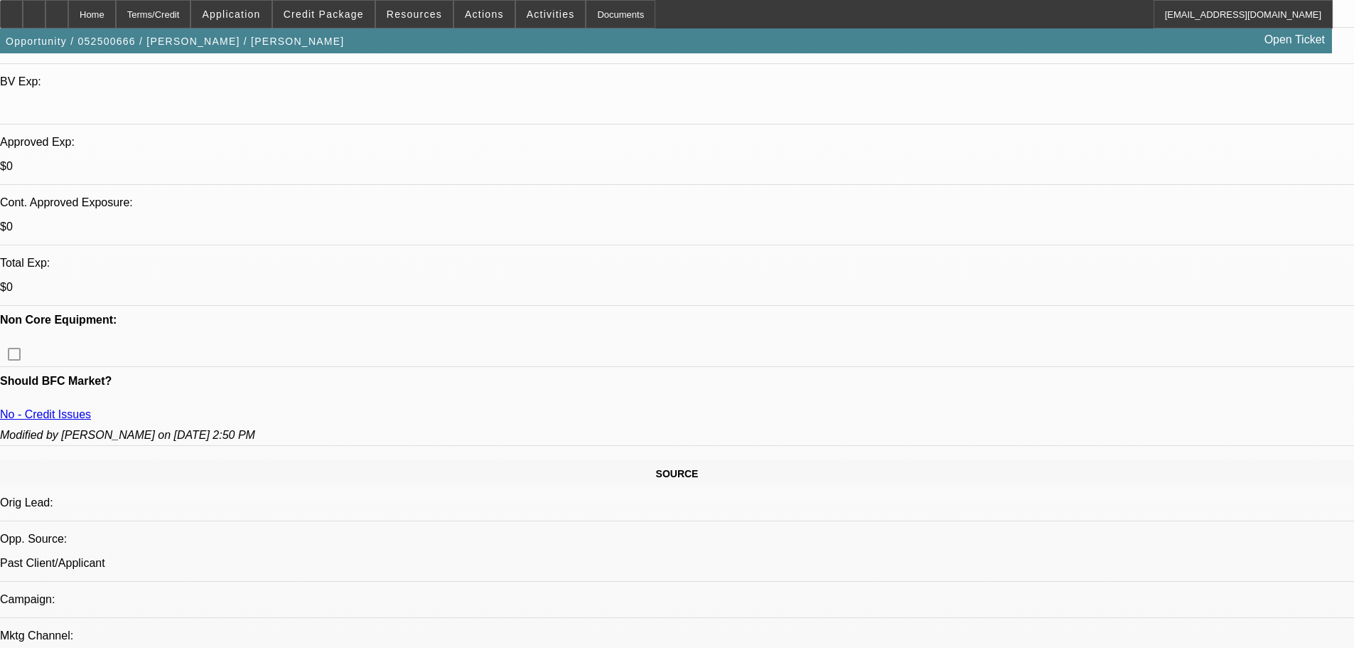
radio input "true"
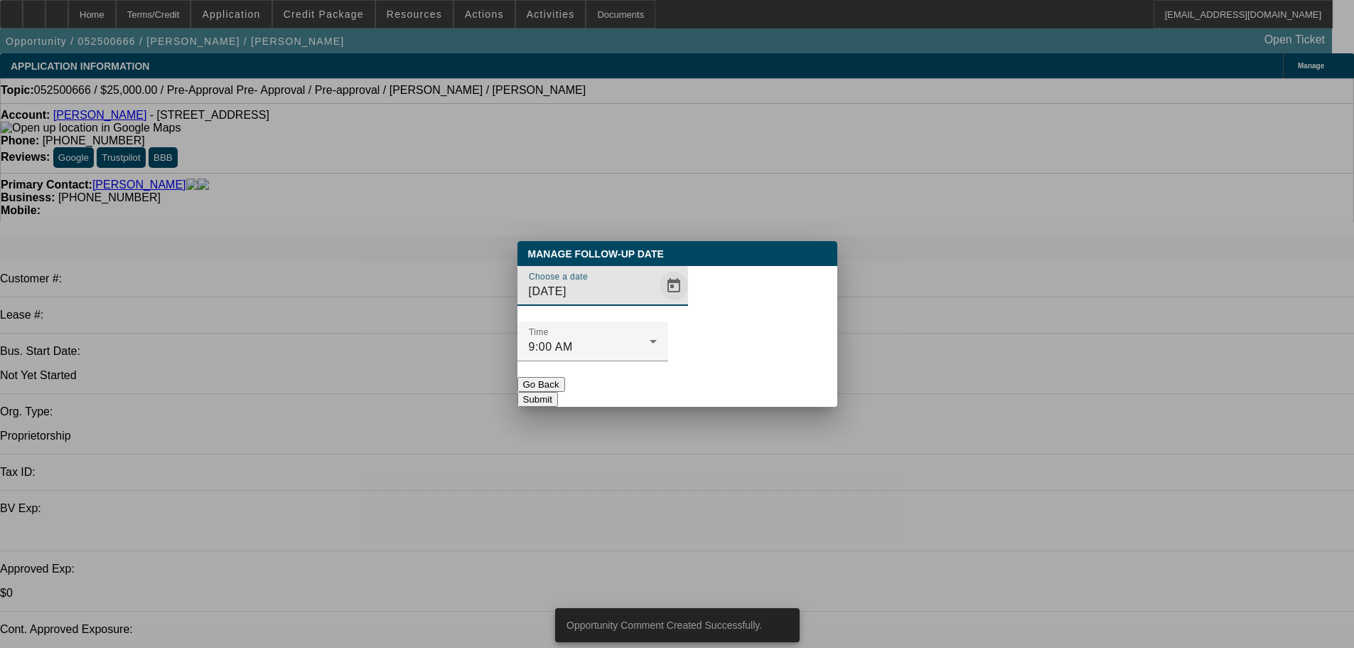
click at [657, 303] on span "Open calendar" at bounding box center [674, 286] width 34 height 34
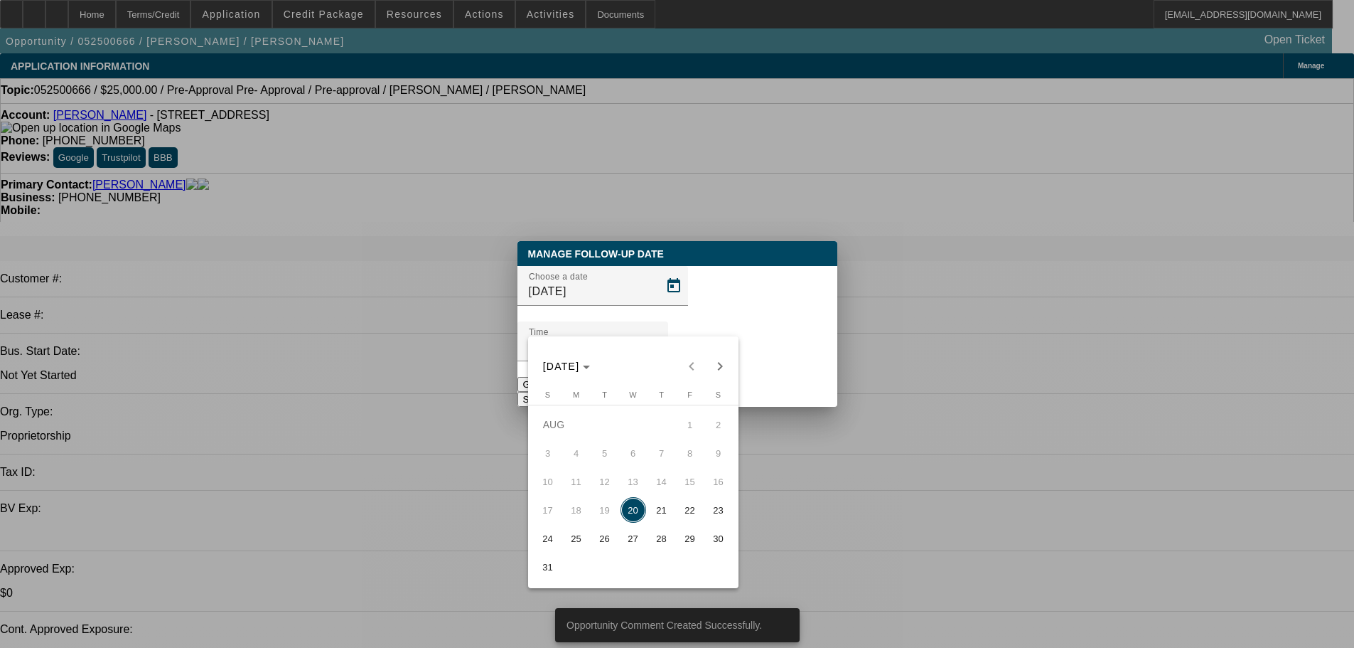
click at [632, 541] on span "27" at bounding box center [634, 538] width 26 height 26
type input "[DATE]"
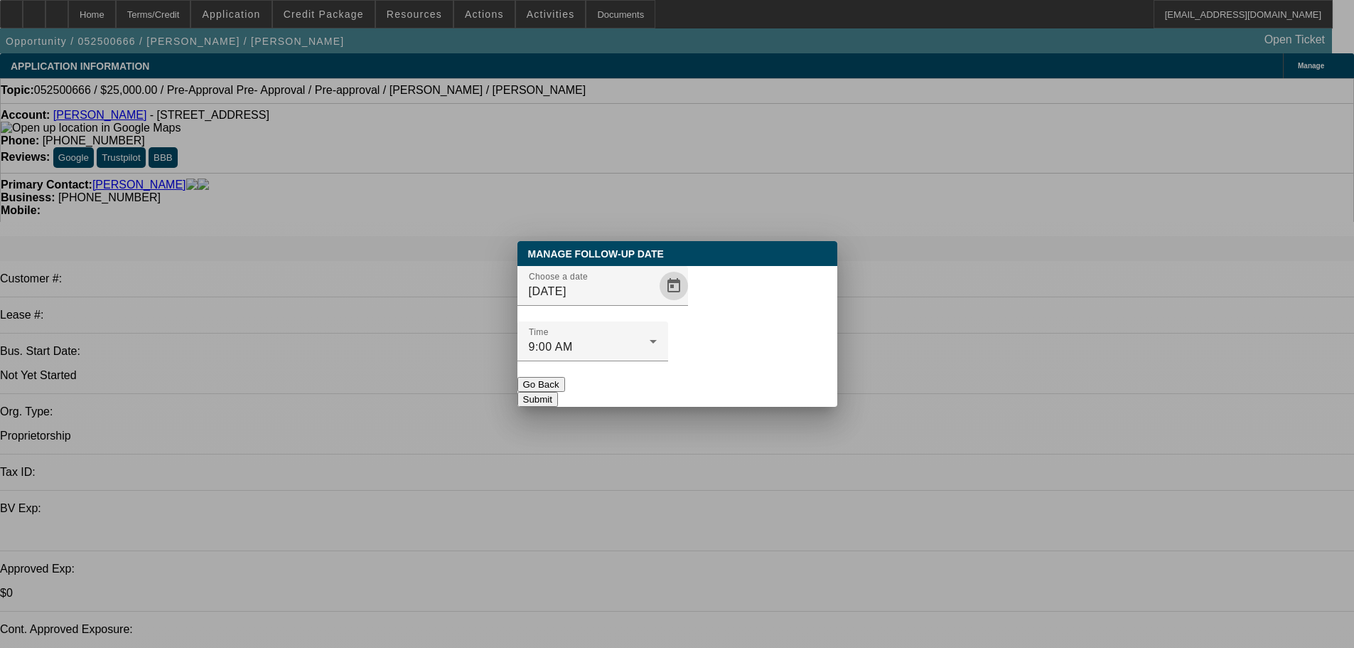
click at [558, 392] on button "Submit" at bounding box center [537, 399] width 41 height 15
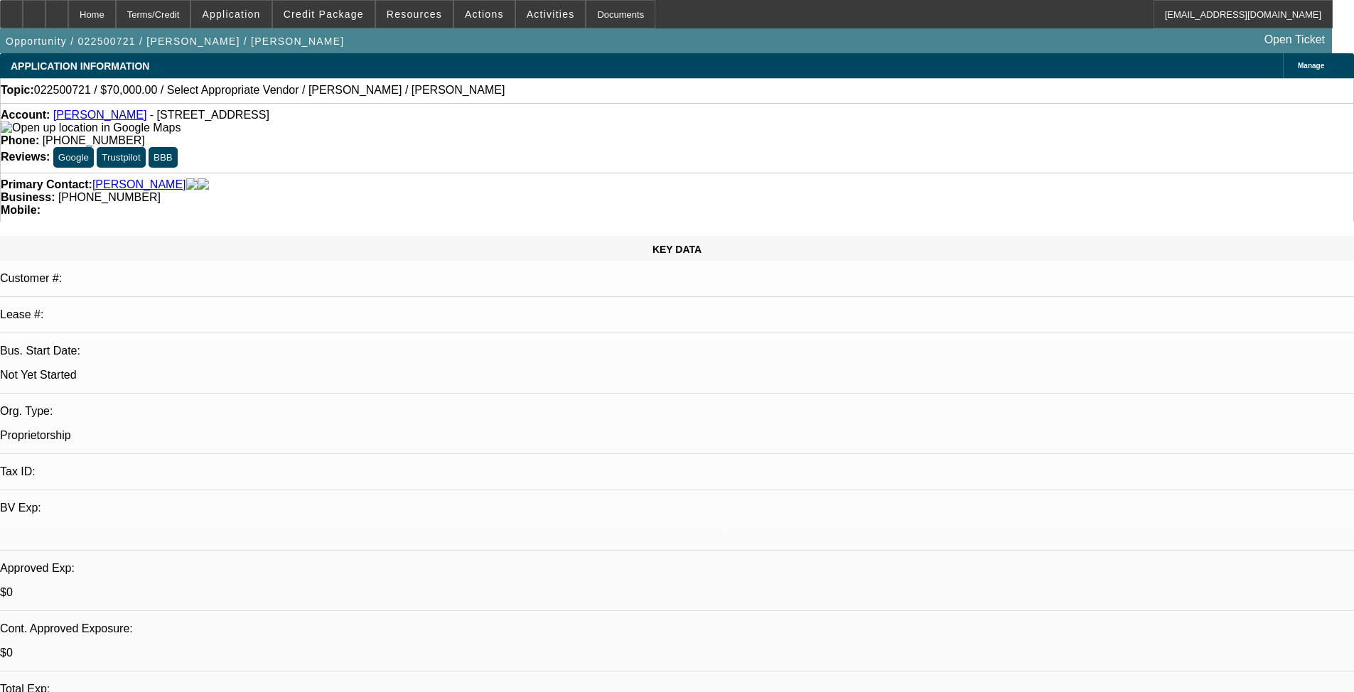
select select "0"
select select "2"
select select "0.1"
select select "4"
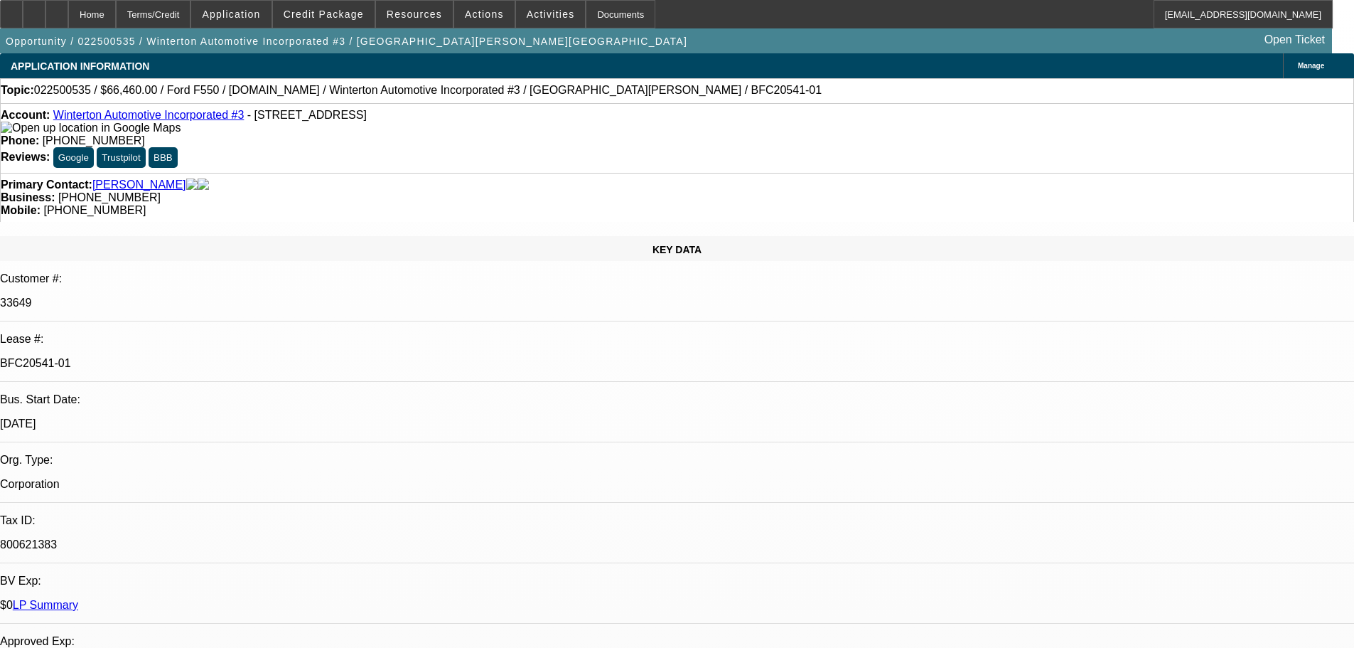
select select "0"
select select "6"
select select "0"
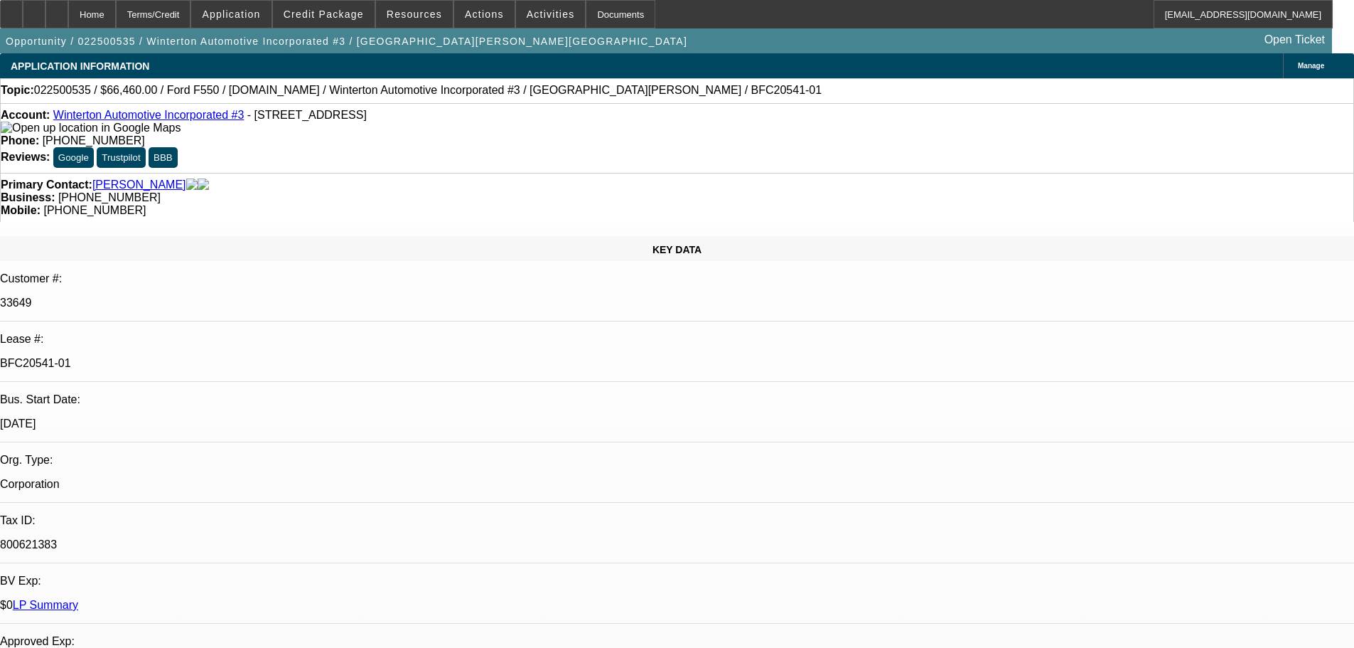
select select "0"
select select "6"
select select "0"
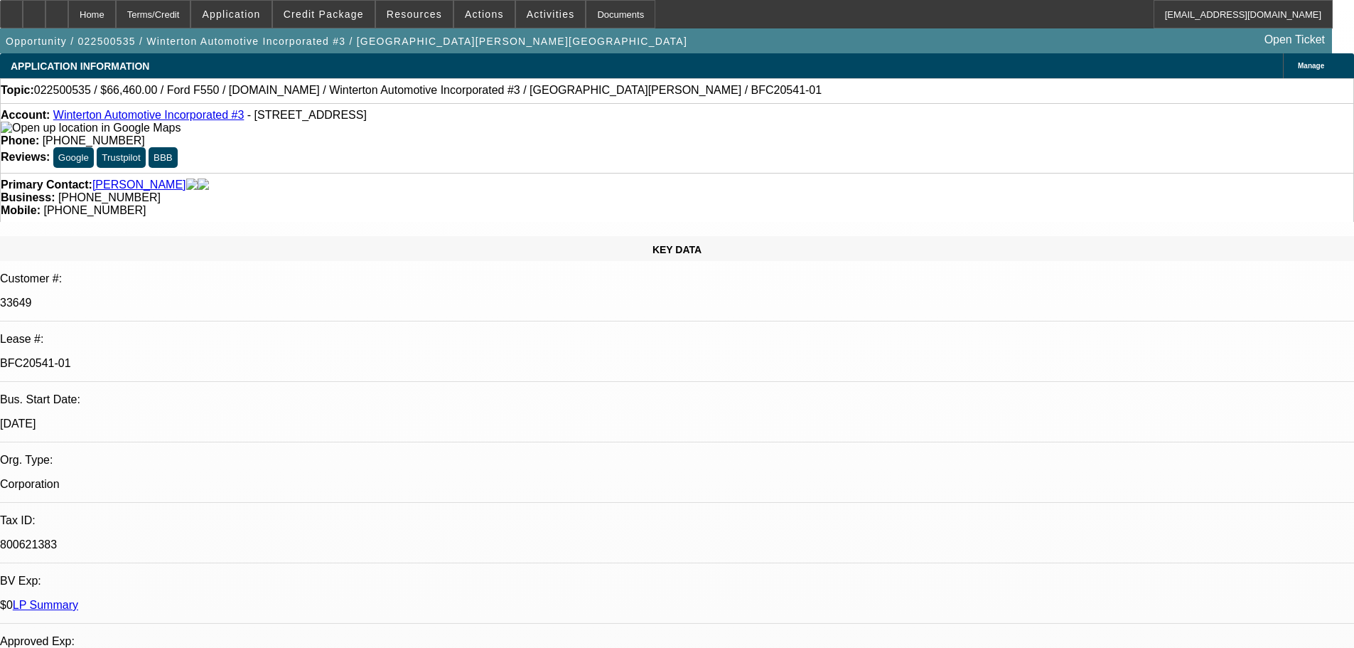
select select "0"
select select "6"
select select "0"
select select "3"
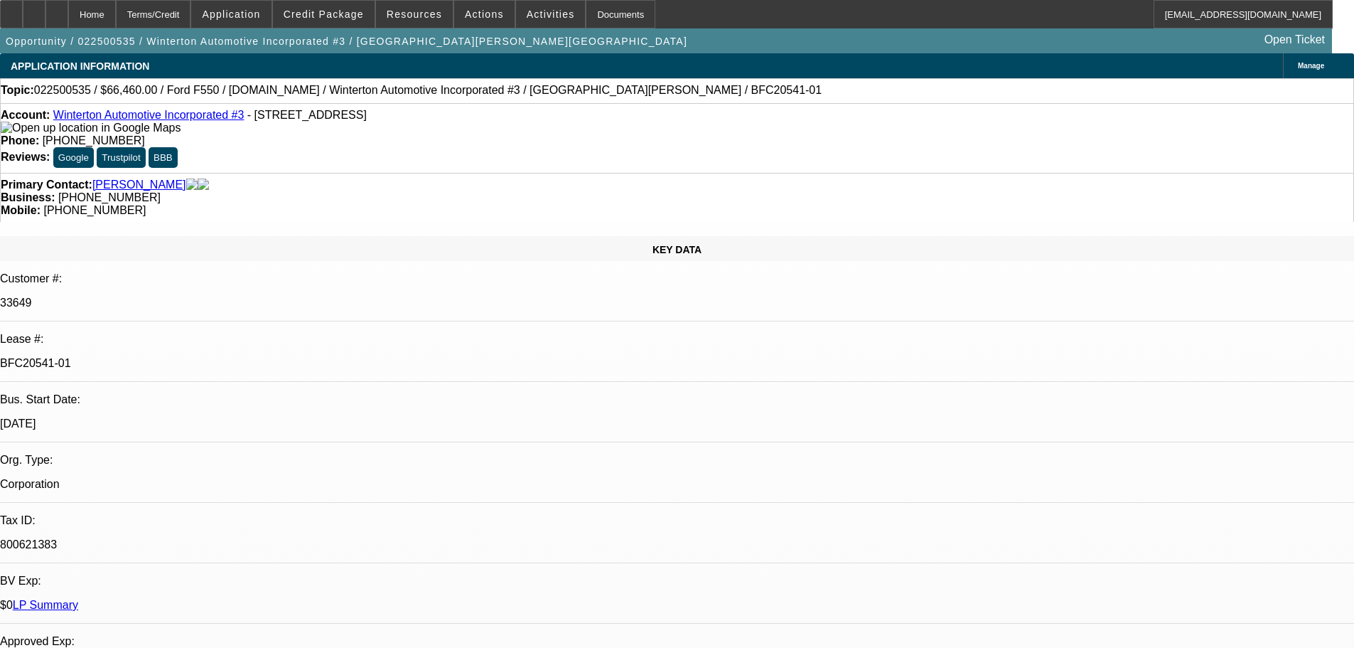
select select "0"
select select "6"
click at [23, 9] on div at bounding box center [11, 14] width 23 height 28
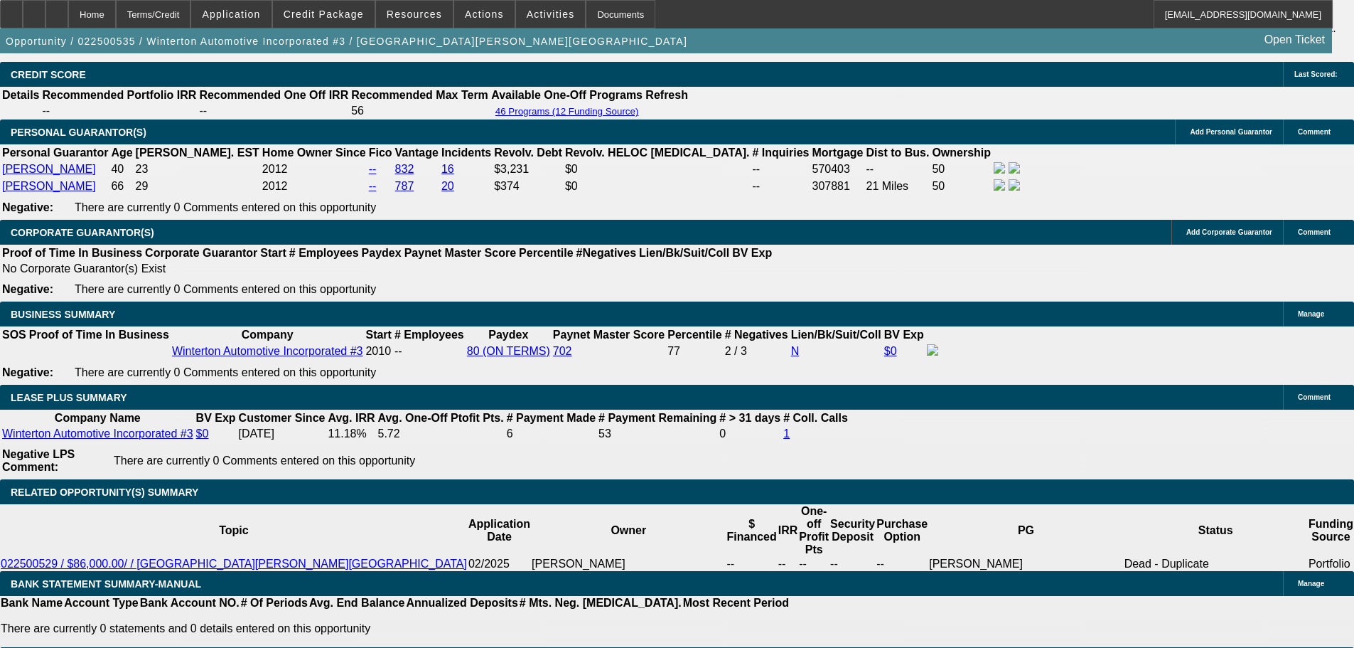
scroll to position [1990, 0]
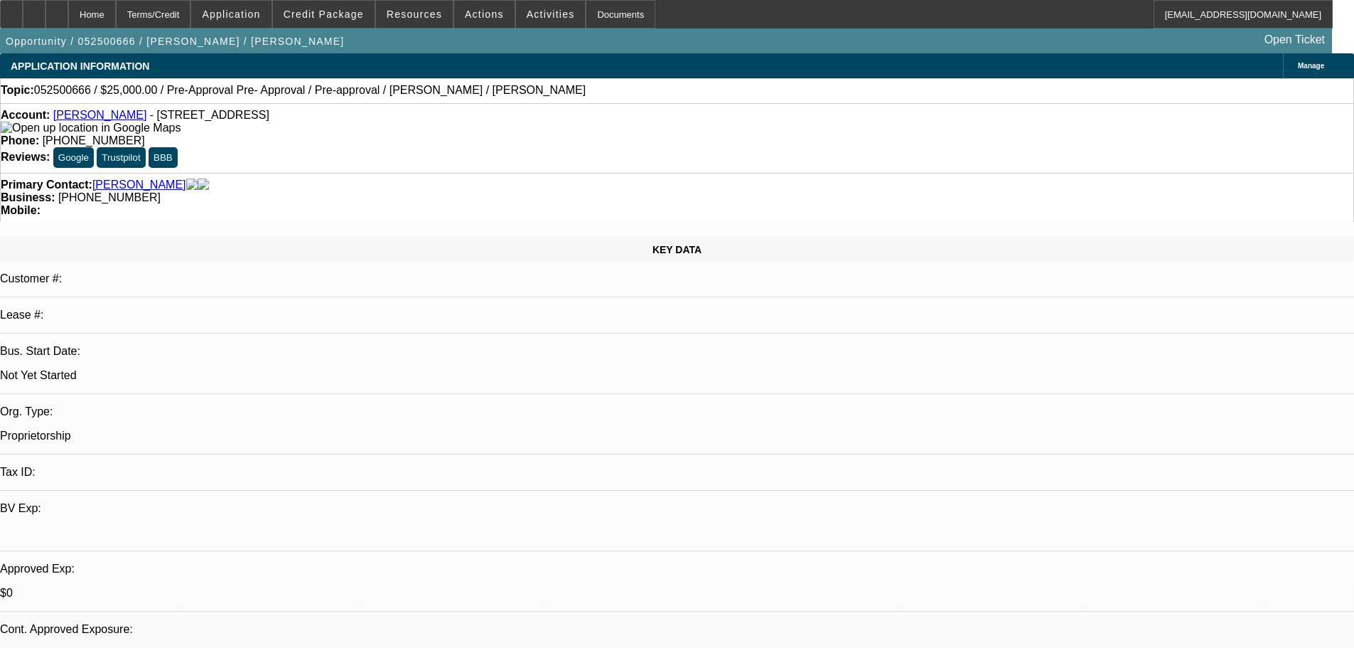
select select "0"
select select "2"
select select "0.1"
select select "4"
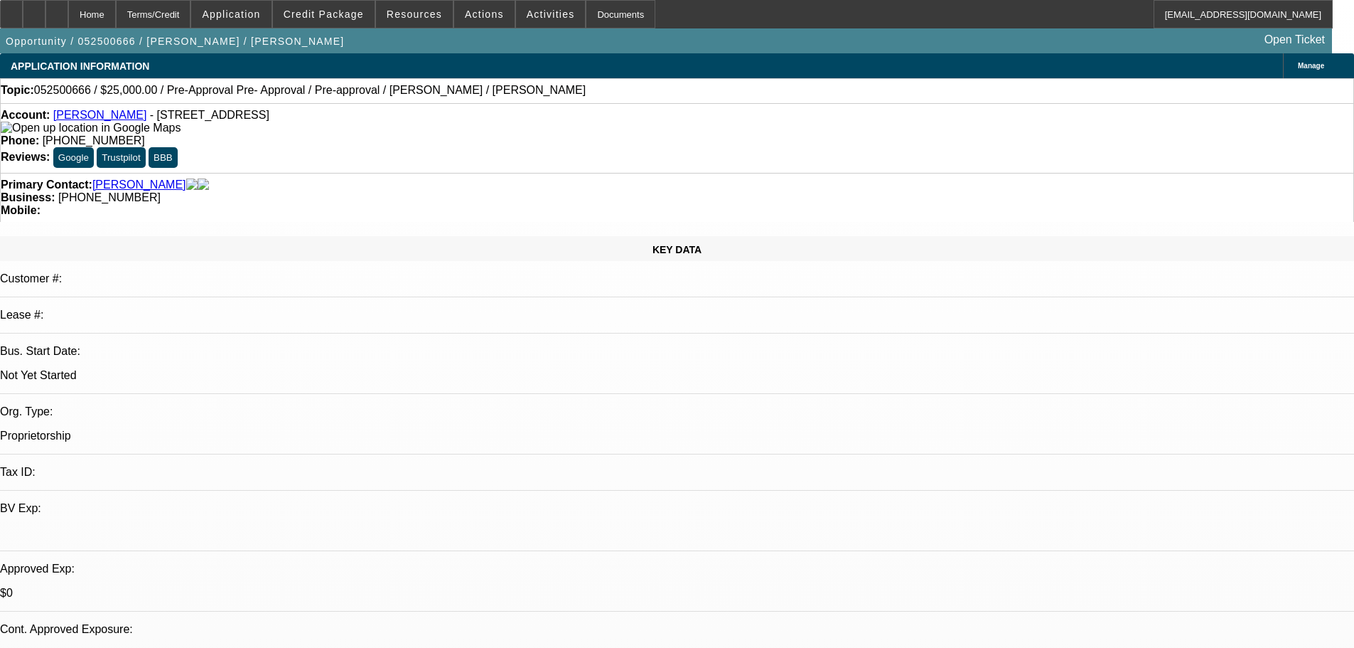
select select "0.15"
select select "2"
select select "0.1"
select select "4"
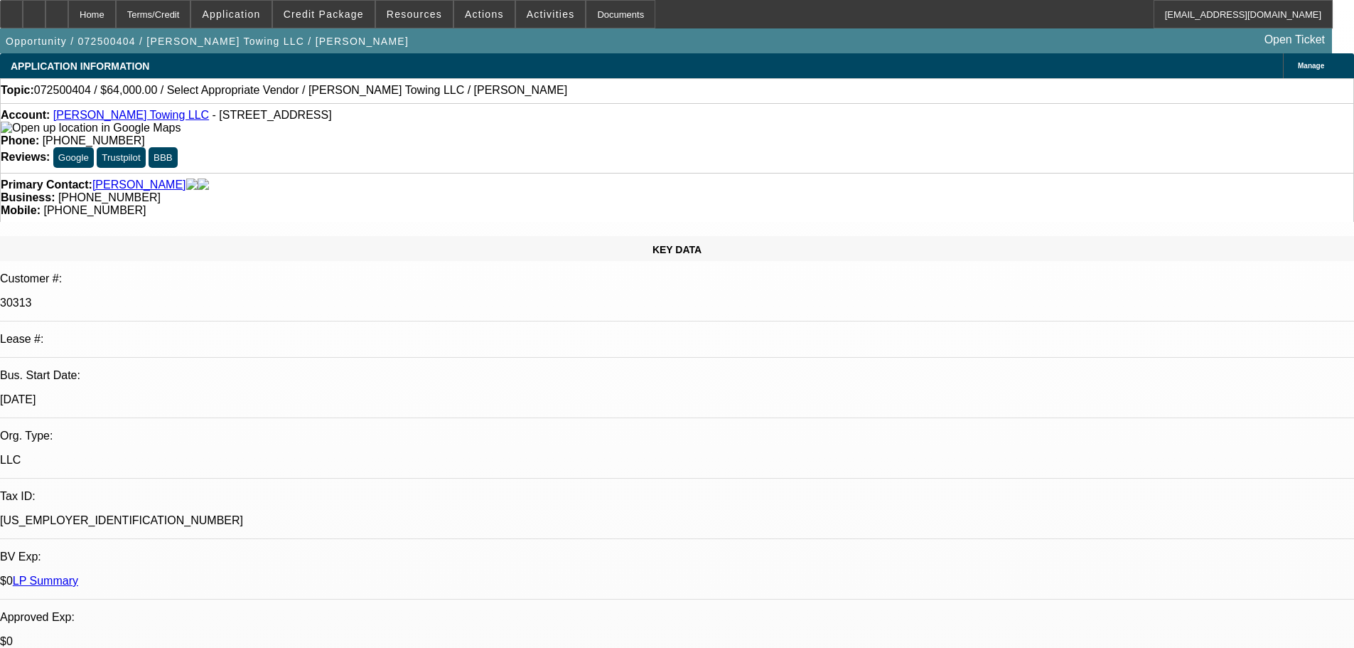
select select "0"
select select "2"
select select "0.1"
select select "4"
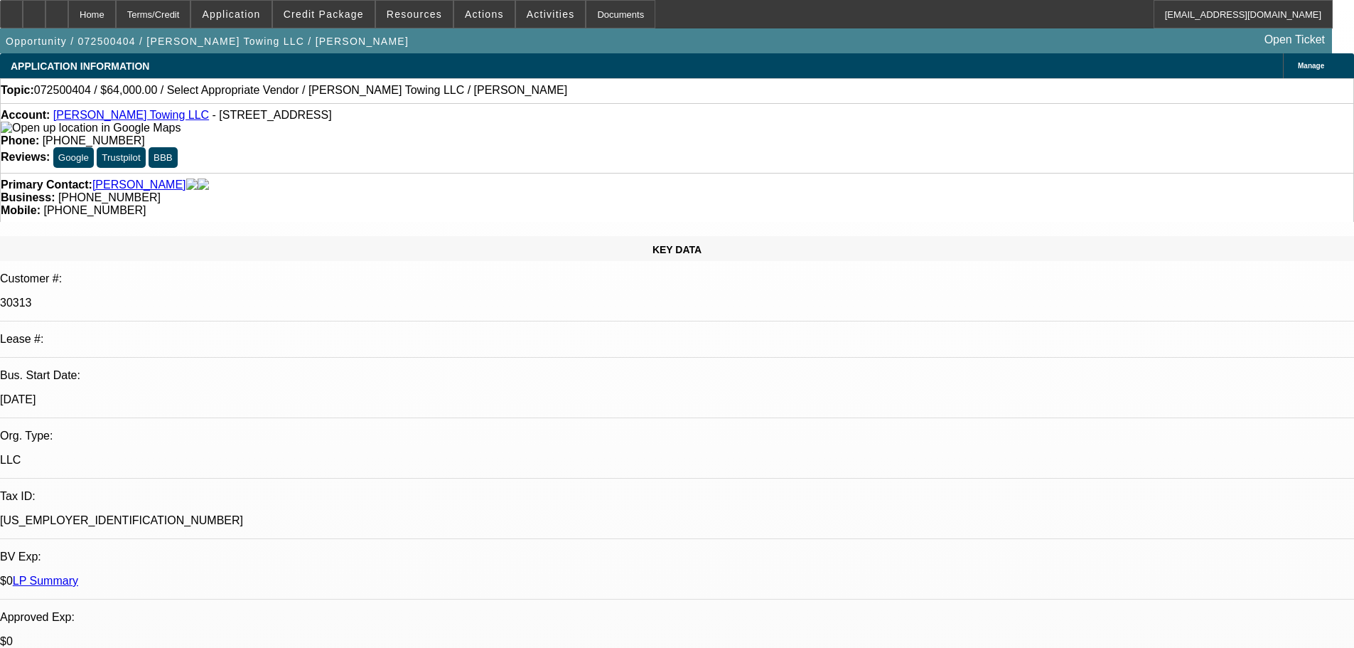
click at [136, 121] on link "[PERSON_NAME] Towing LLC" at bounding box center [131, 115] width 156 height 12
click at [1043, 53] on div "Opportunity / 072500404 / [PERSON_NAME] Towing LLC / [PERSON_NAME] Open Ticket" at bounding box center [666, 40] width 1332 height 25
radio input "true"
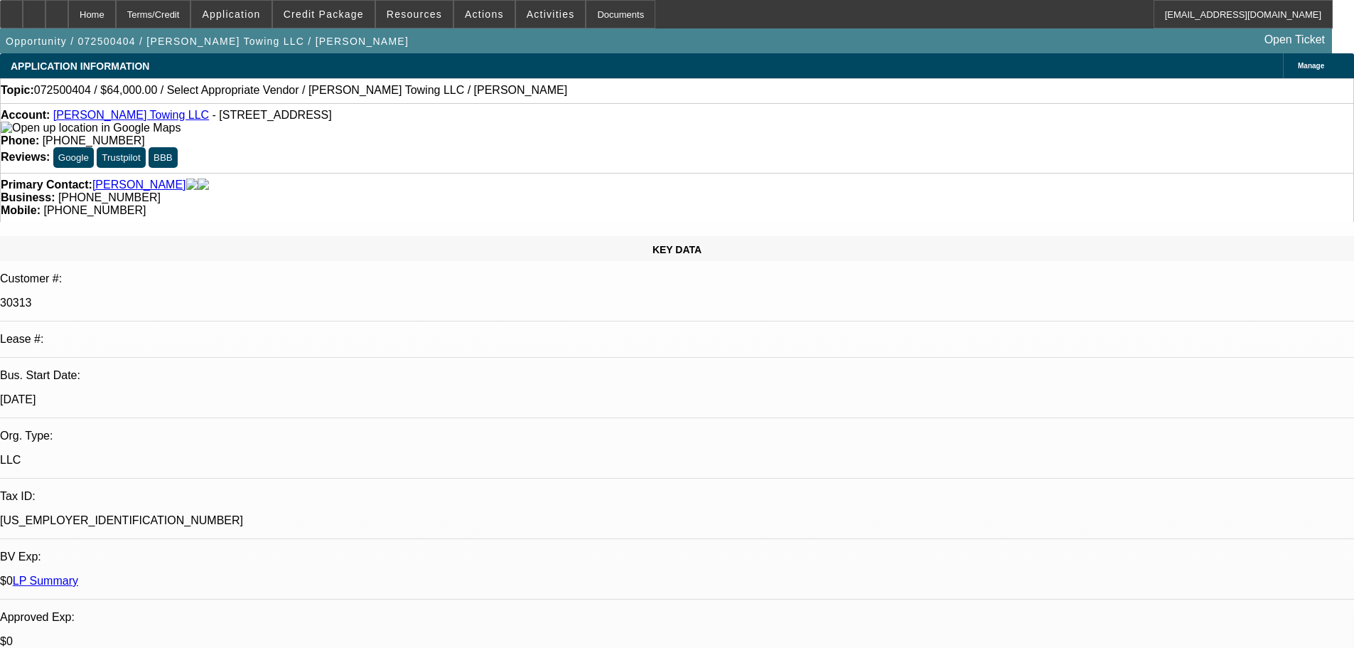
type textarea "8-20: Still hunting, says he got real busy so hasnt been able to sit down much.…"
radio input "true"
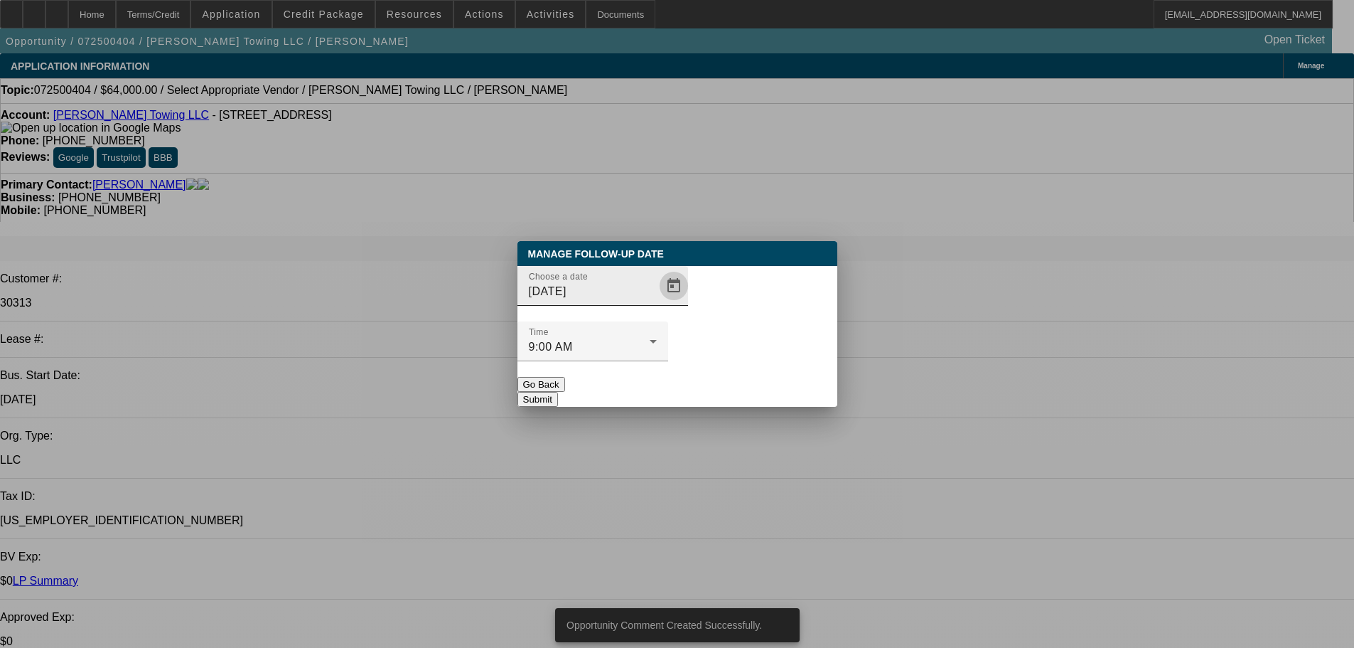
click at [657, 303] on span "Open calendar" at bounding box center [674, 286] width 34 height 34
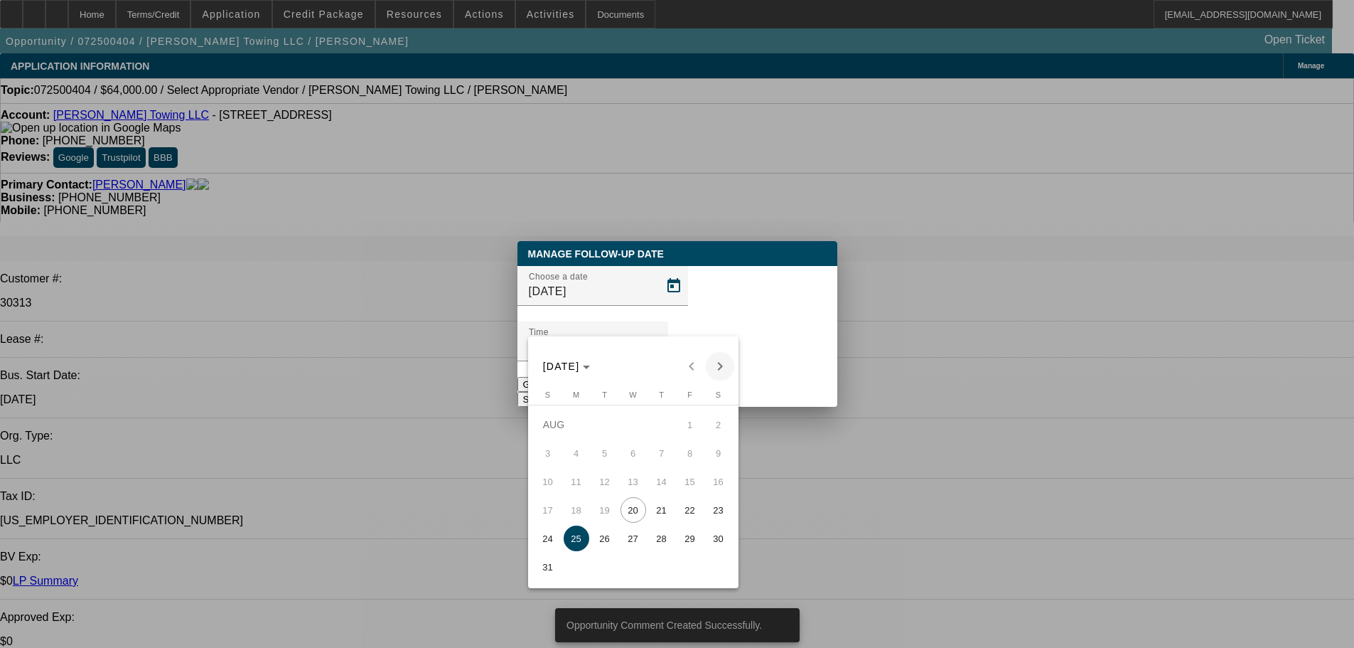
click at [718, 359] on span "Next month" at bounding box center [720, 366] width 28 height 28
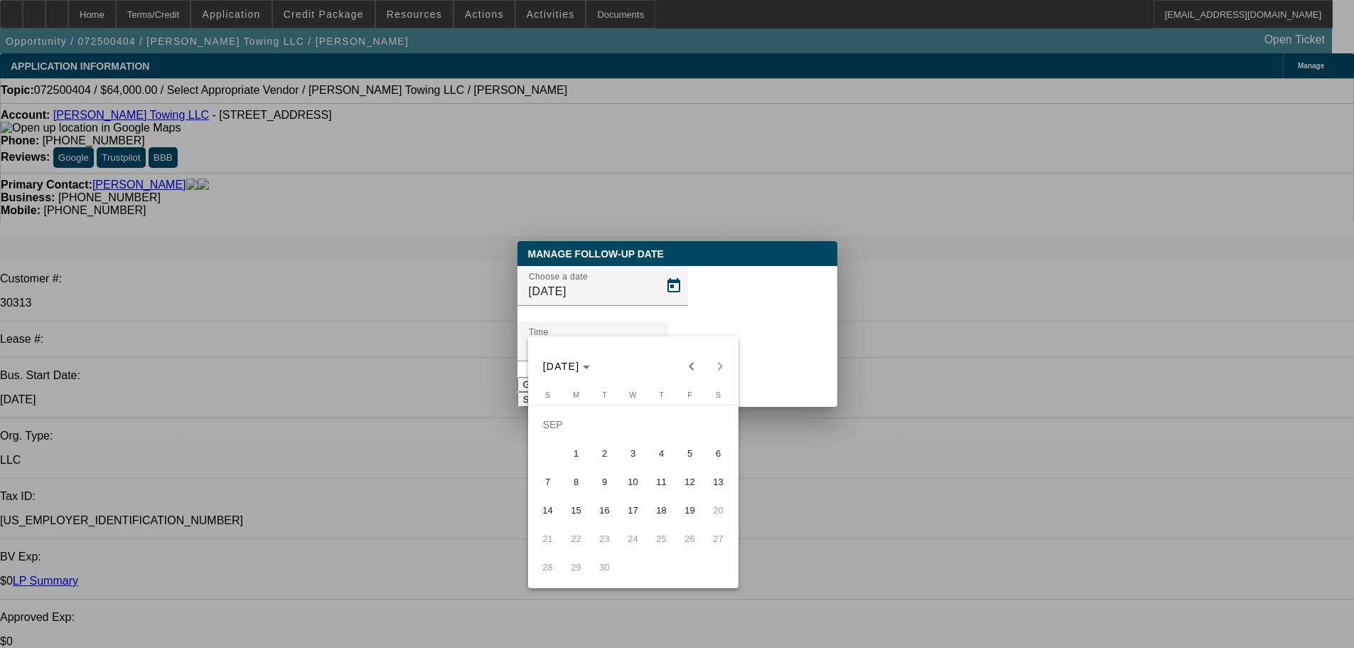
click at [639, 461] on span "3" at bounding box center [634, 453] width 26 height 26
type input "9/3/2025"
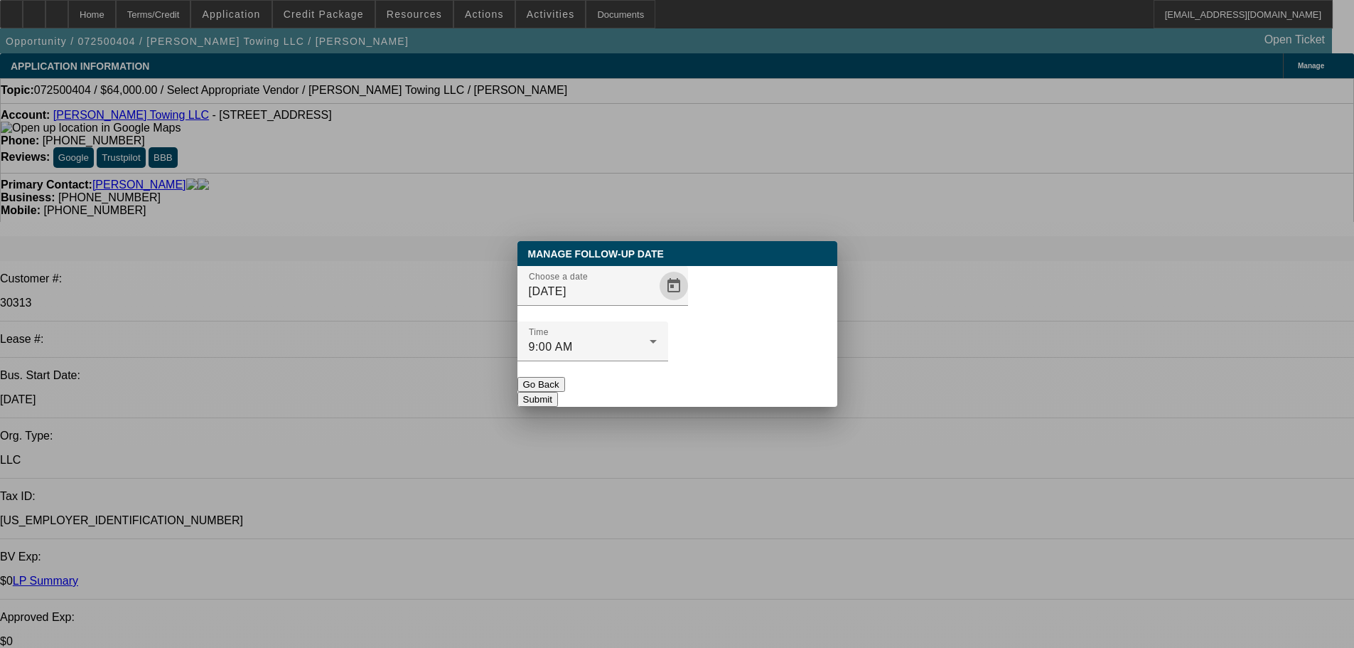
click at [558, 392] on button "Submit" at bounding box center [537, 399] width 41 height 15
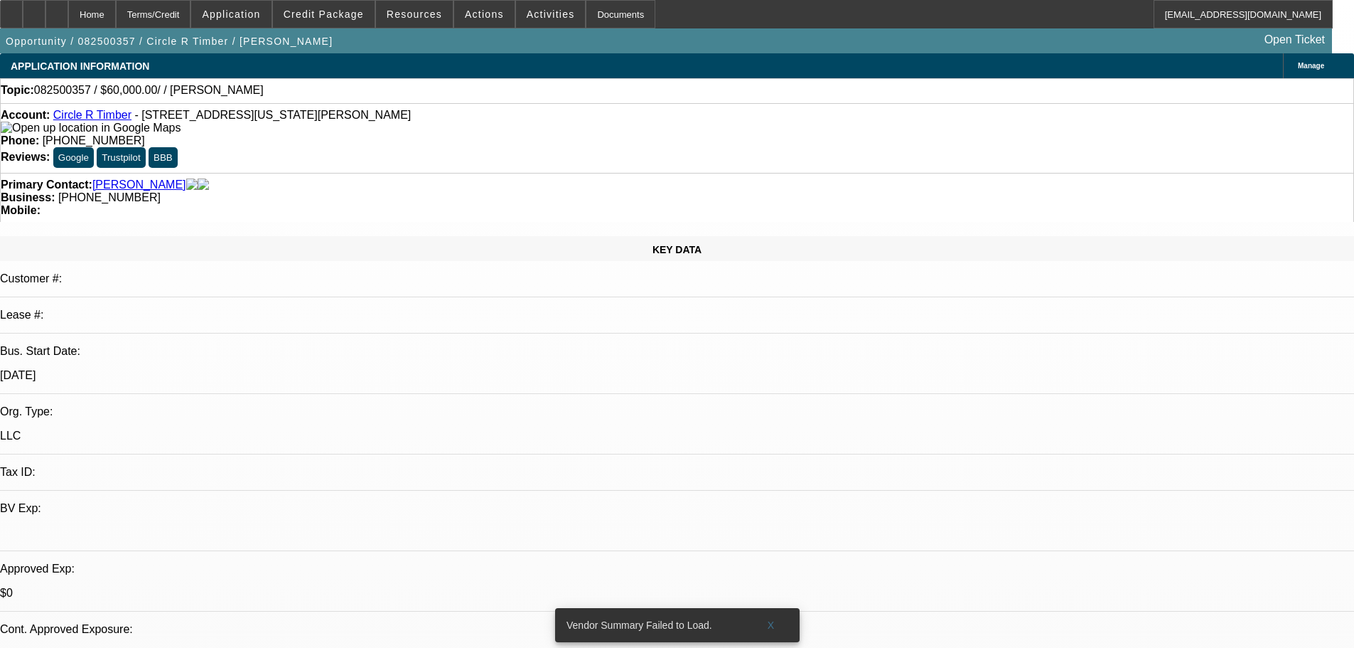
select select "0"
select select "2"
select select "0.1"
select select "4"
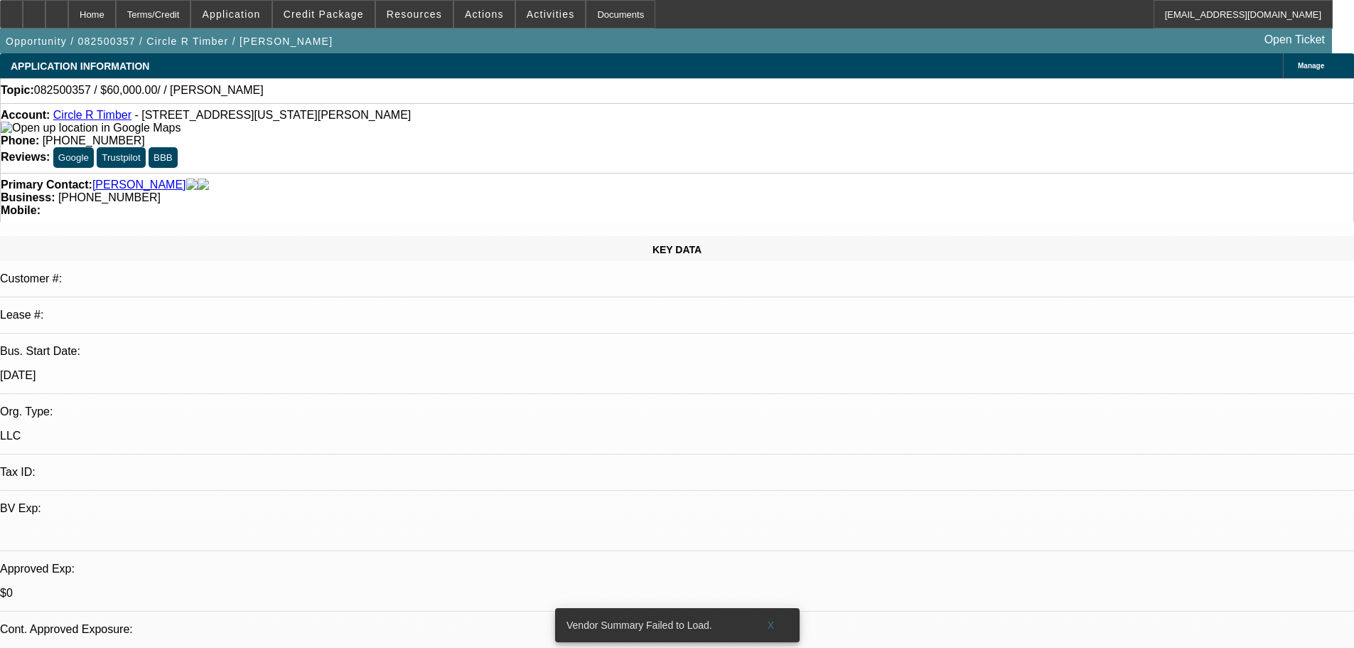
click at [1063, 53] on div "Opportunity / 082500357 / Circle R Timber / [PERSON_NAME] Open Ticket" at bounding box center [666, 40] width 1332 height 25
radio input "true"
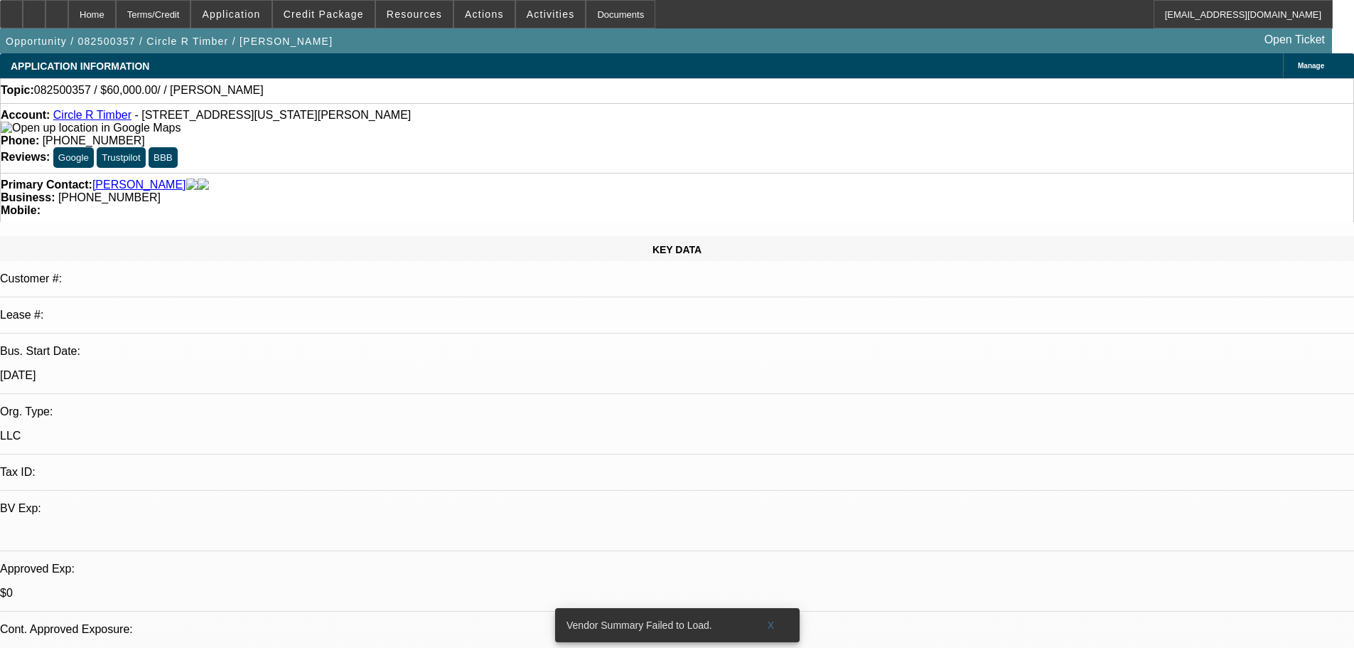
type textarea "8-20: Sent reminder"
radio input "true"
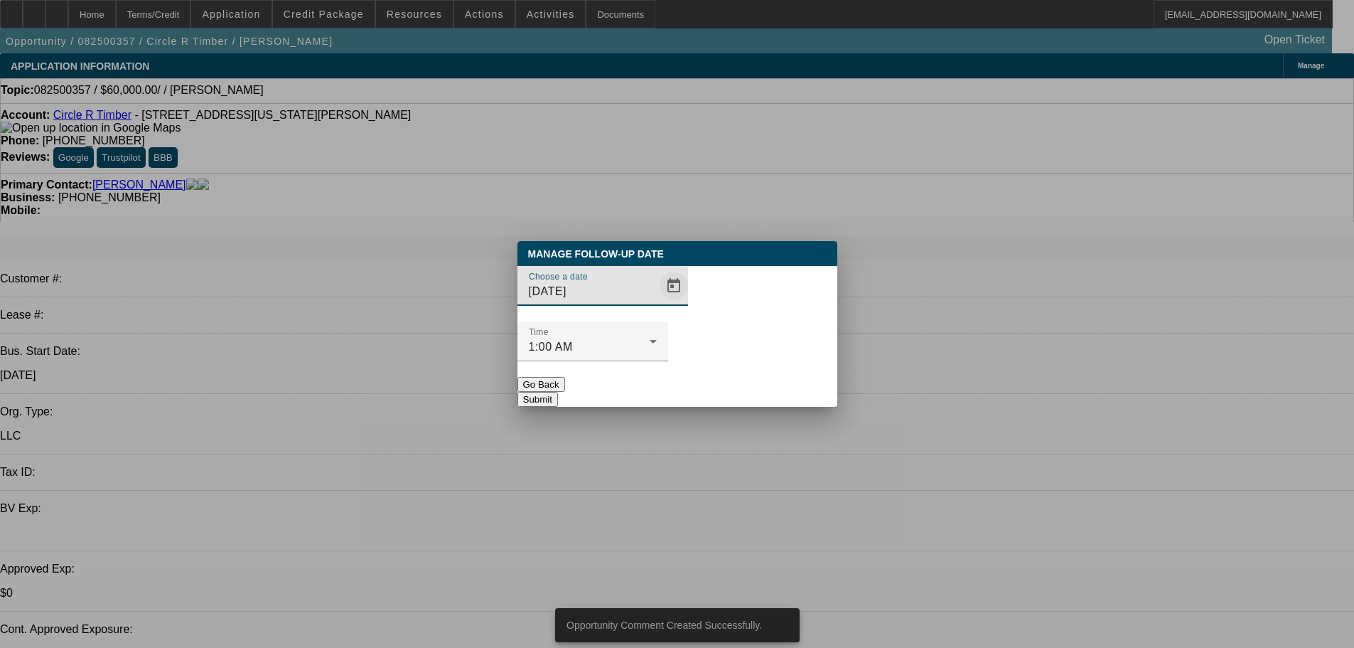
click at [659, 303] on span "Open calendar" at bounding box center [674, 286] width 34 height 34
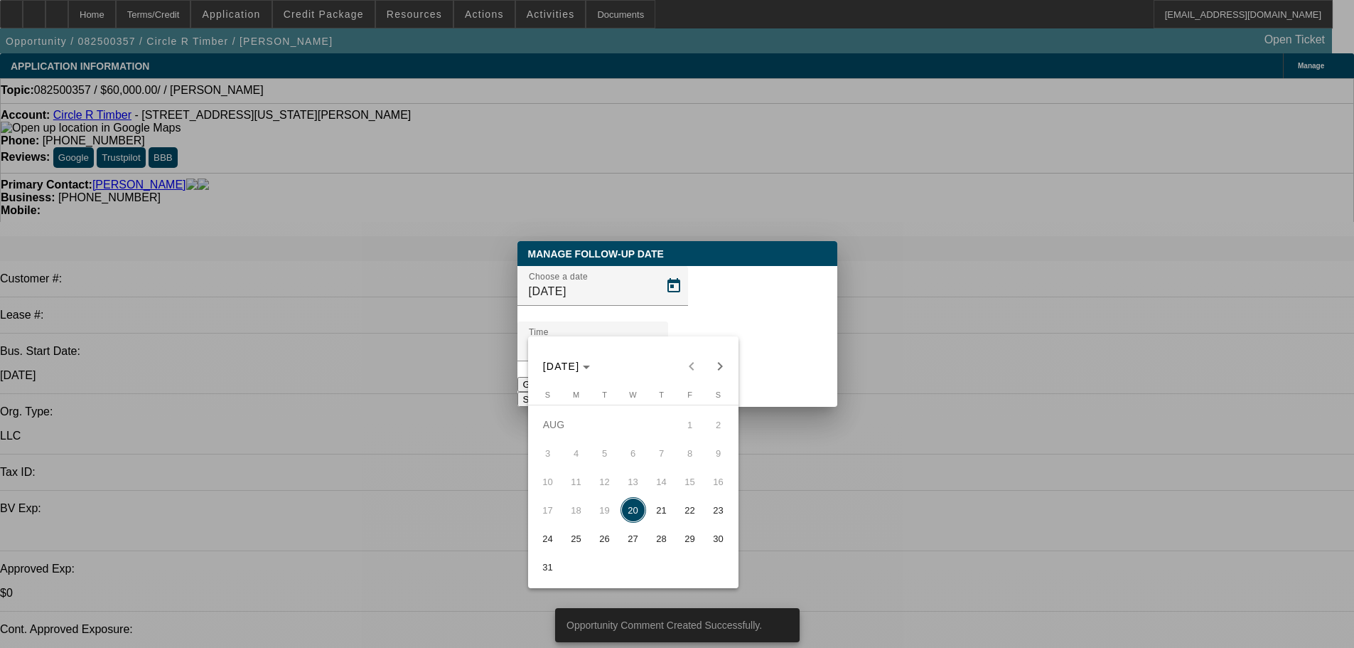
click at [635, 542] on span "27" at bounding box center [634, 538] width 26 height 26
type input "8/27/2025"
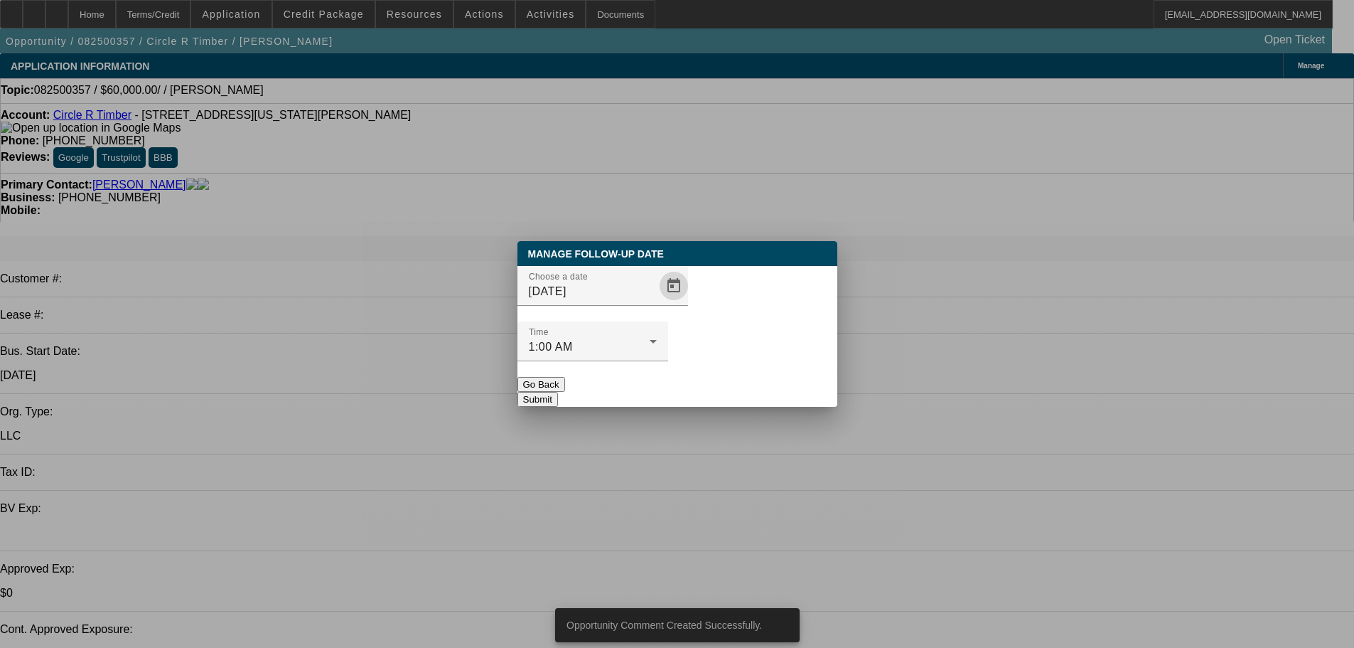
click at [558, 392] on button "Submit" at bounding box center [537, 399] width 41 height 15
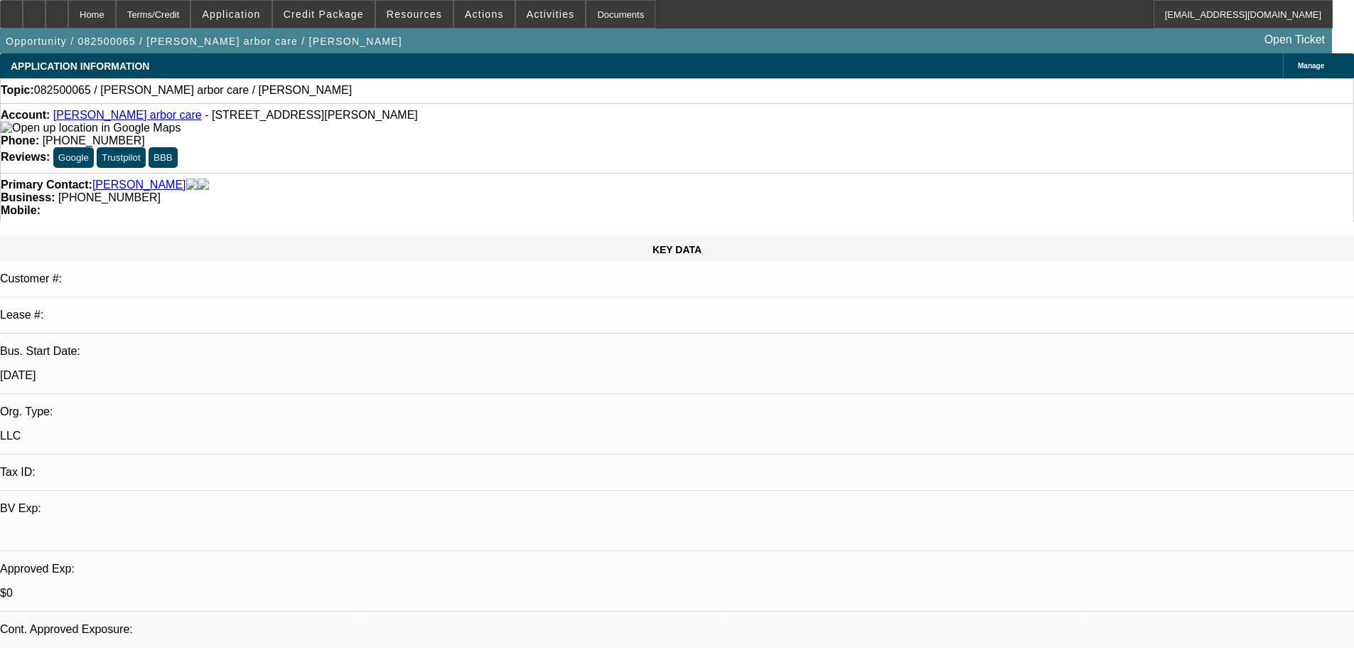
select select "0"
select select "2"
select select "0.1"
select select "4"
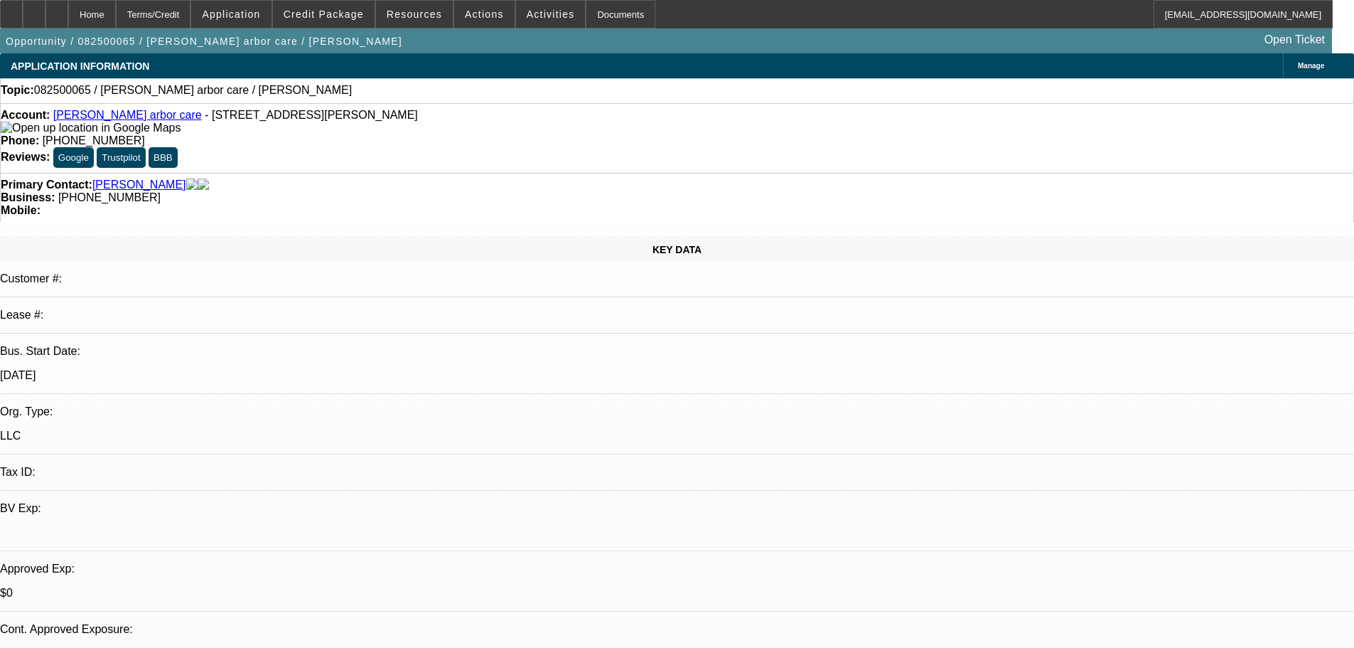
radio input "true"
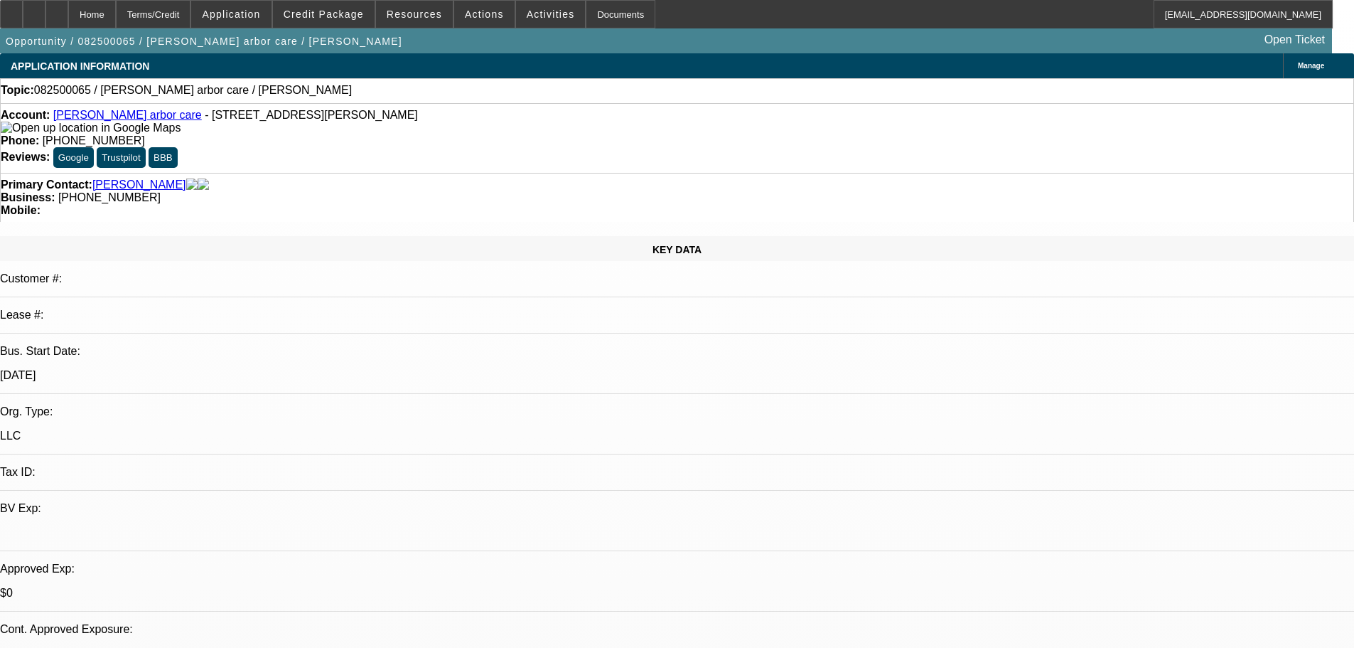
type textarea "8-20: Sent reminder for banks"
radio input "true"
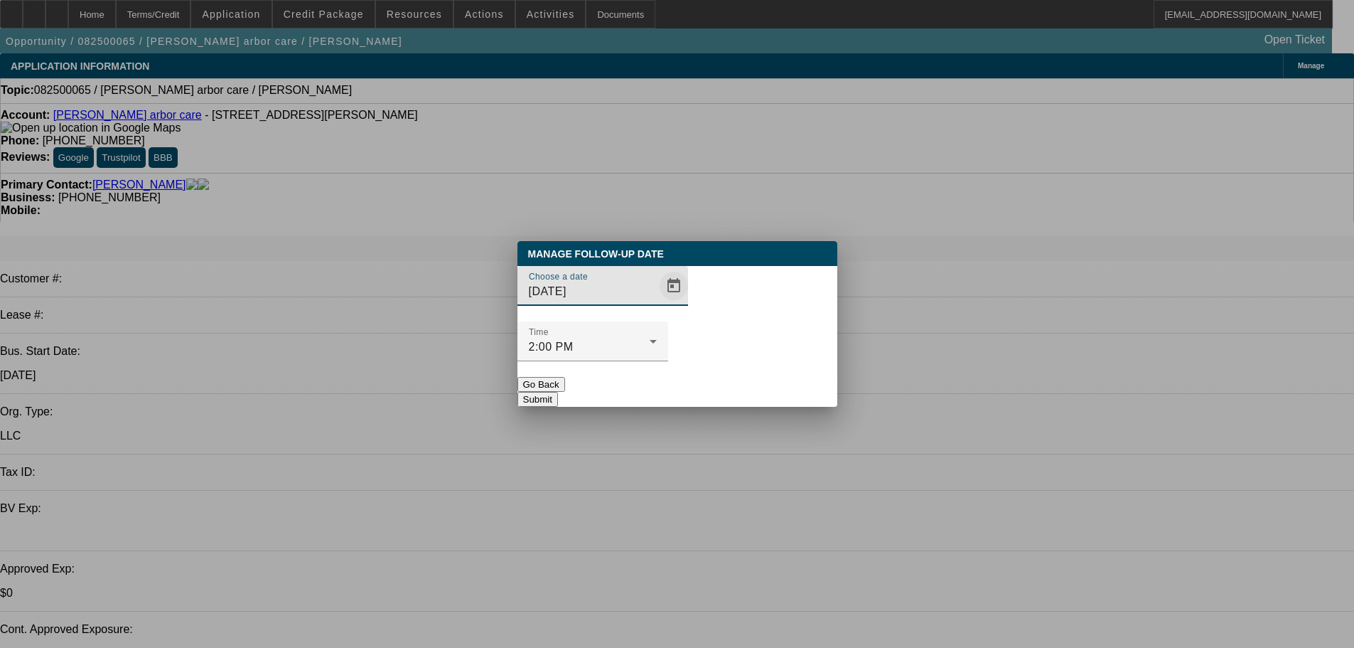
click at [657, 303] on span "Open calendar" at bounding box center [674, 286] width 34 height 34
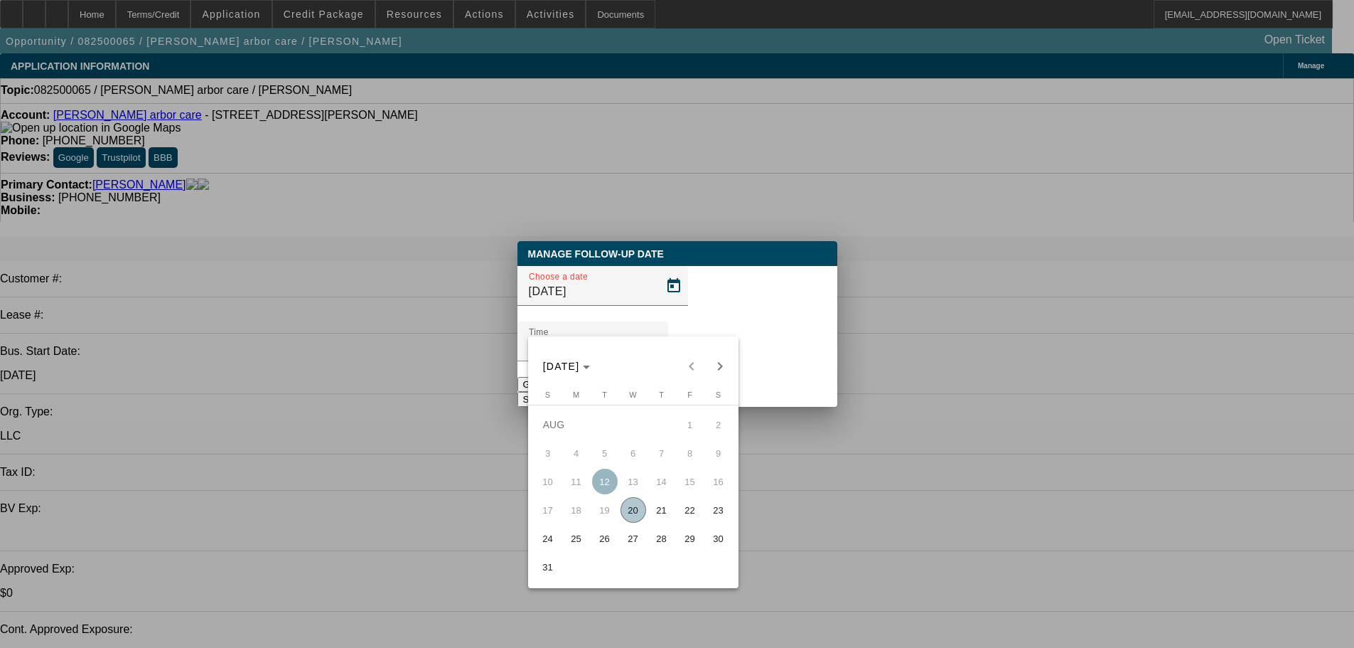
click at [635, 537] on span "27" at bounding box center [634, 538] width 26 height 26
type input "8/27/2025"
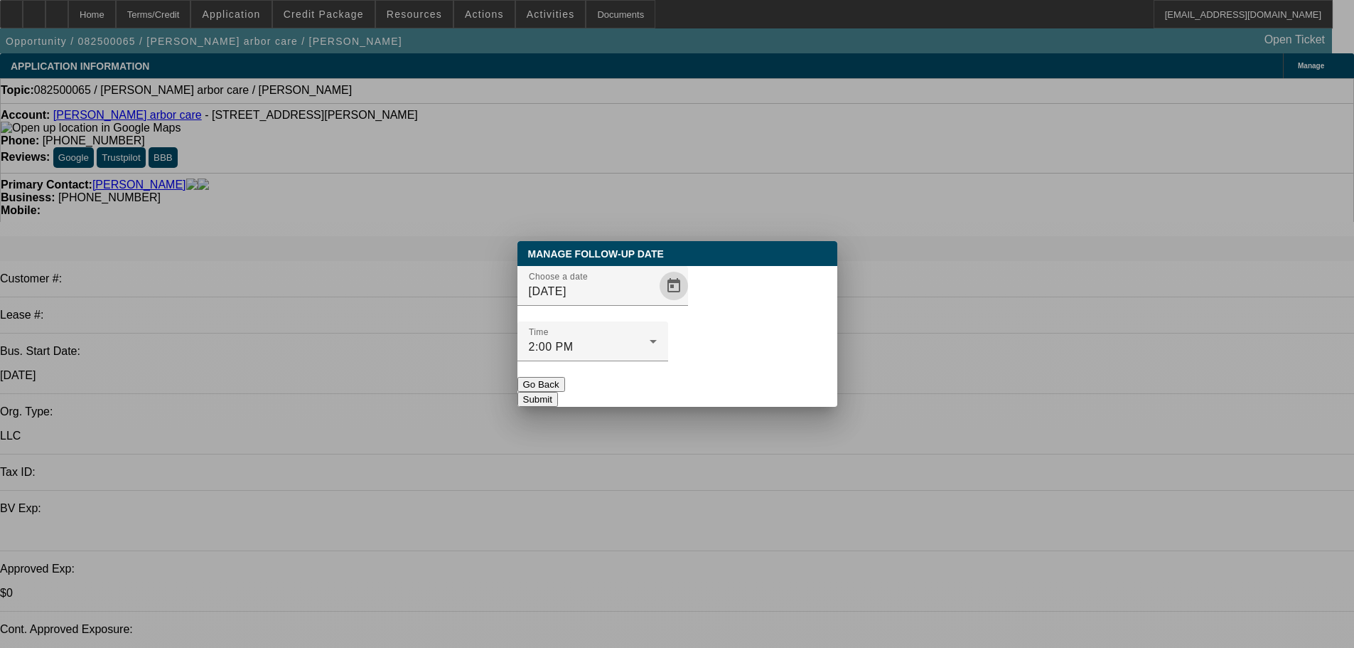
click at [558, 392] on button "Submit" at bounding box center [537, 399] width 41 height 15
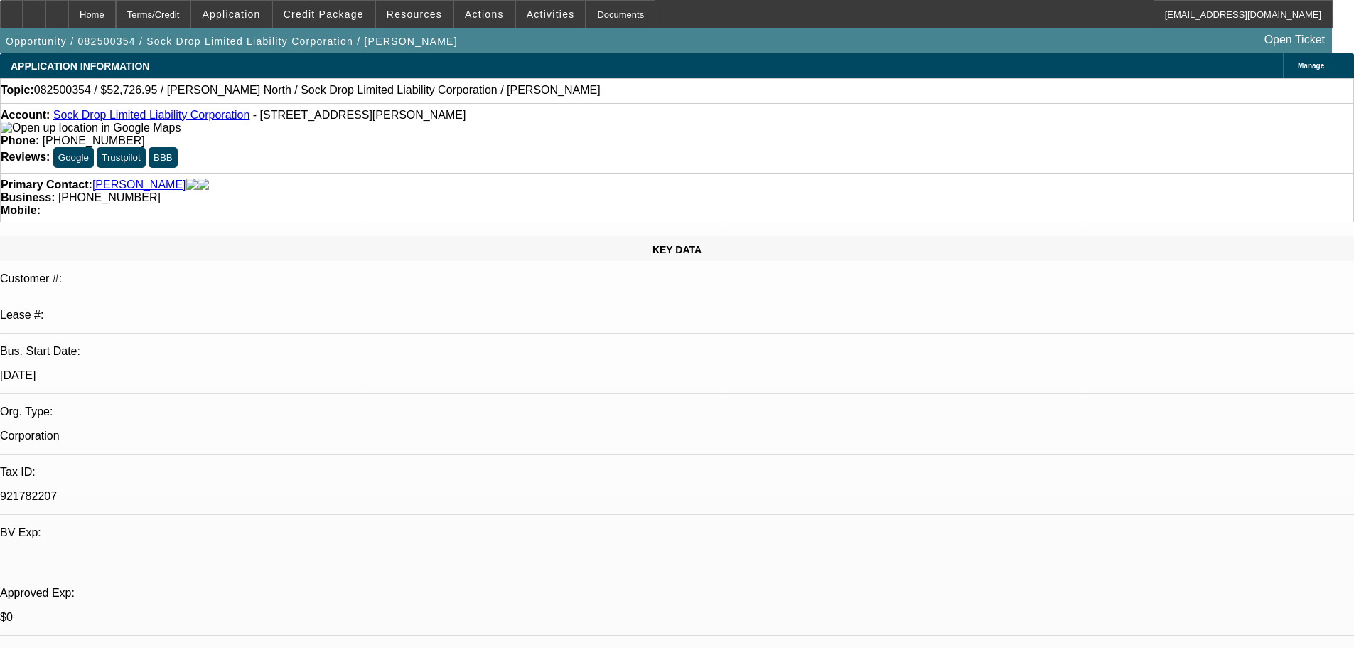
select select "0"
select select "2"
select select "0.1"
select select "4"
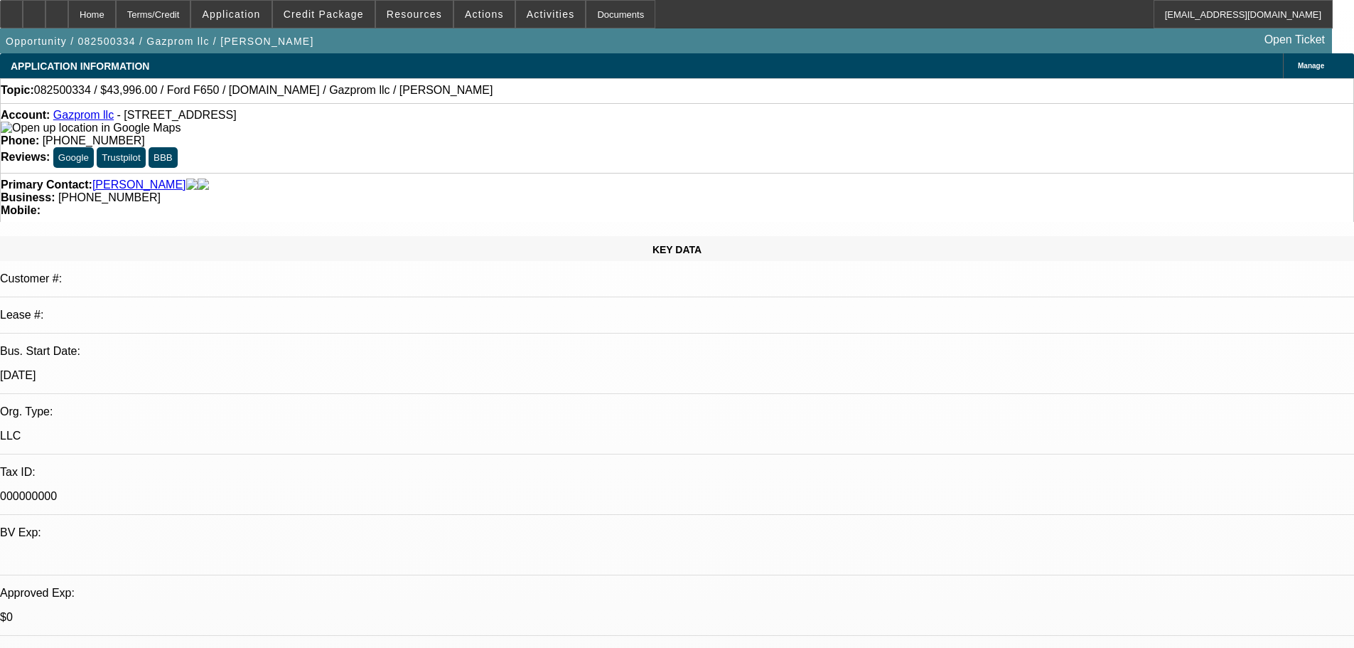
select select "0"
select select "2"
select select "0.1"
select select "4"
select select "0.2"
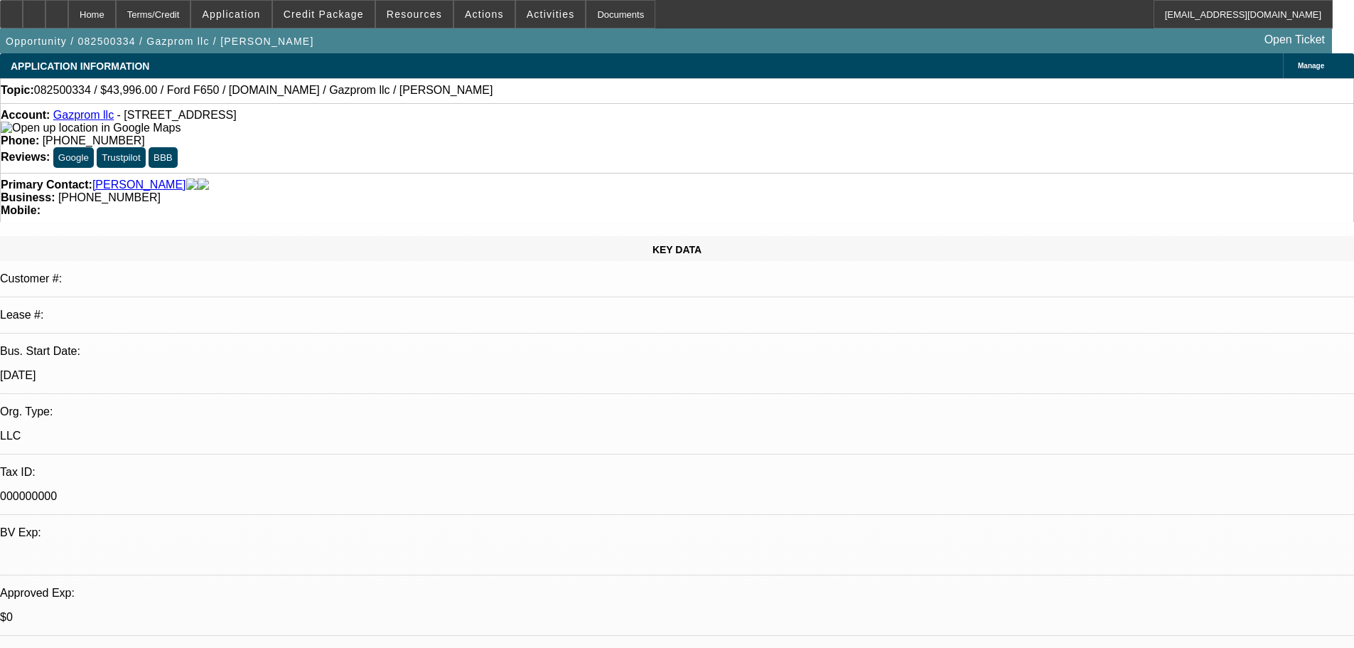
select select "0"
select select "2"
select select "0.1"
select select "4"
select select "0"
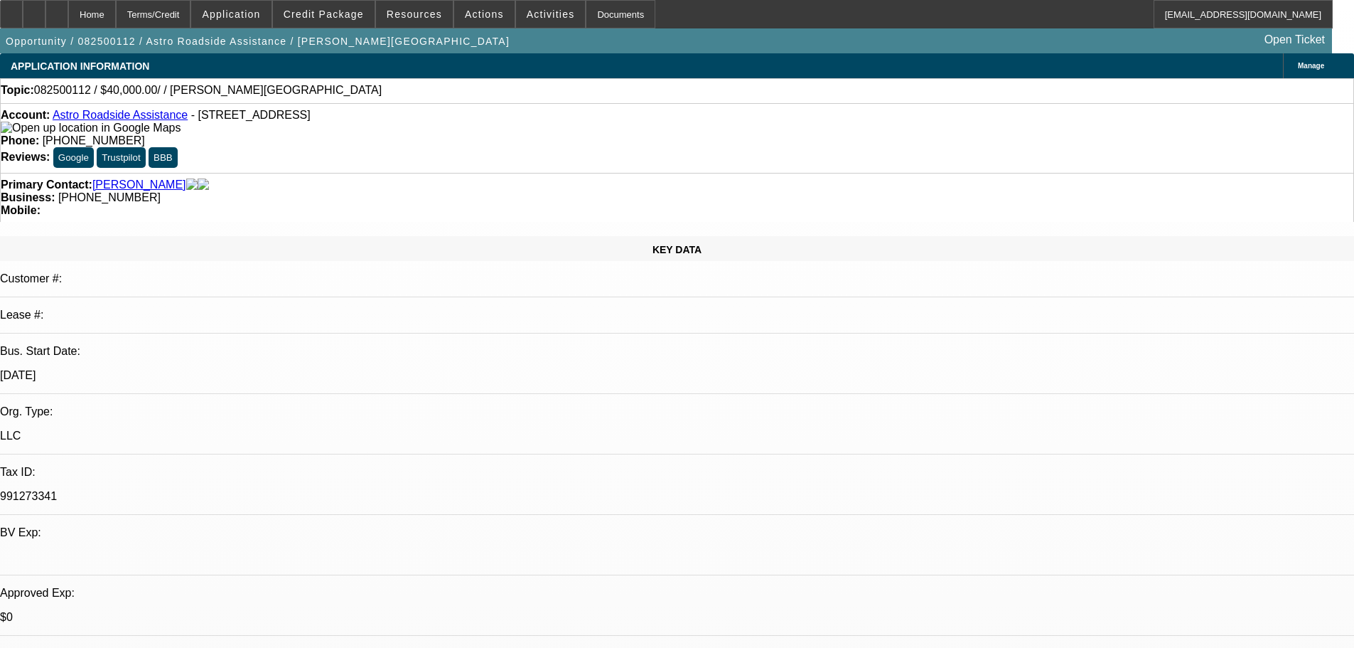
select select "2"
select select "0.1"
select select "4"
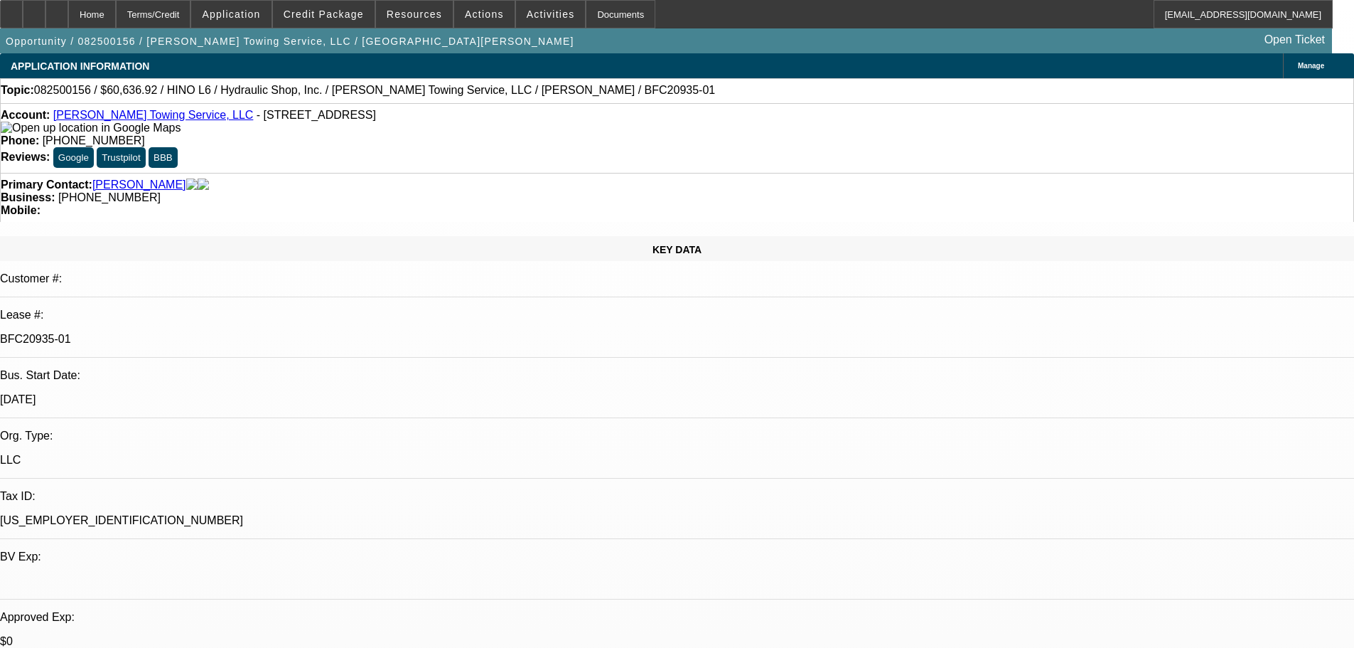
select select "0"
select select "6"
select select "0"
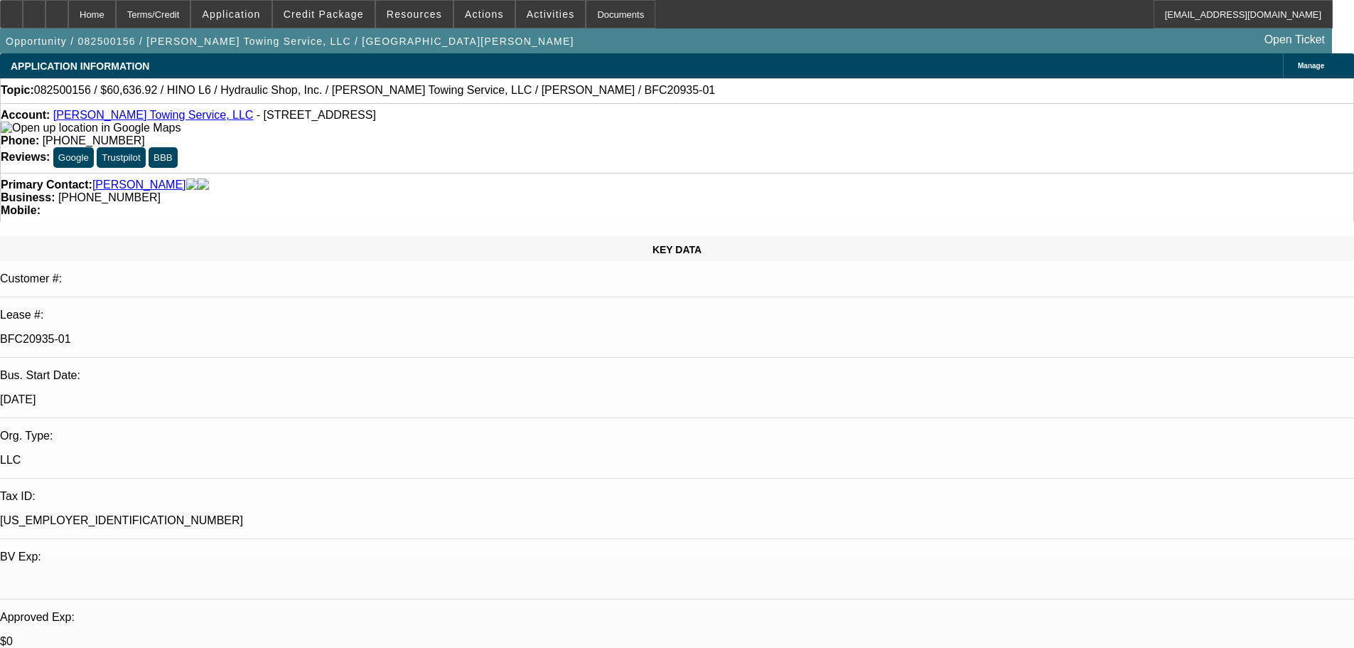
select select "0"
select select "6"
select select "0"
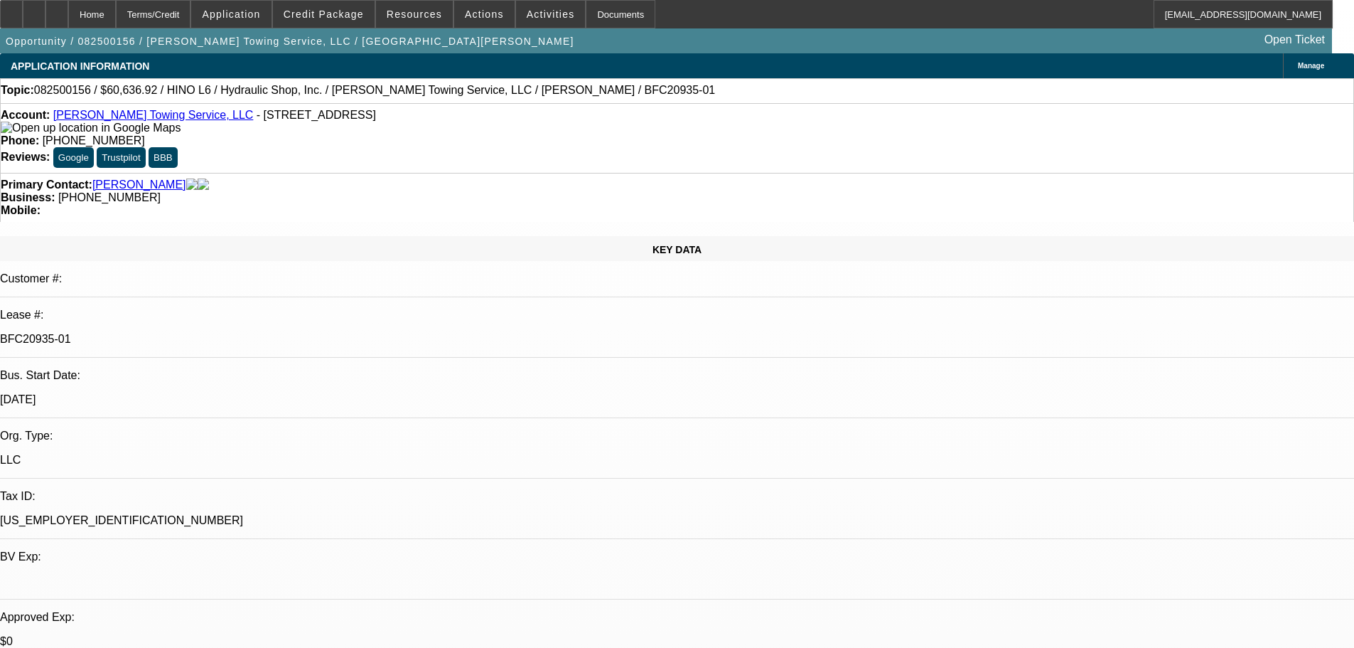
select select "0"
select select "6"
select select "0"
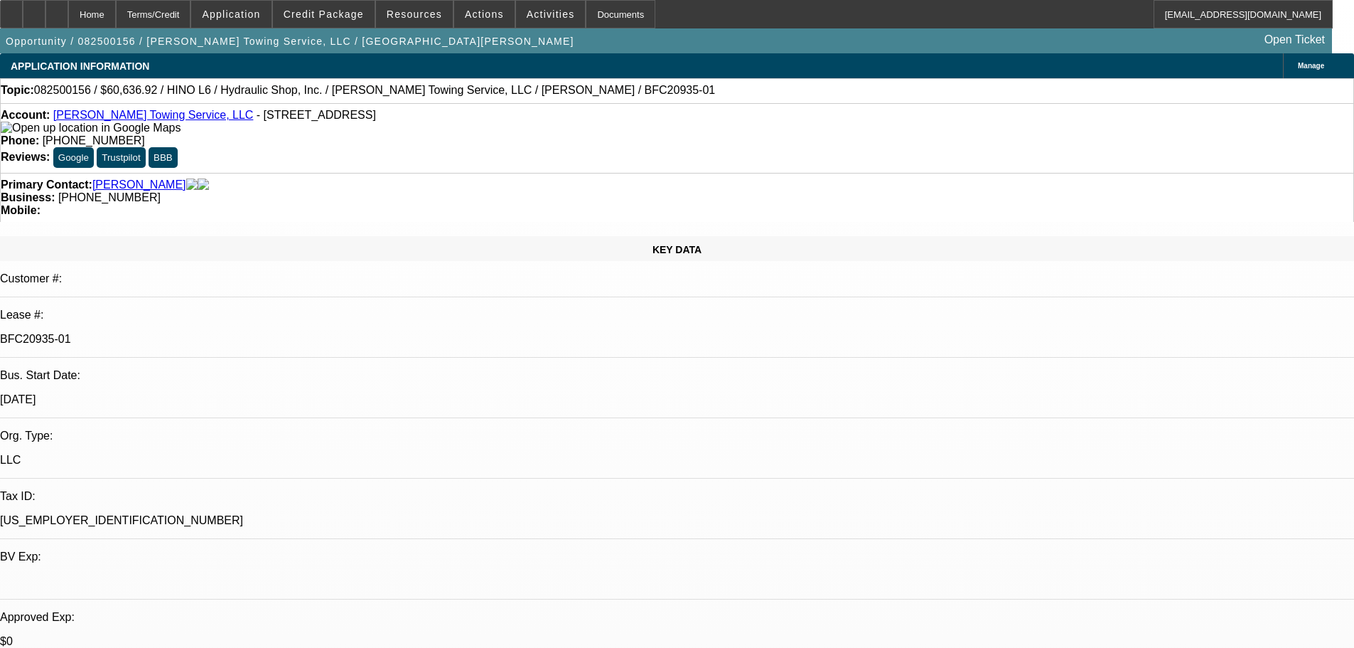
select select "6"
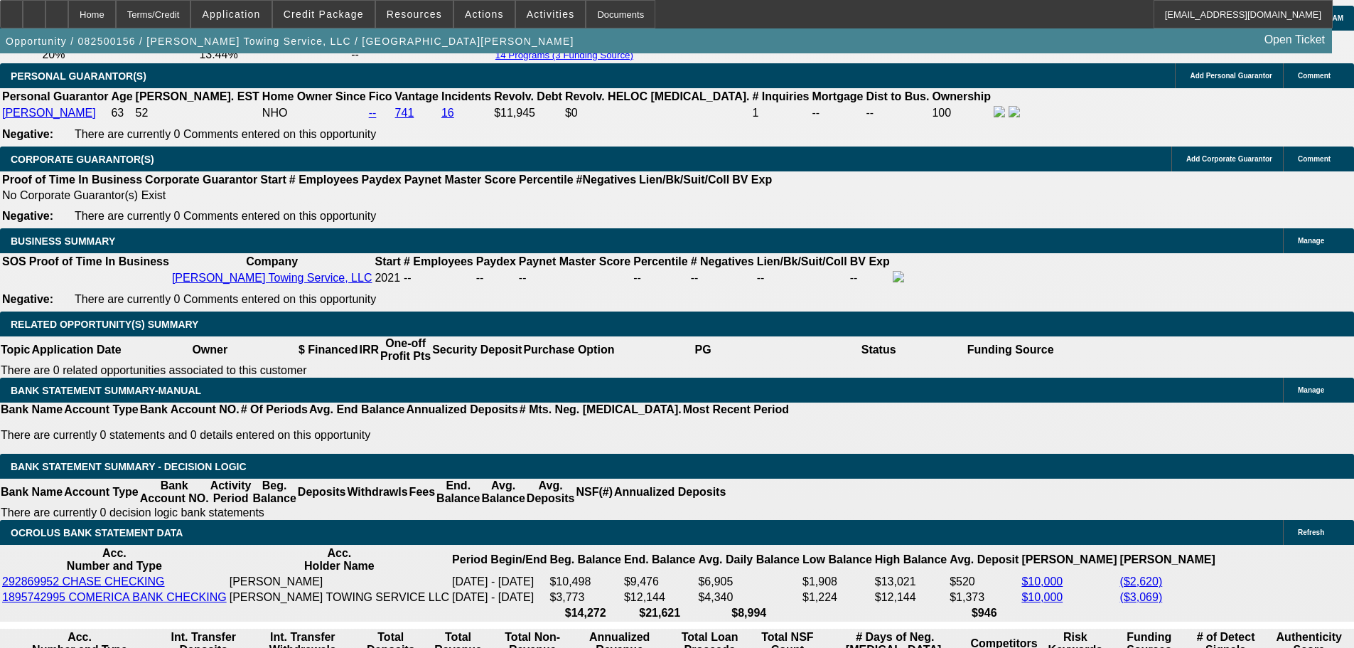
scroll to position [2275, 0]
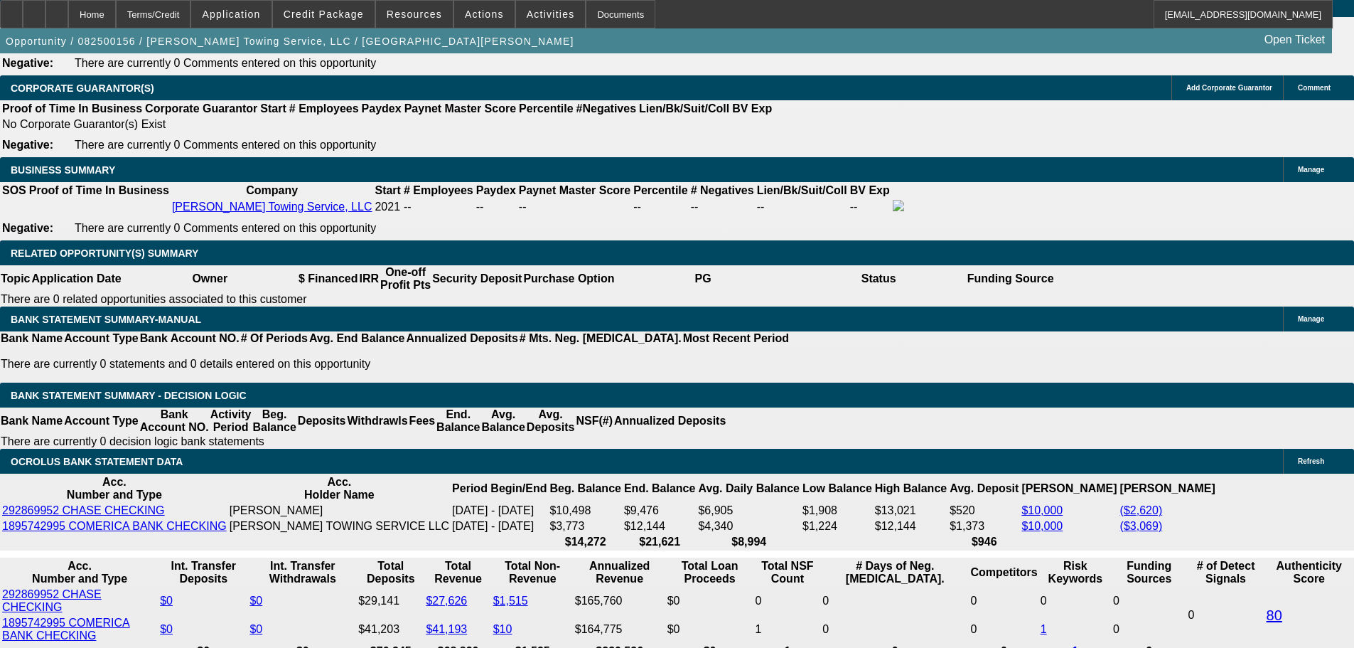
drag, startPoint x: 384, startPoint y: 281, endPoint x: 488, endPoint y: 280, distance: 103.8
type input "129"
type input "UNKNOWN"
type input "1293"
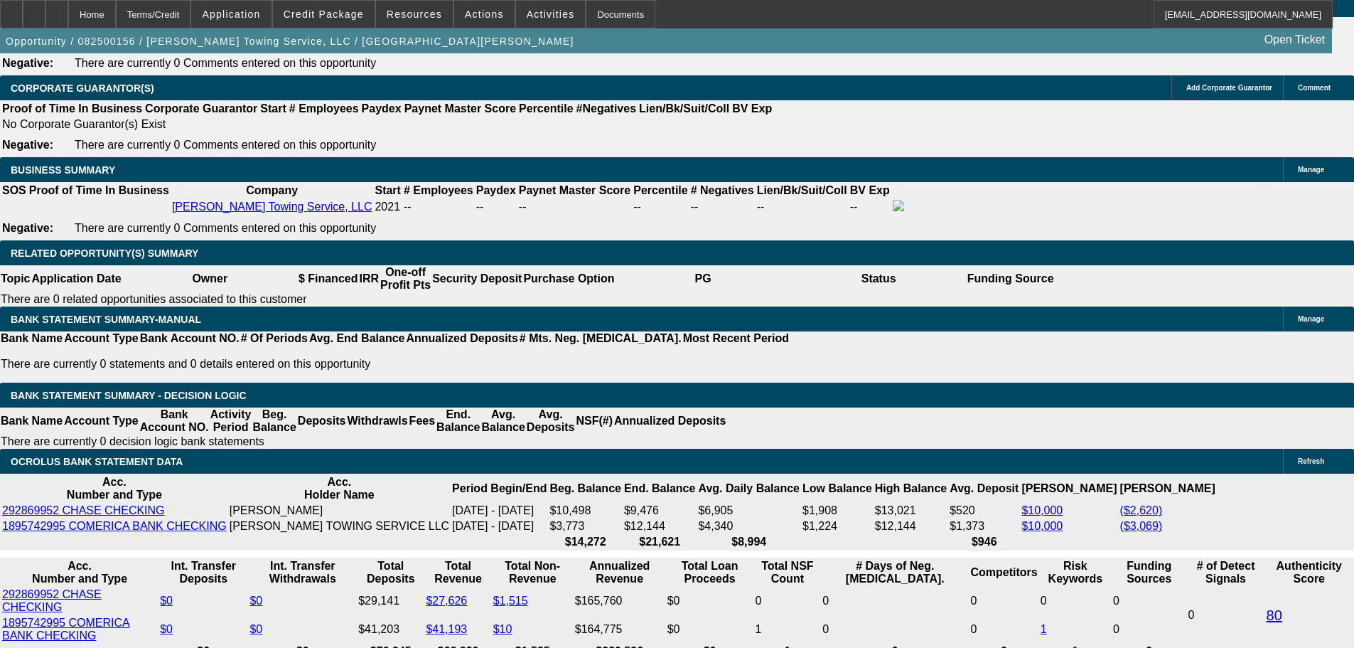
type input "10.2"
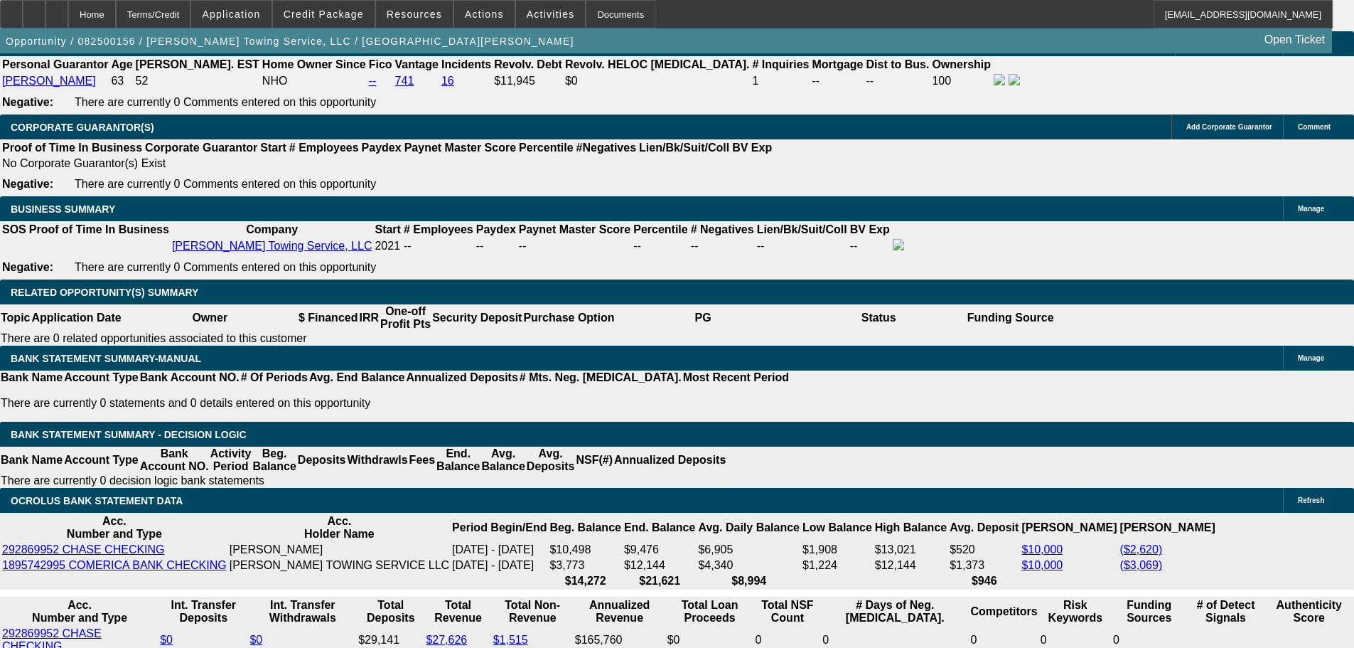
scroll to position [2204, 0]
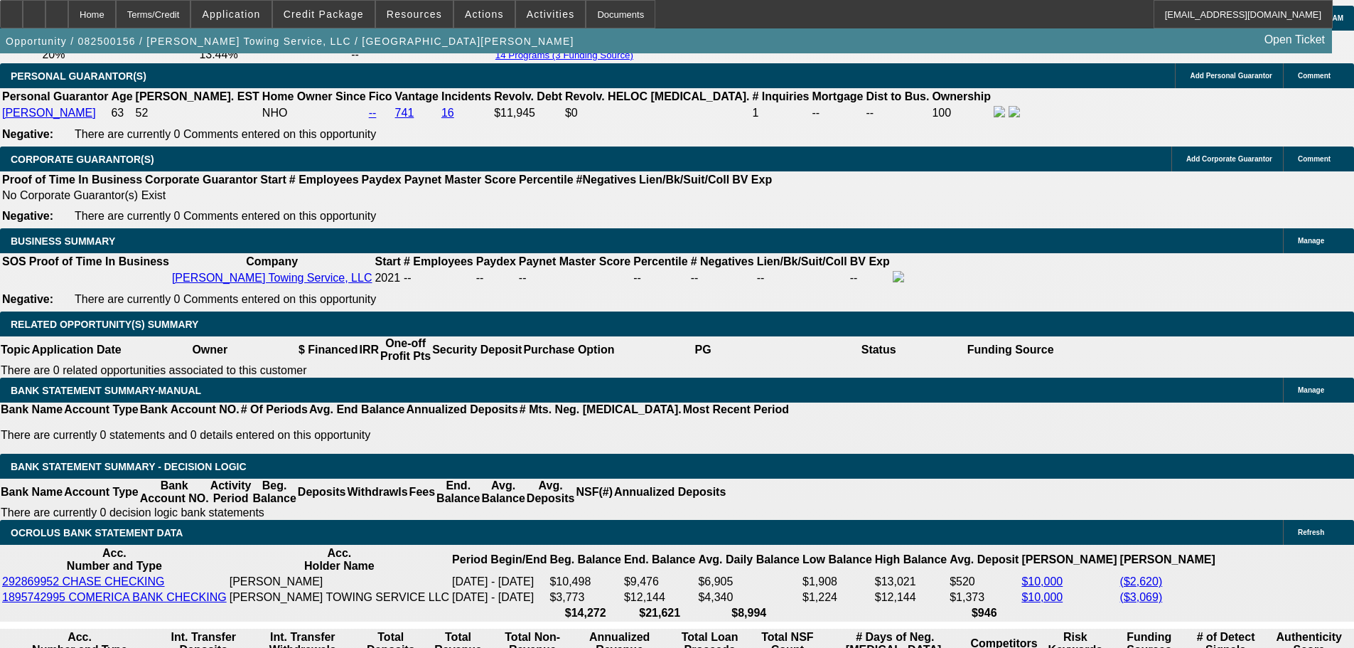
type input "1295"
type input "10.2"
type input "$1,295.00"
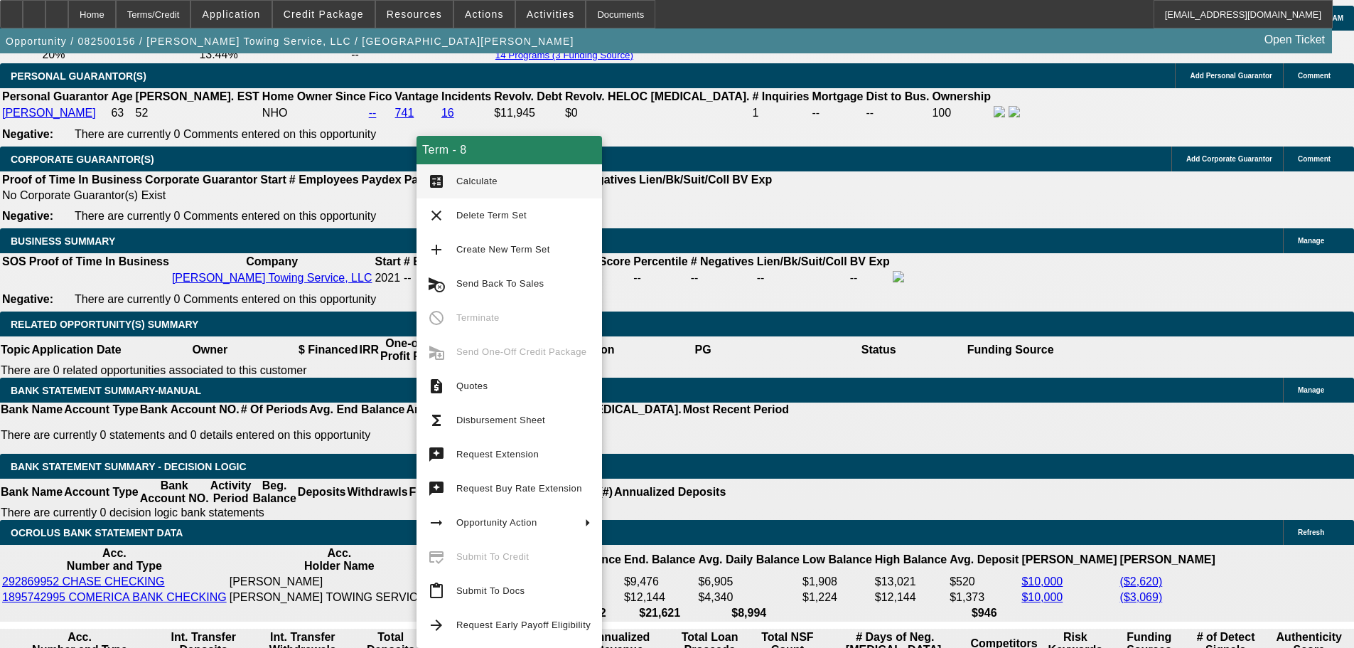
click at [483, 191] on button "calculate Calculate" at bounding box center [510, 181] width 186 height 34
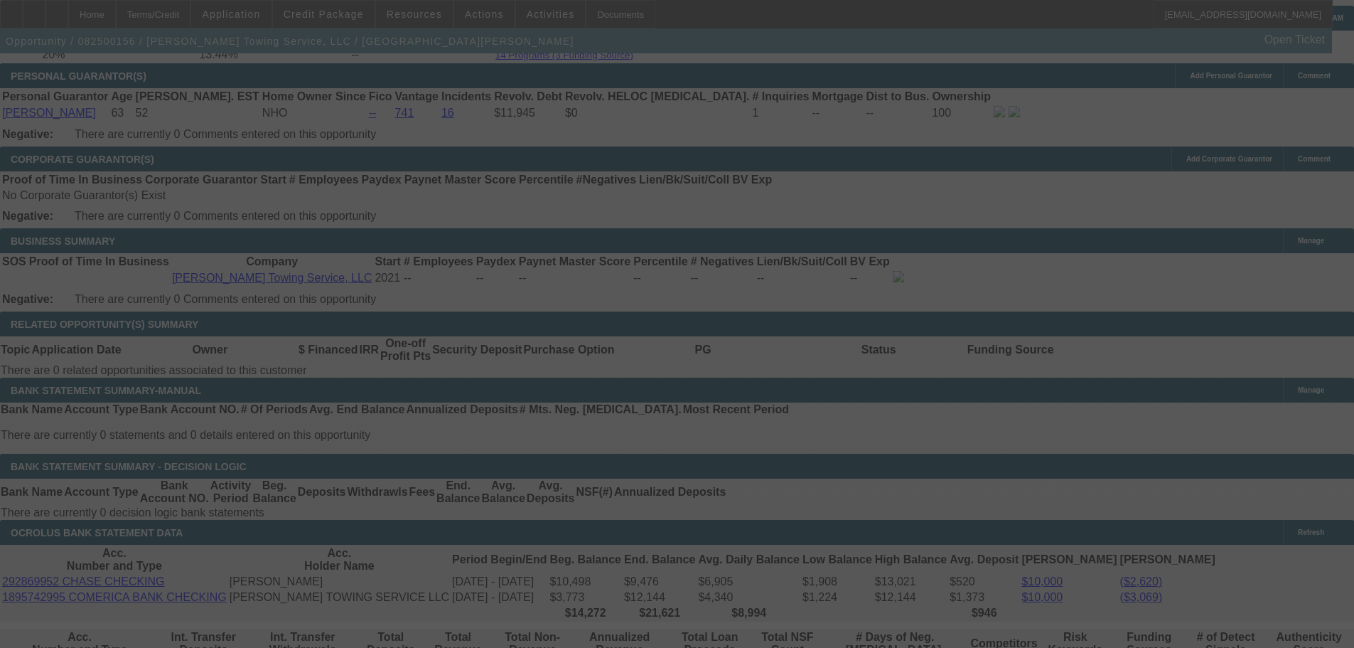
select select "0"
select select "6"
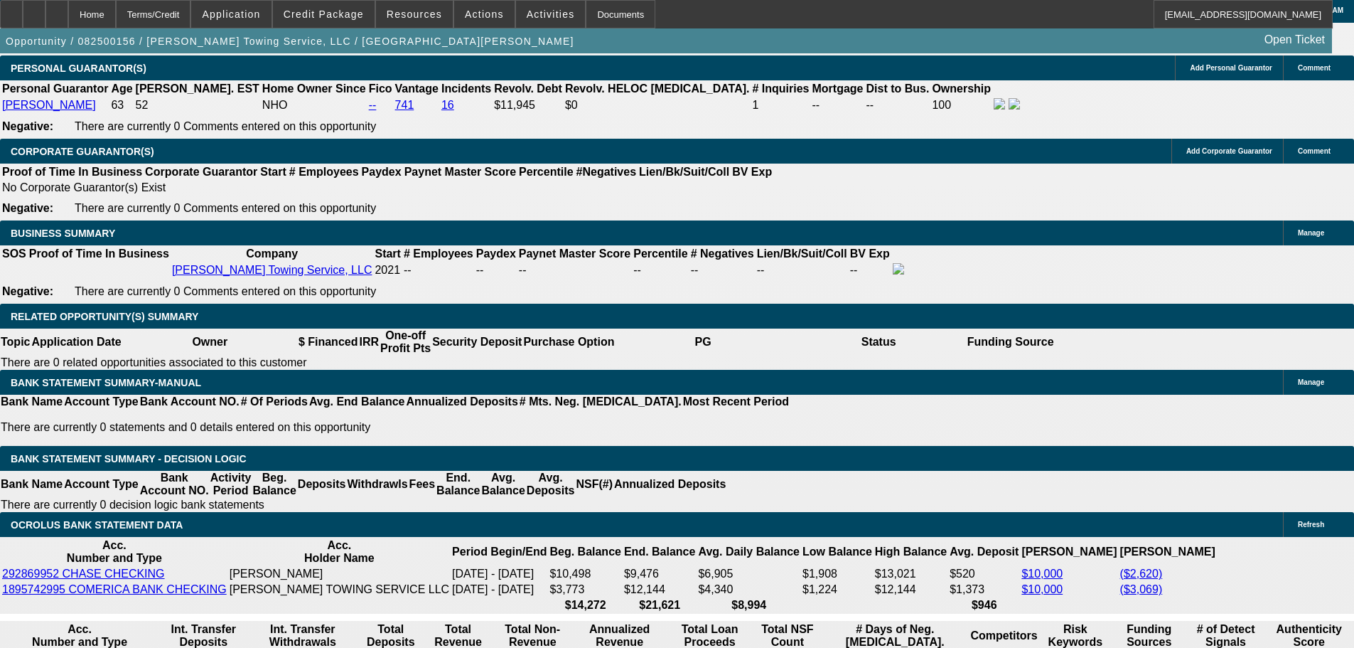
scroll to position [2187, 0]
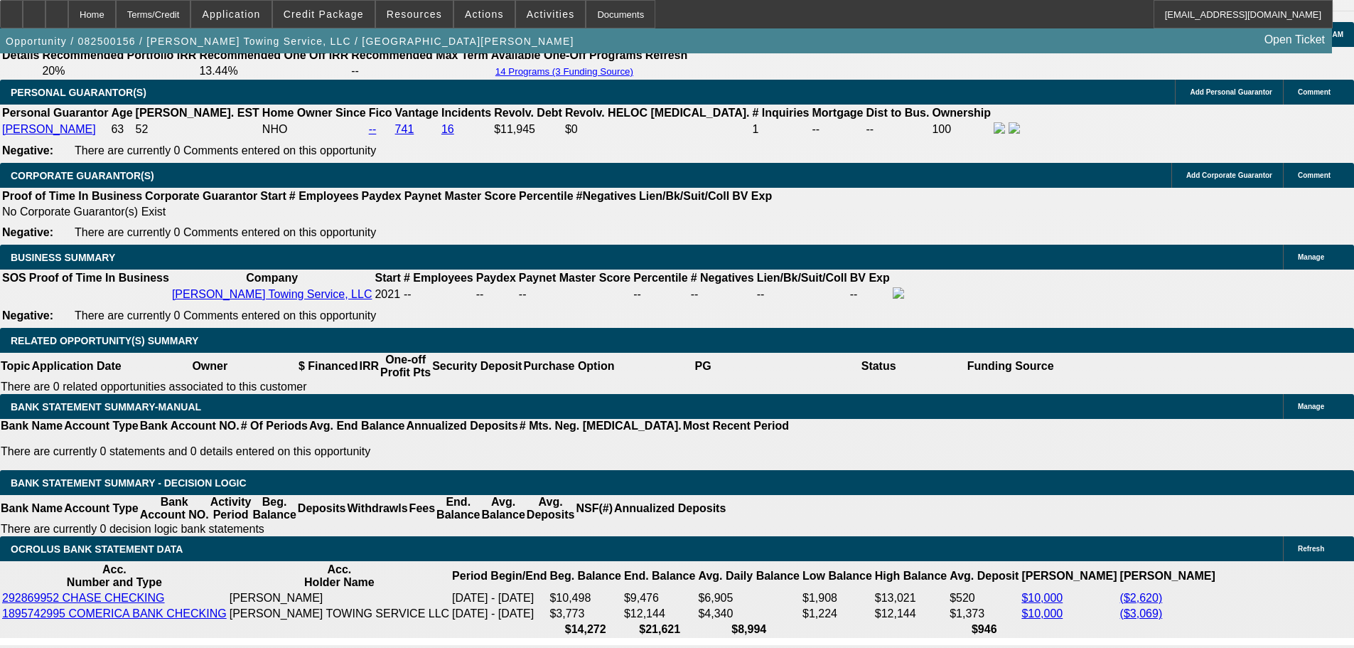
drag, startPoint x: 409, startPoint y: 375, endPoint x: 540, endPoint y: 390, distance: 132.4
type input "1"
type input "UNKNOWN"
type input "1296"
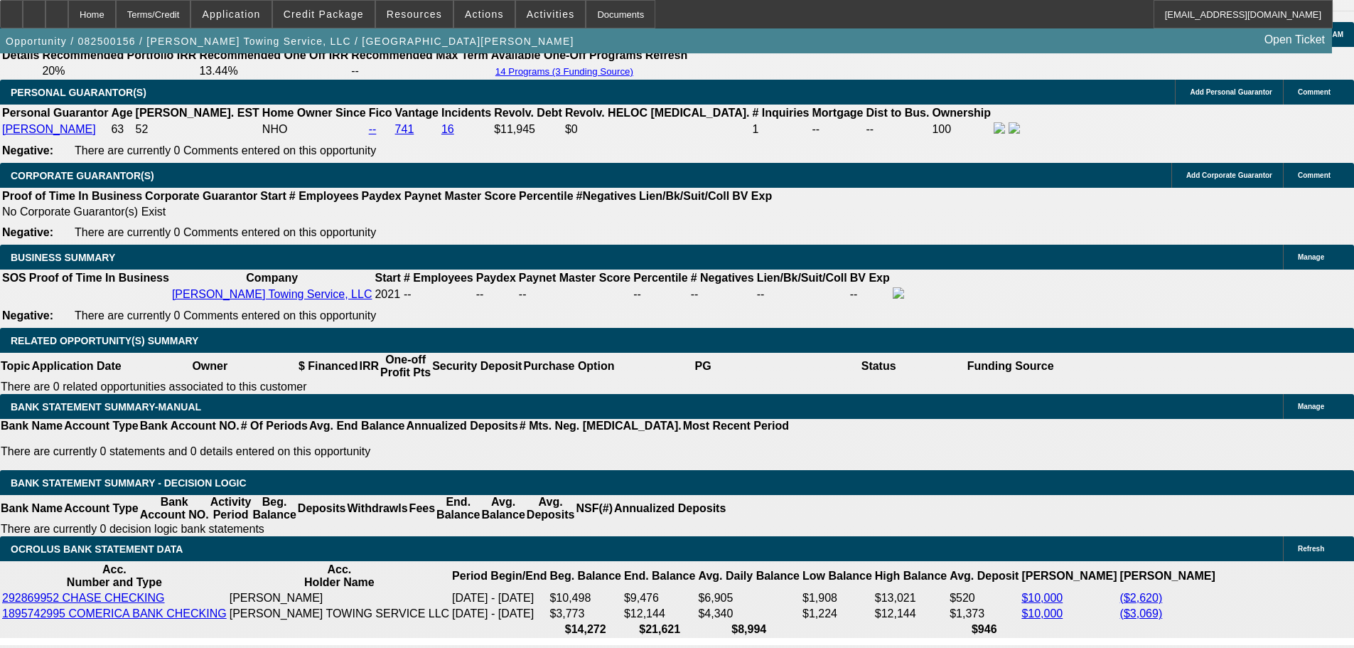
type input "10.3"
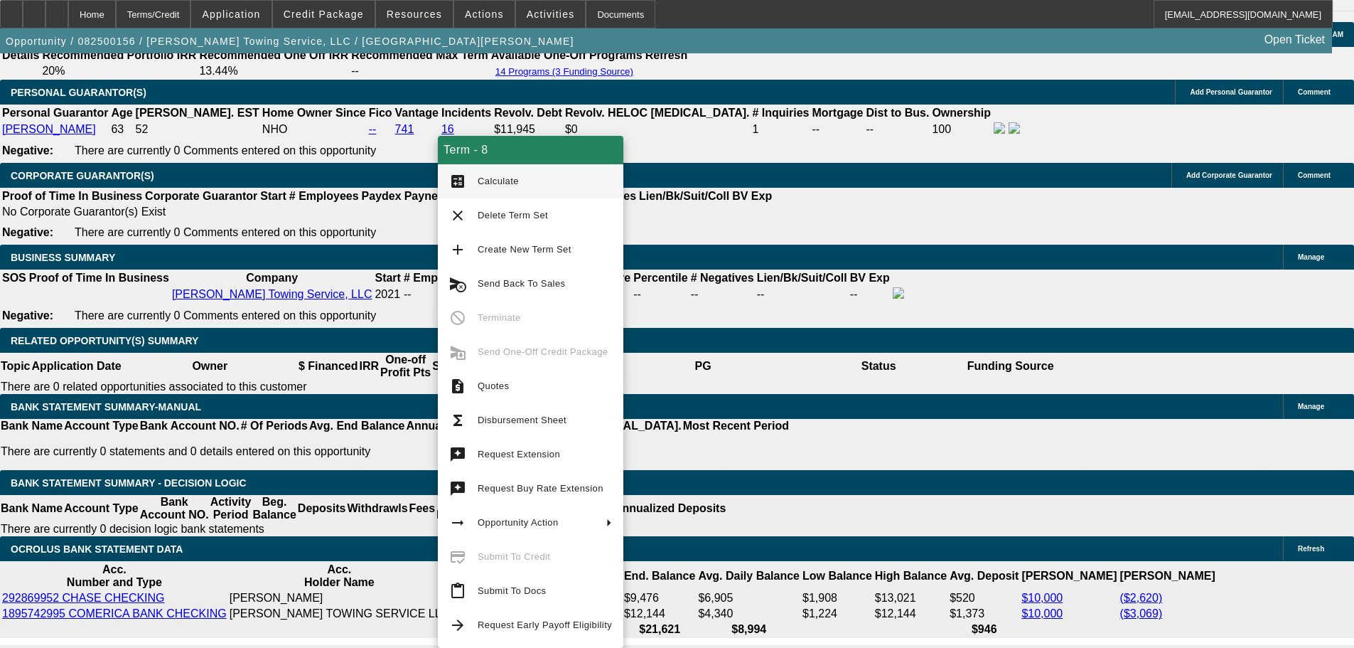
type input "$1,296.00"
click at [491, 179] on span "Calculate" at bounding box center [498, 181] width 41 height 11
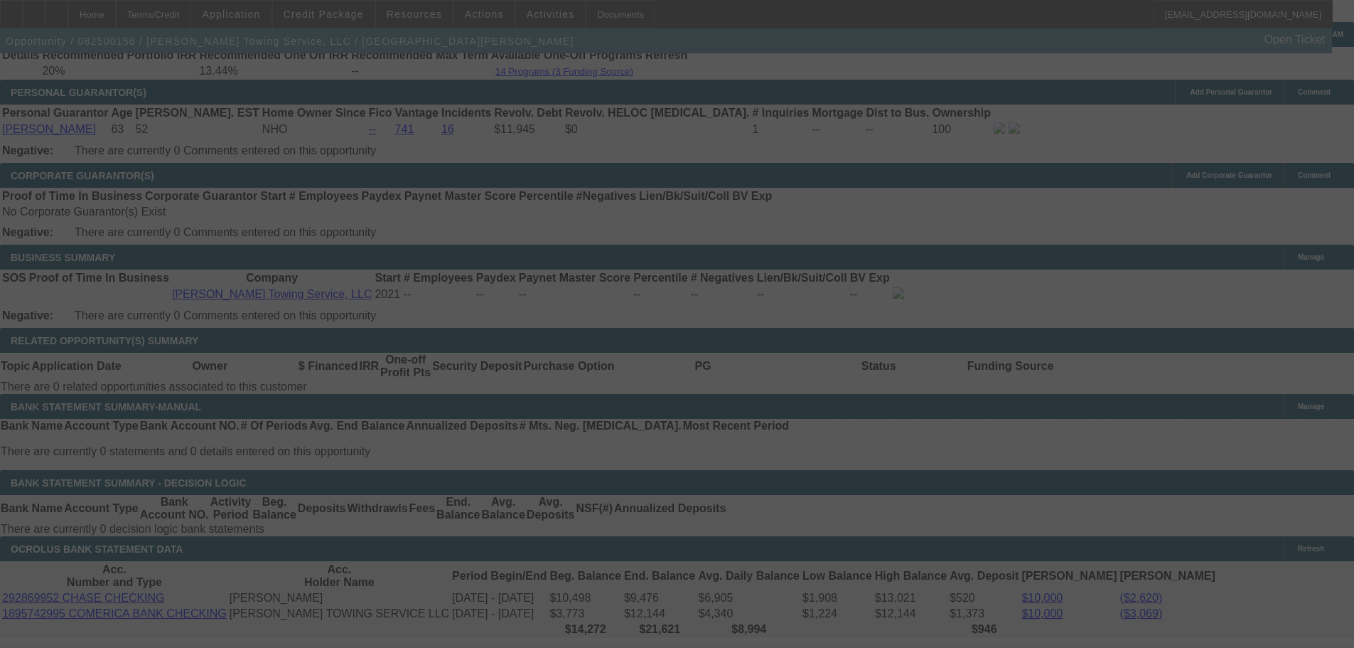
select select "0"
select select "6"
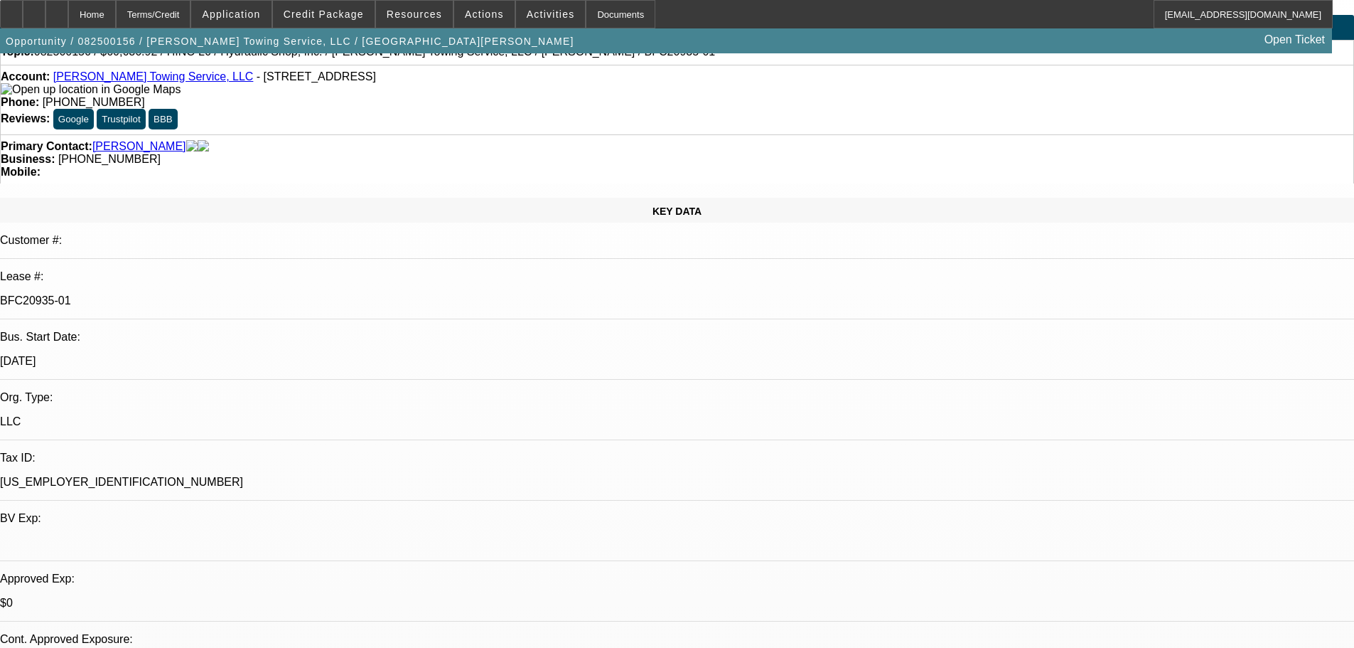
scroll to position [252, 0]
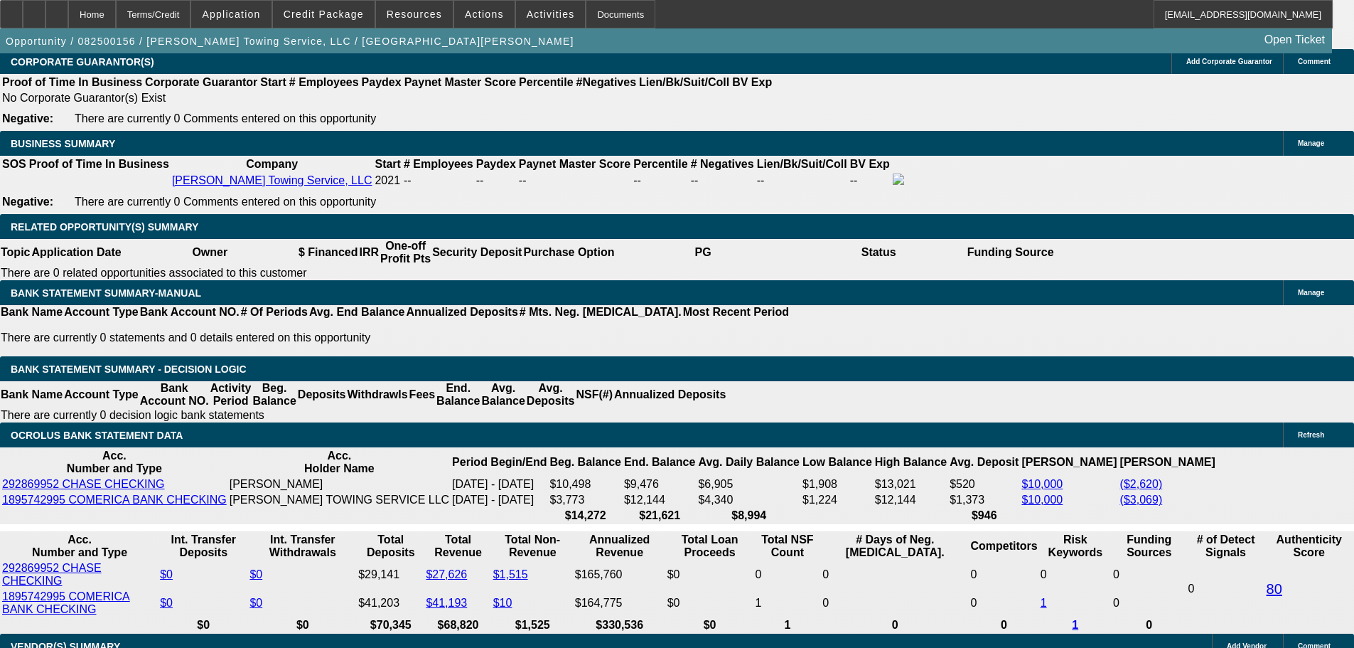
scroll to position [2171, 0]
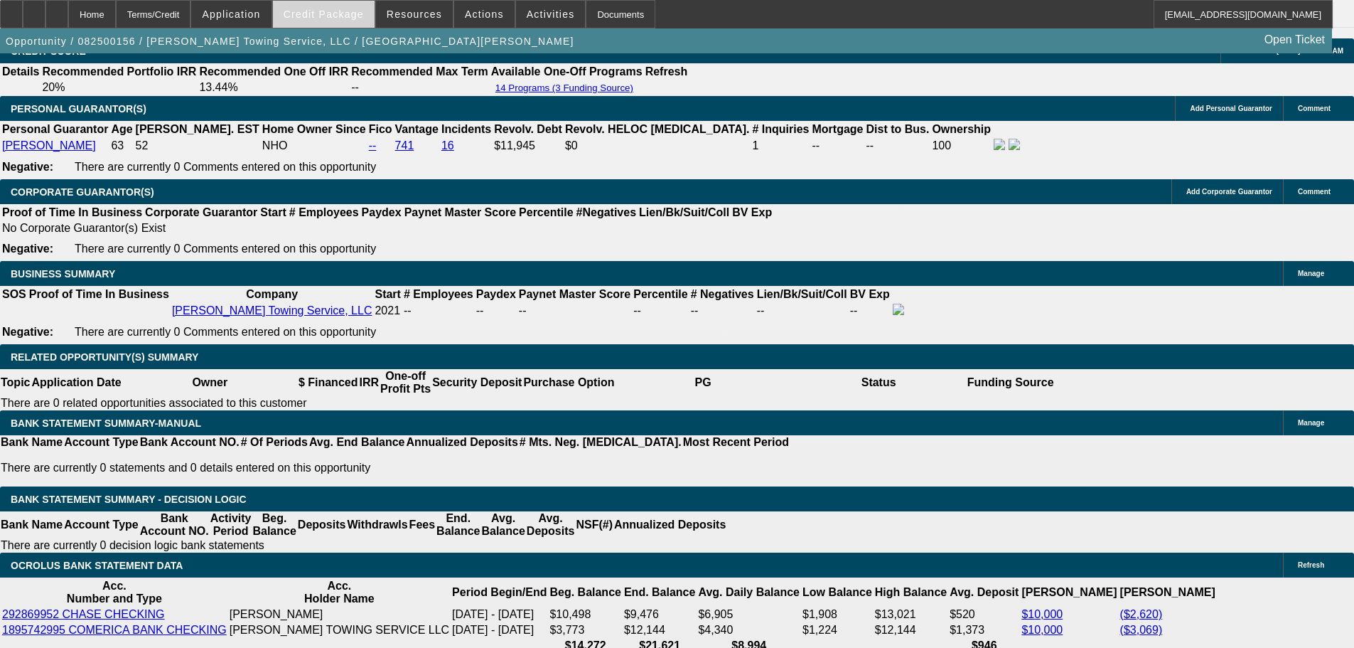
click at [350, 16] on span "Credit Package" at bounding box center [324, 14] width 80 height 11
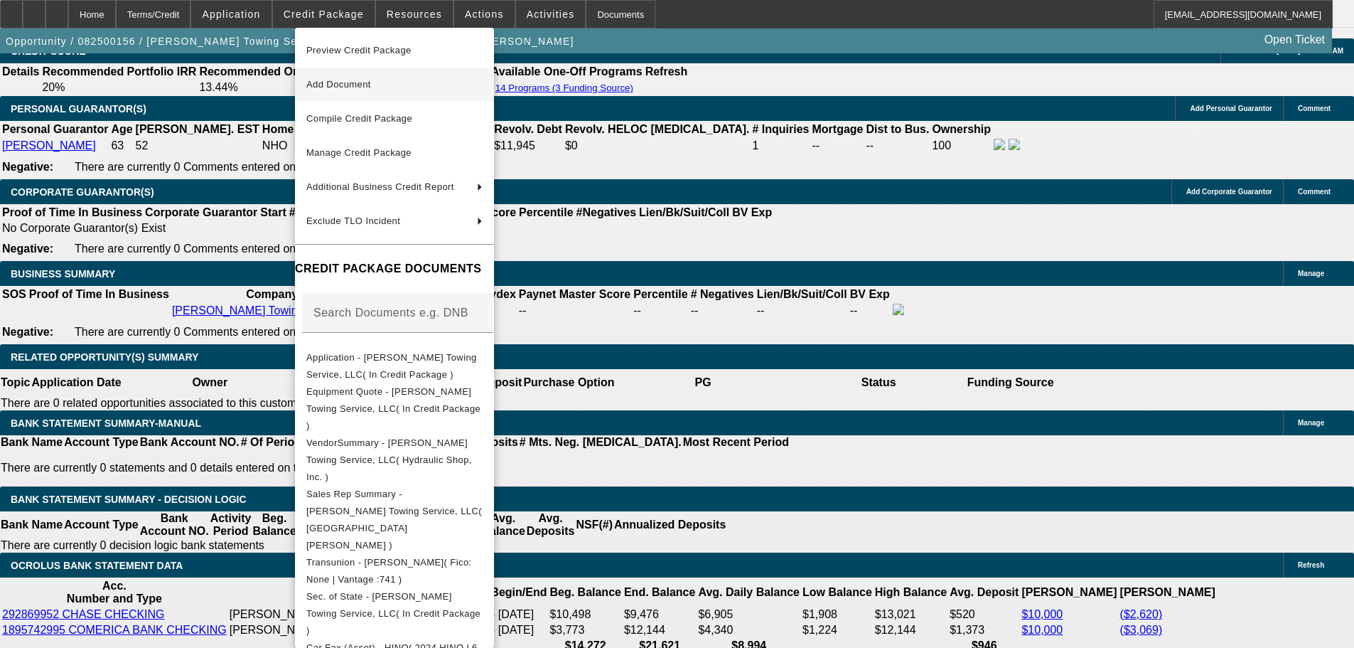
click at [421, 86] on span "Add Document" at bounding box center [394, 84] width 176 height 17
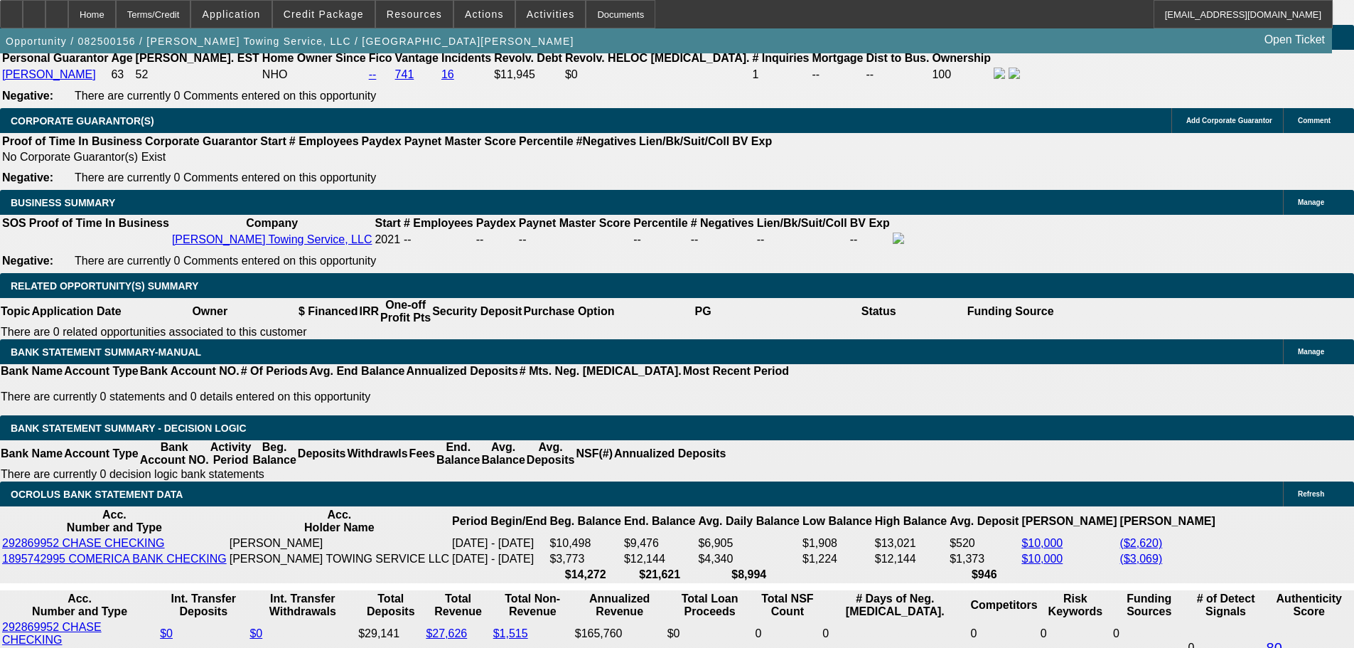
scroll to position [427, 0]
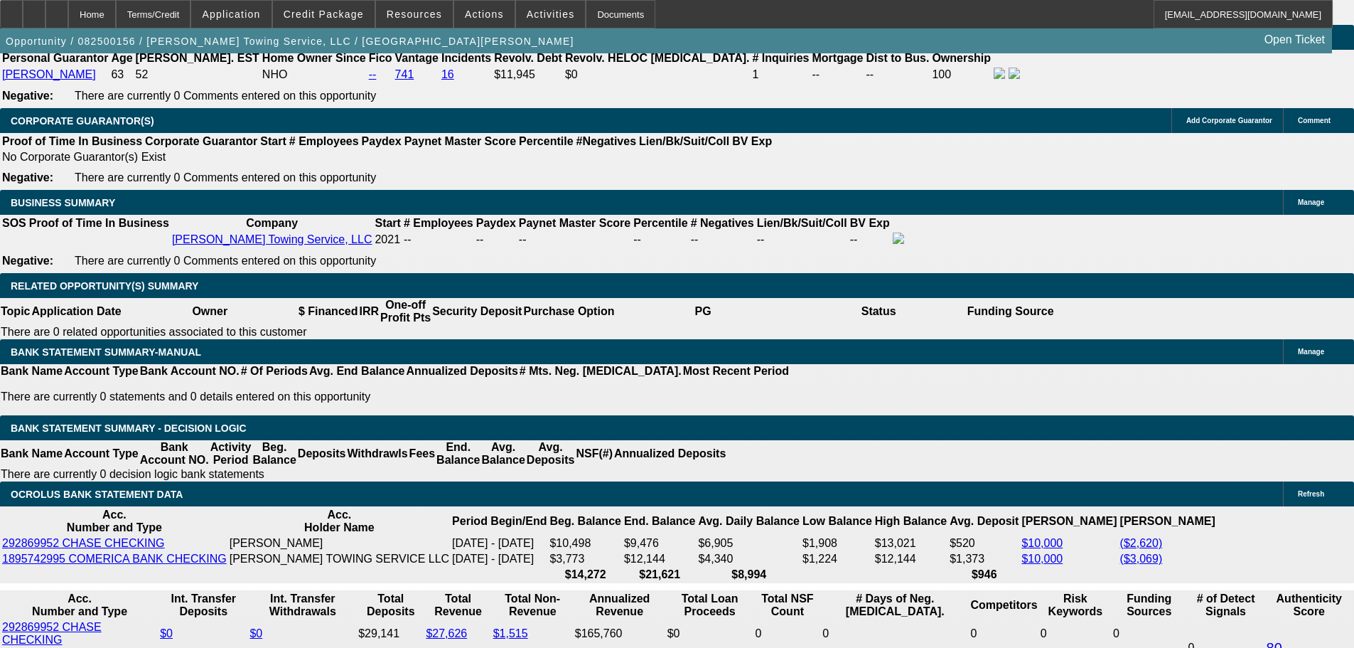
scroll to position [355, 0]
drag, startPoint x: 1071, startPoint y: 553, endPoint x: 1280, endPoint y: 619, distance: 219.2
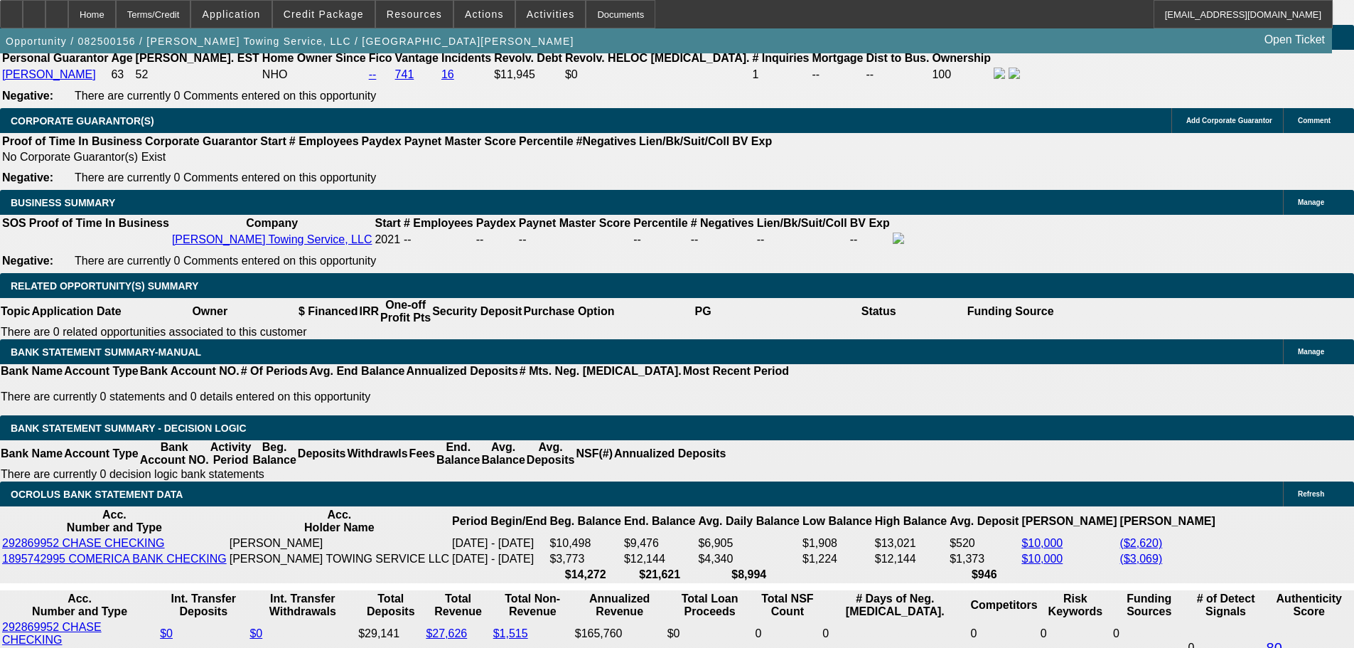
copy td "Title in.//Hey, since invoice is right now, can we doc? Dealer is having the cu…"
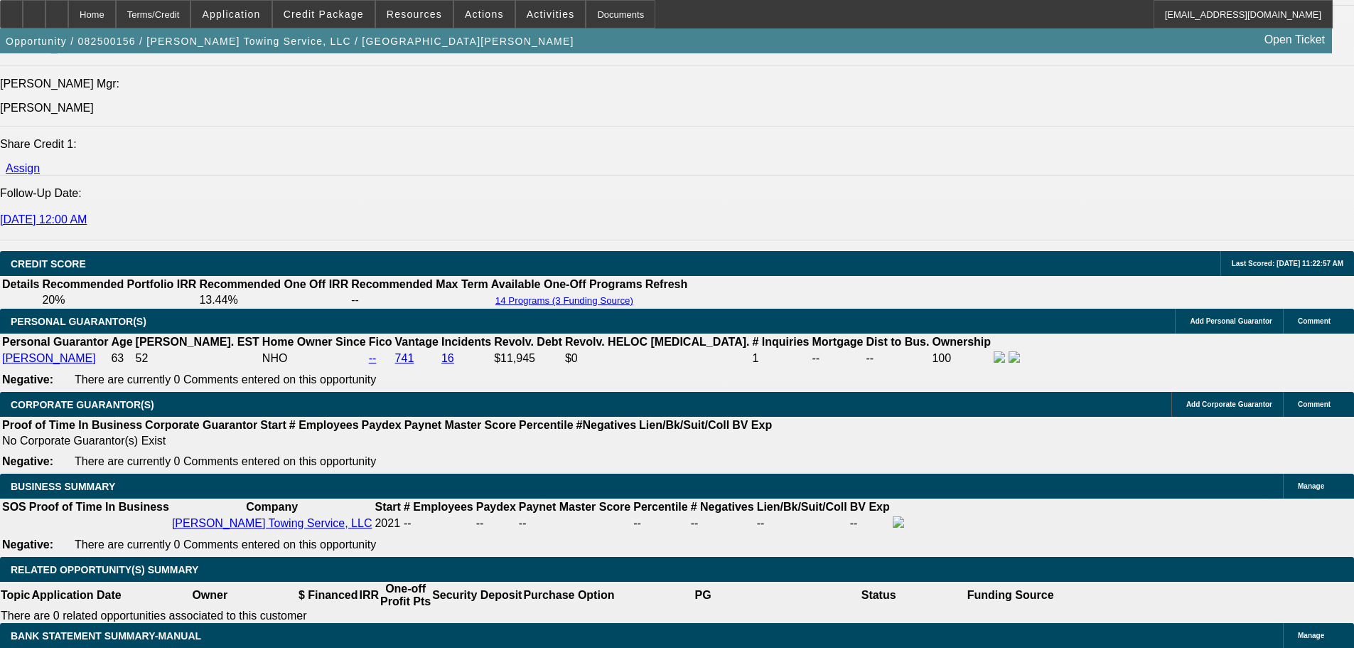
scroll to position [1958, 0]
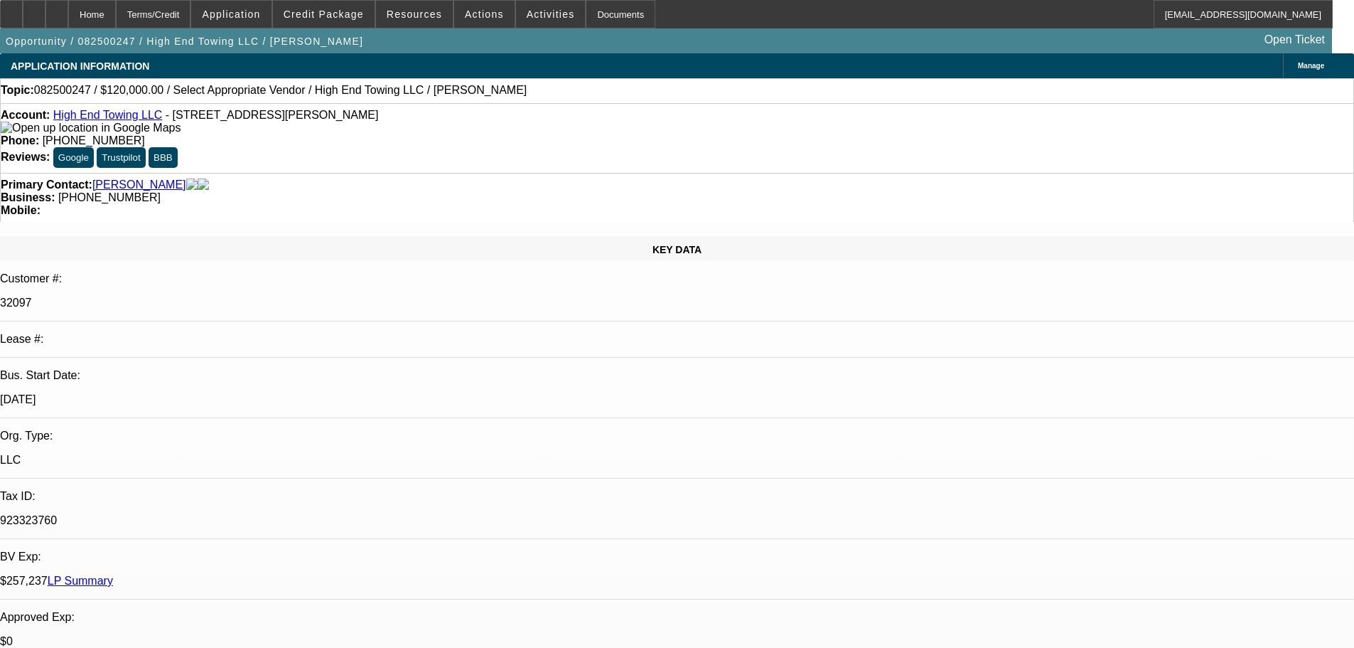
select select "0"
select select "2"
select select "0.1"
select select "4"
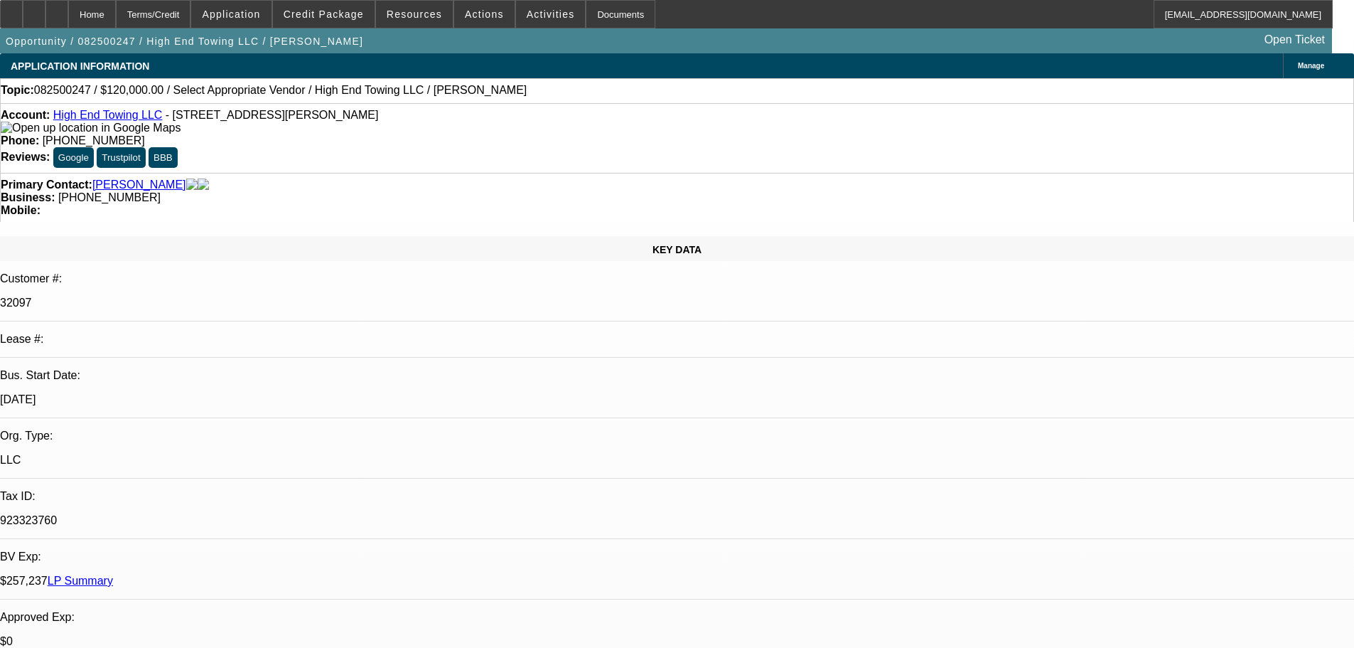
radio input "true"
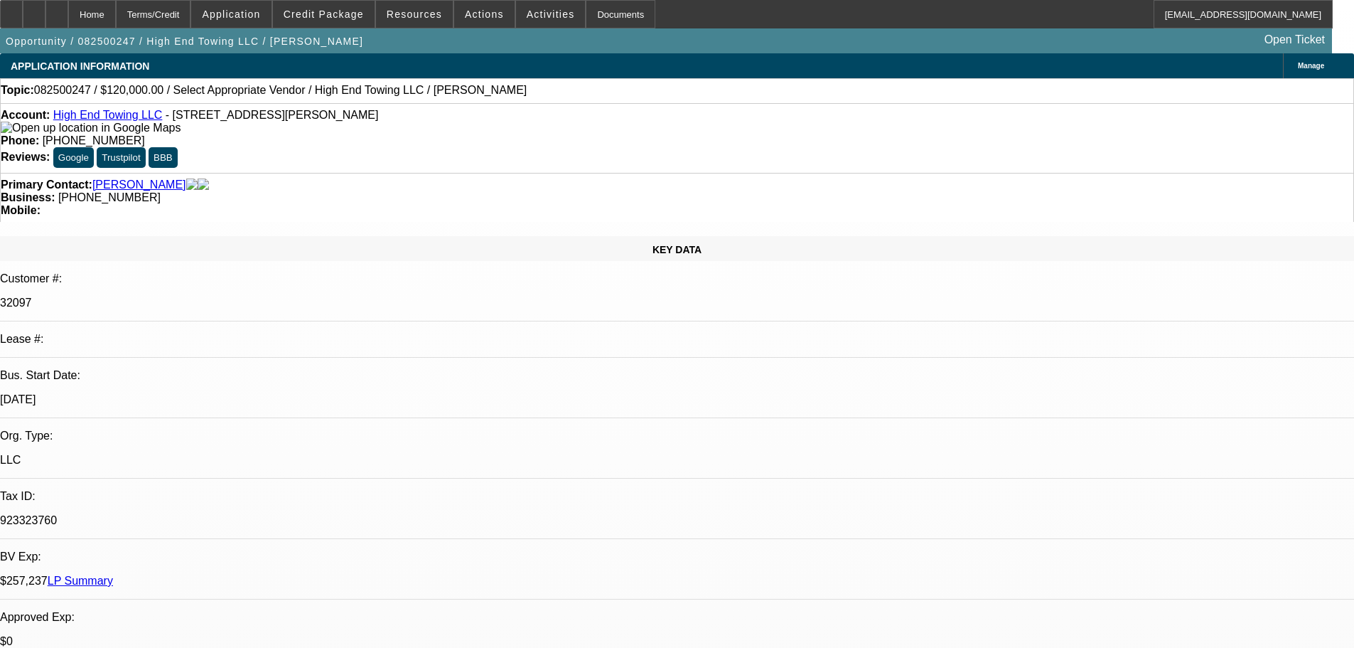
type textarea "8-20: Sent him a handful of new trucks but he doesnt want new, wants a 1-2 year…"
radio input "true"
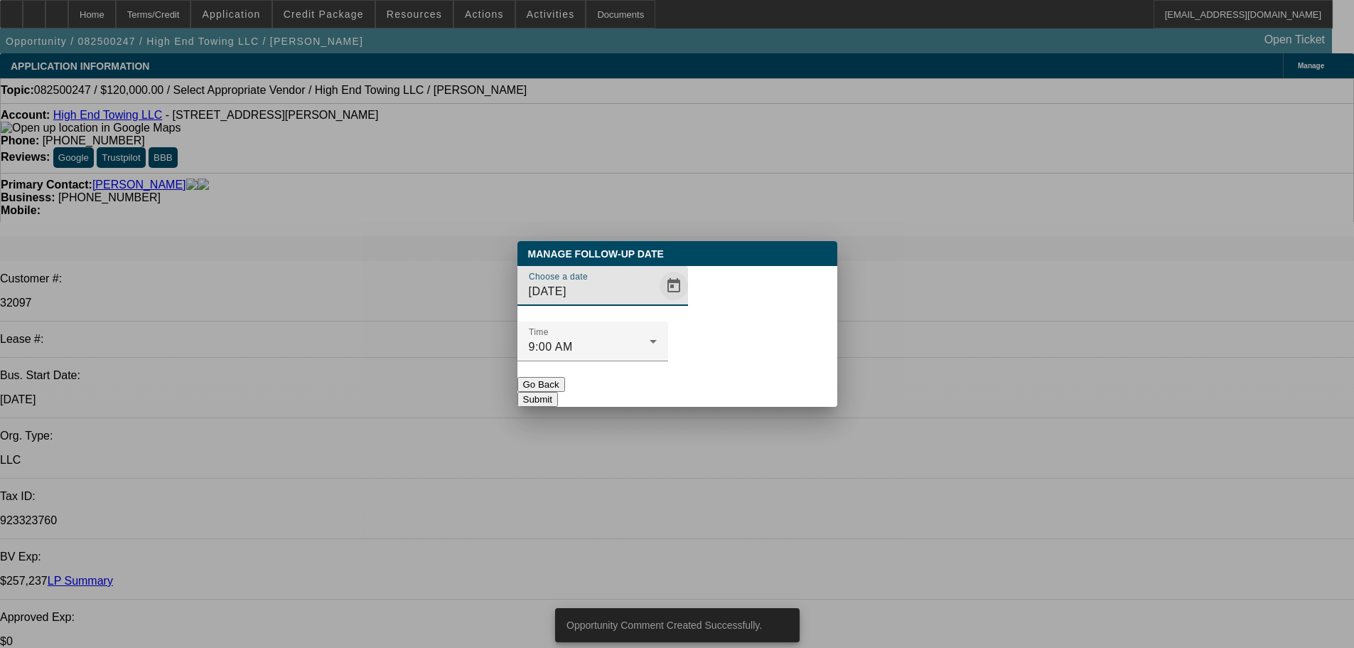
click at [660, 303] on span "Open calendar" at bounding box center [674, 286] width 34 height 34
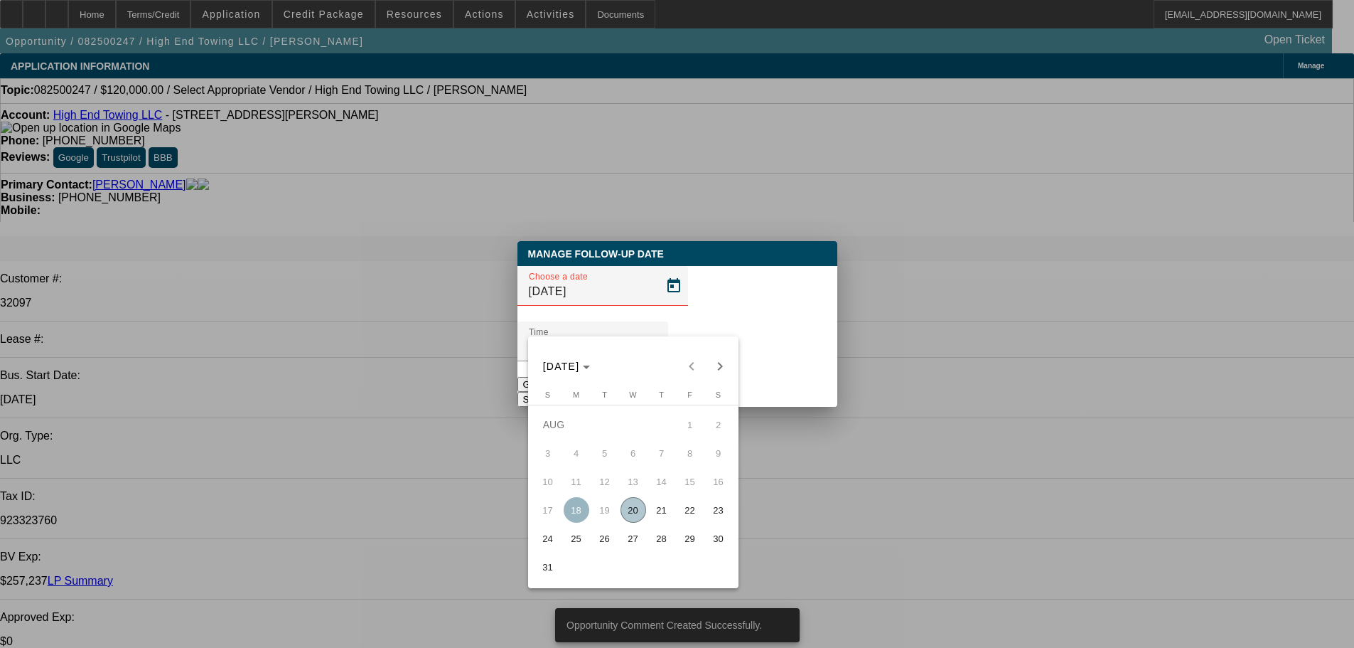
click at [635, 549] on span "27" at bounding box center [634, 538] width 26 height 26
type input "8/27/2025"
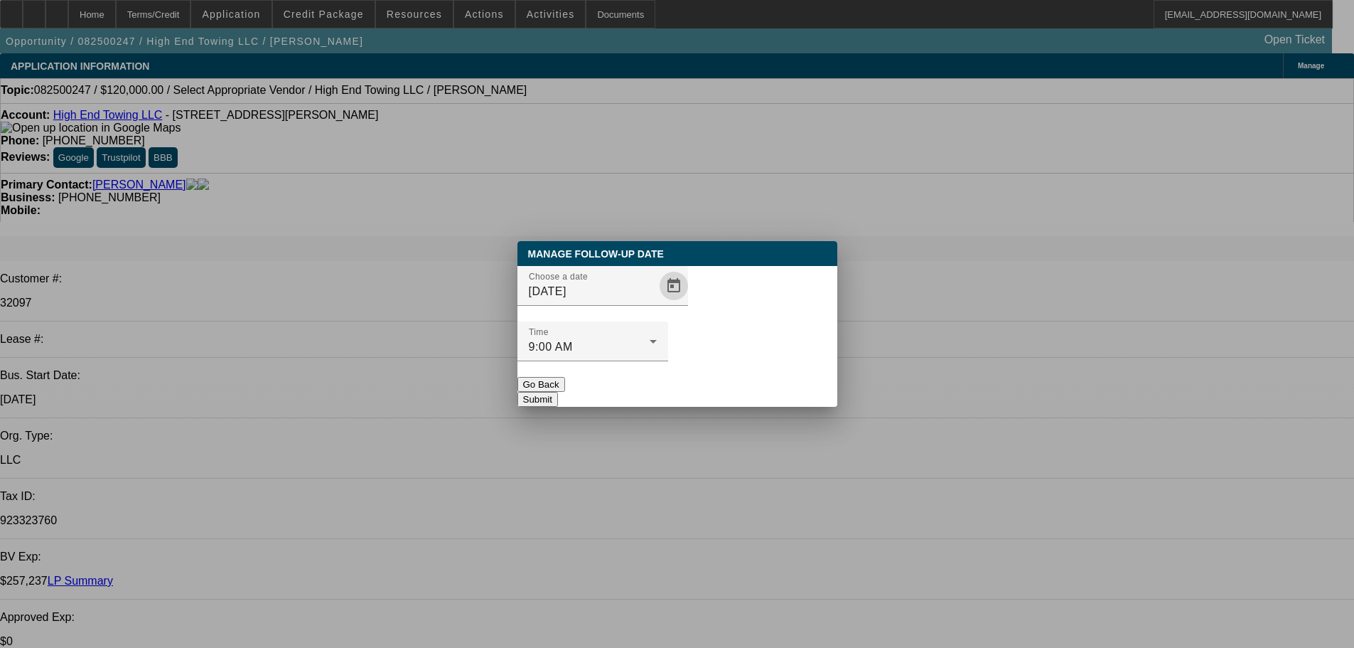
click at [558, 392] on button "Submit" at bounding box center [537, 399] width 41 height 15
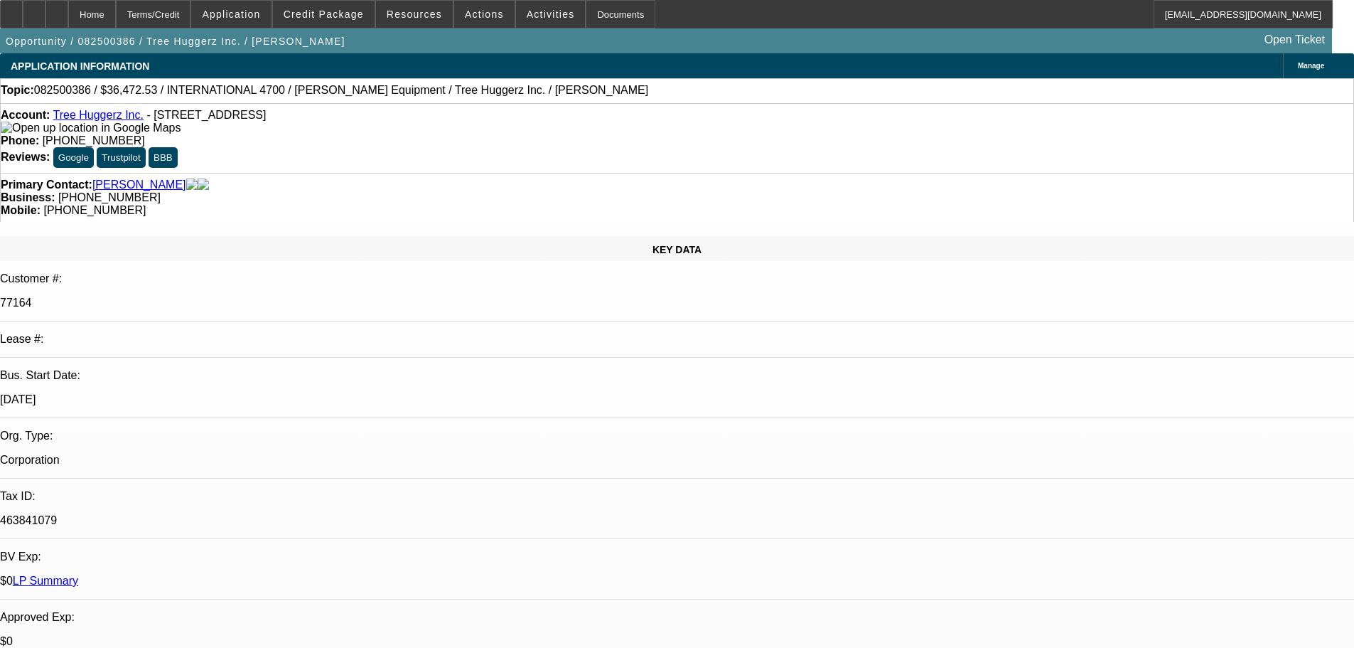
select select "0"
select select "6"
select select "0"
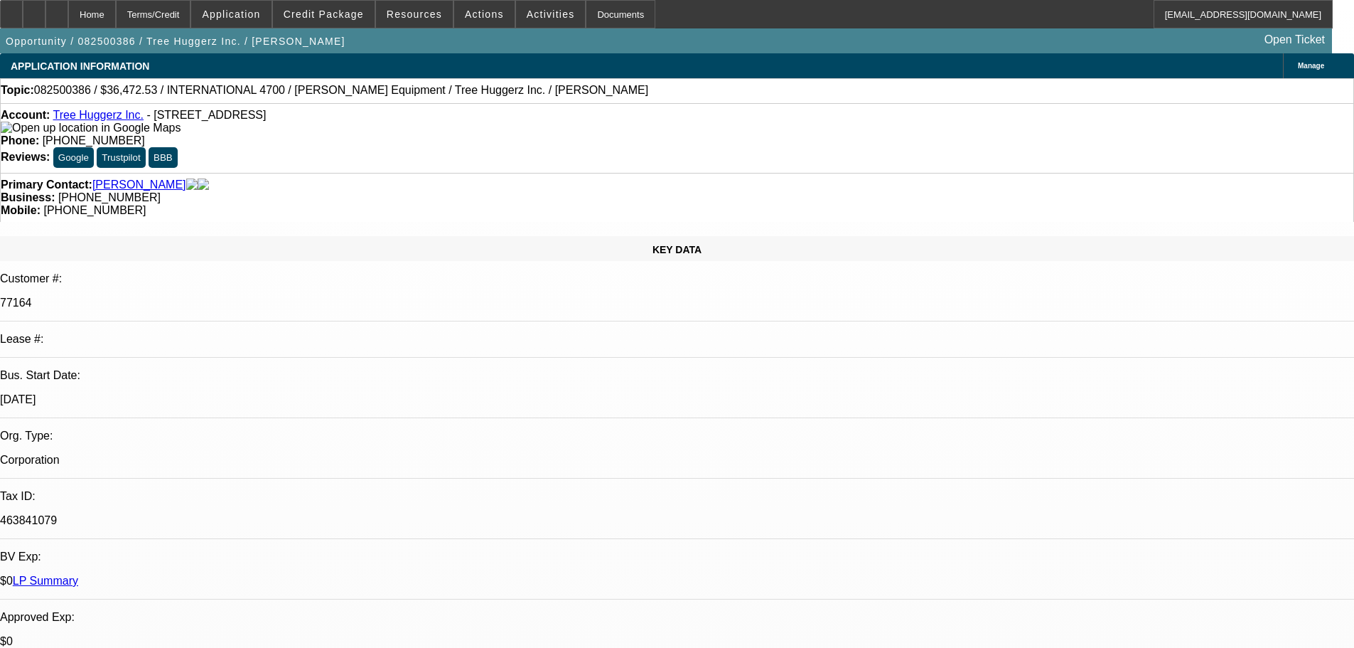
select select "0"
select select "6"
select select "0"
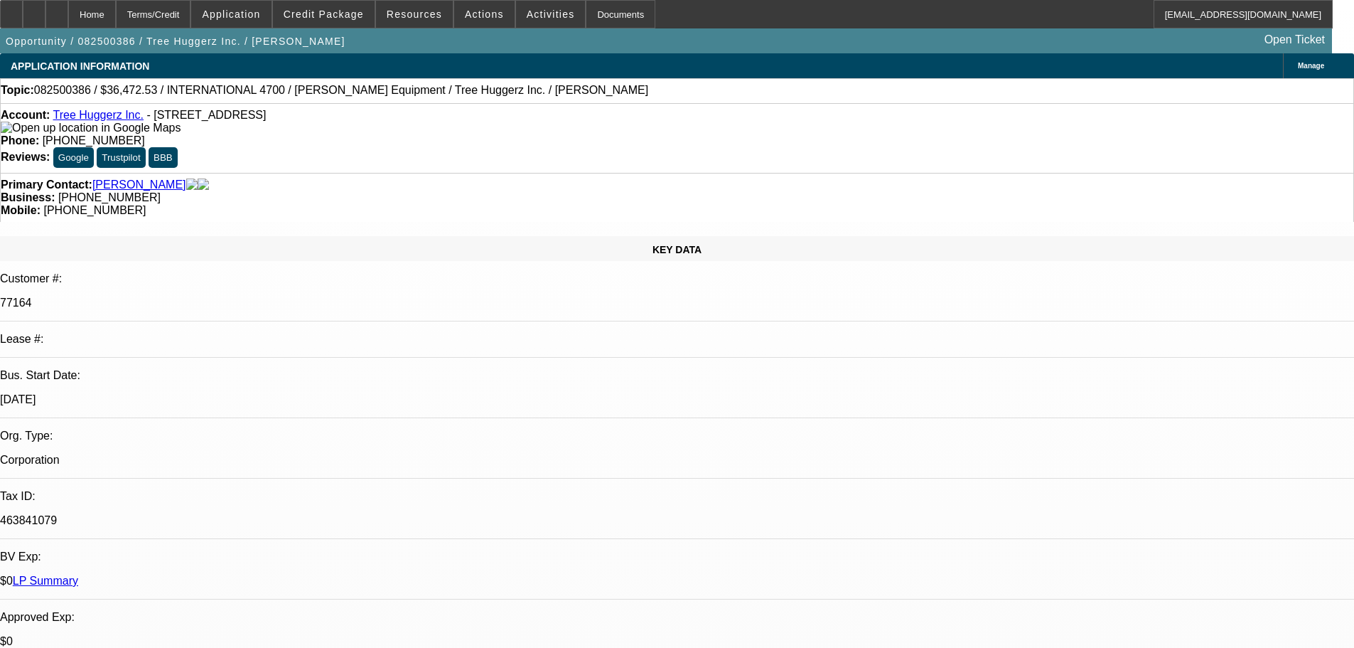
select select "0"
select select "6"
select select "0"
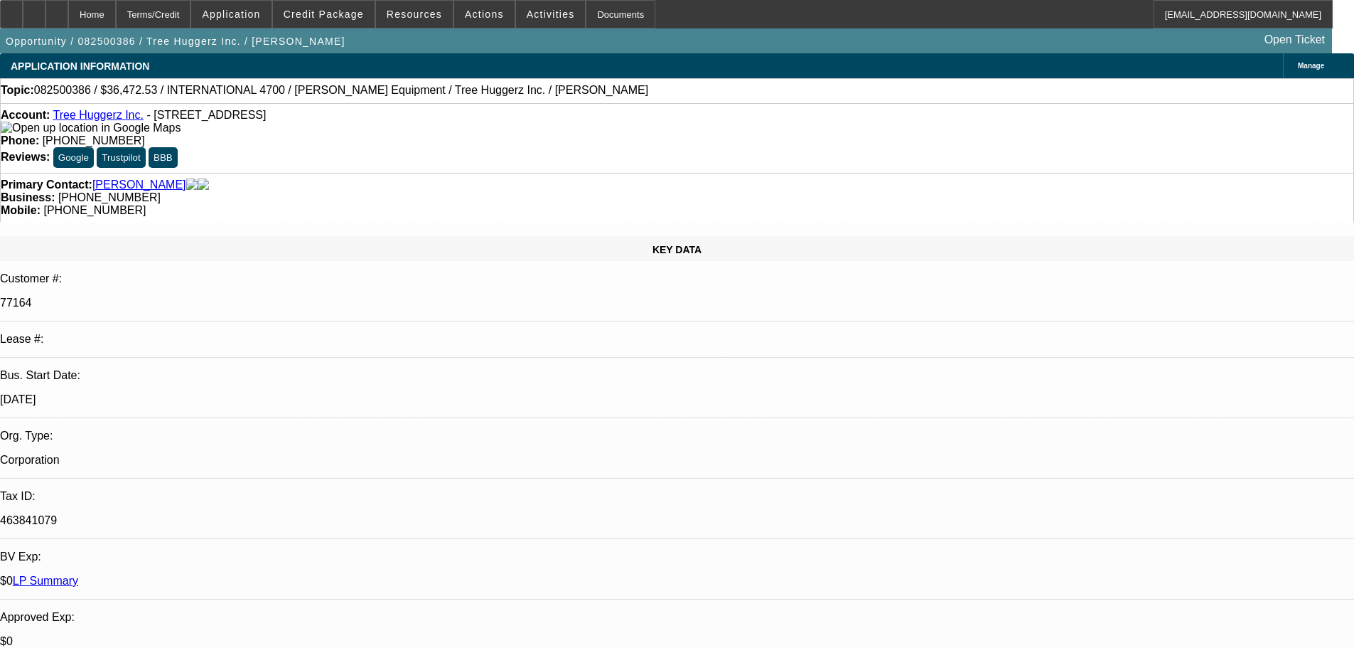
select select "6"
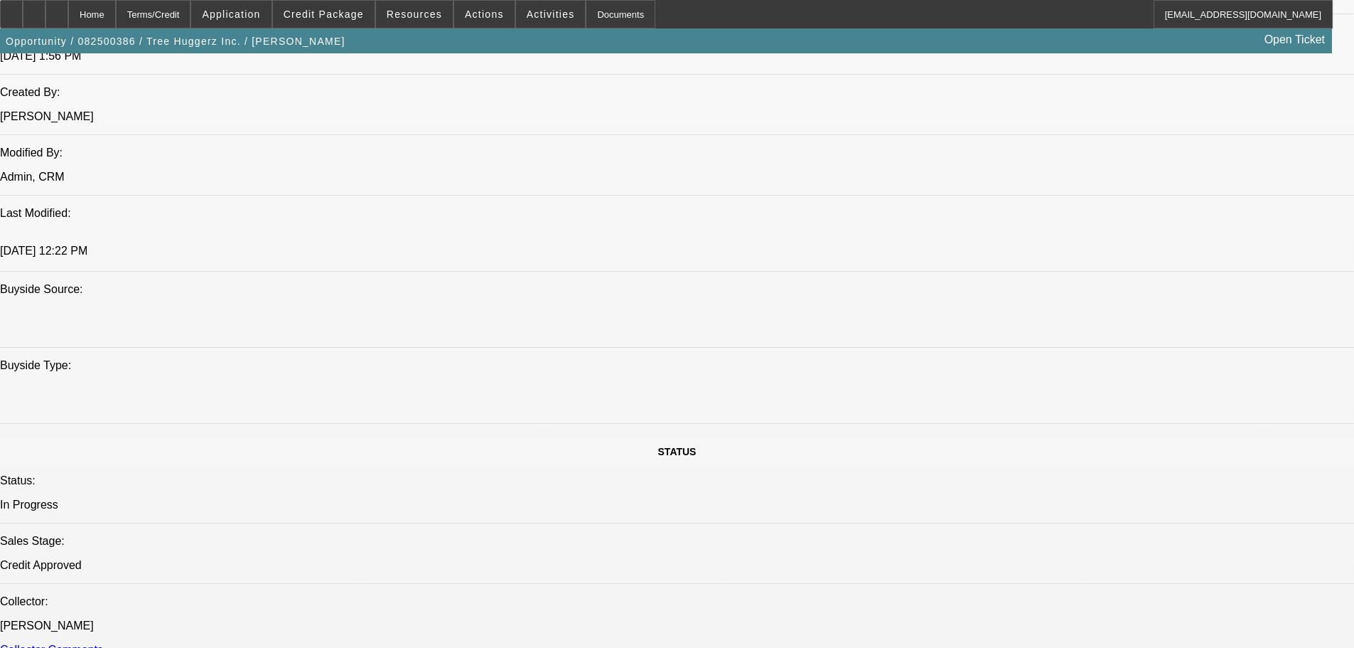
scroll to position [1280, 0]
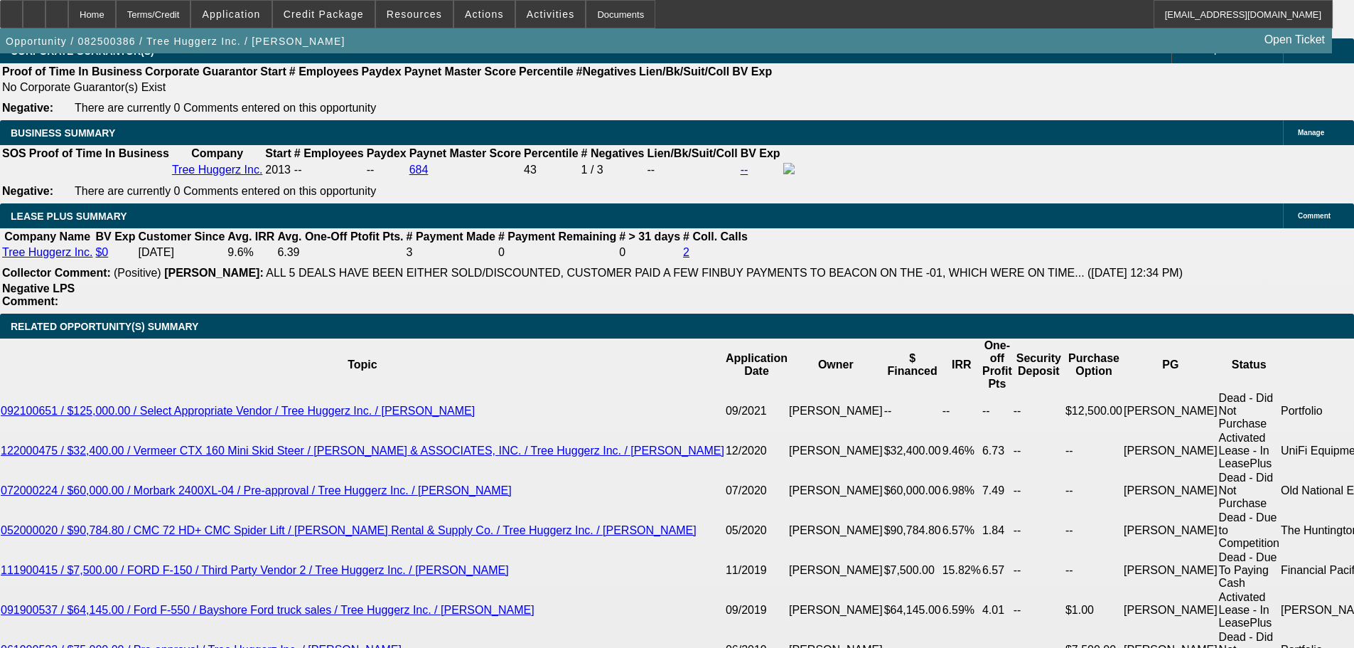
scroll to position [2346, 0]
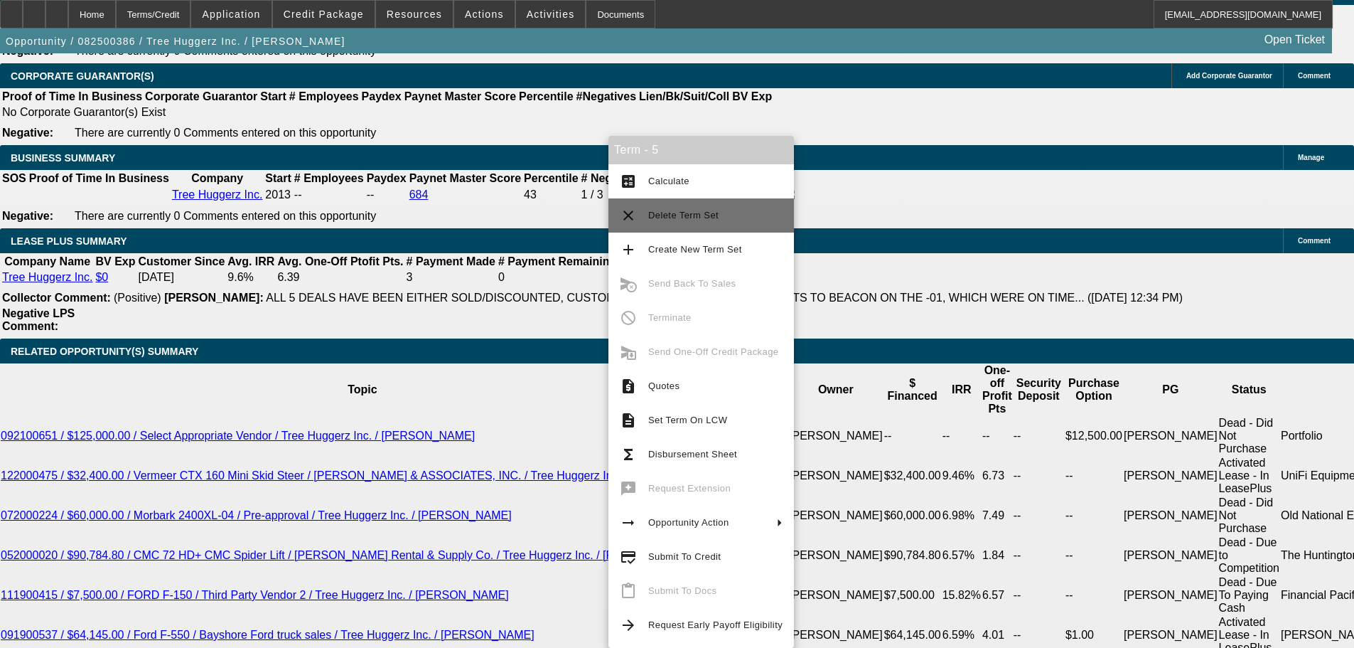
click at [721, 223] on span "Delete Term Set" at bounding box center [715, 215] width 134 height 17
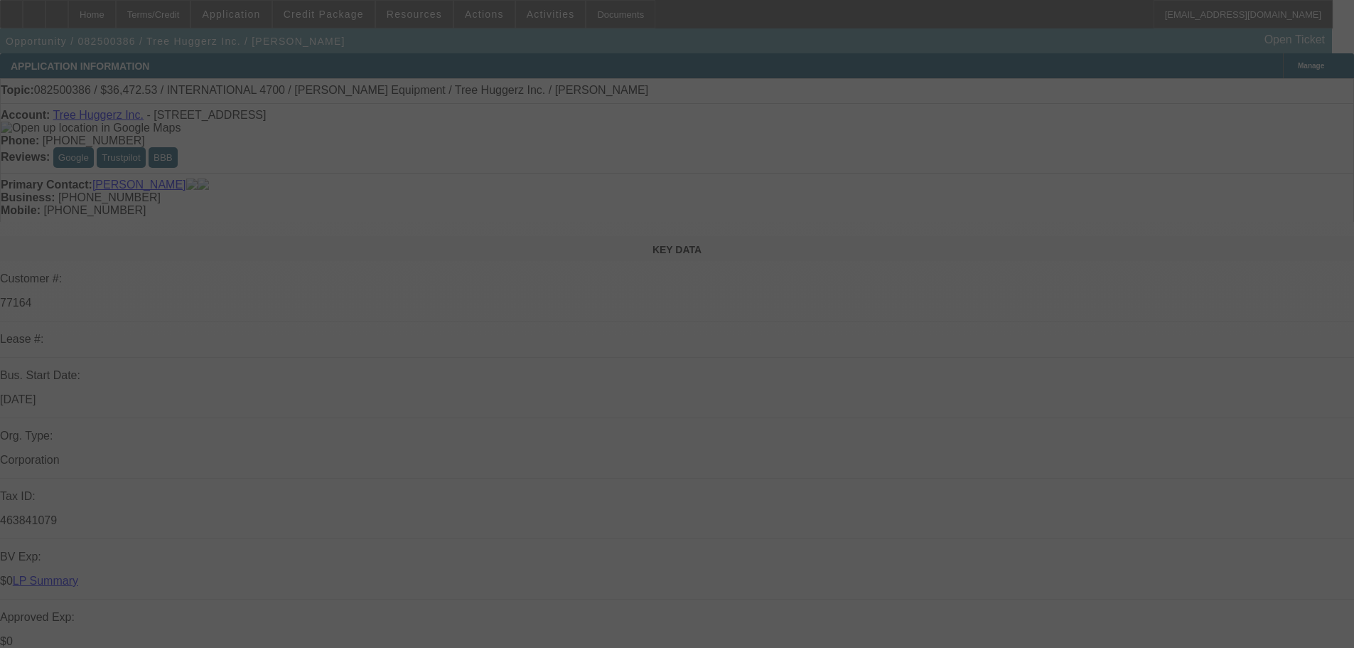
select select "0"
select select "6"
select select "0"
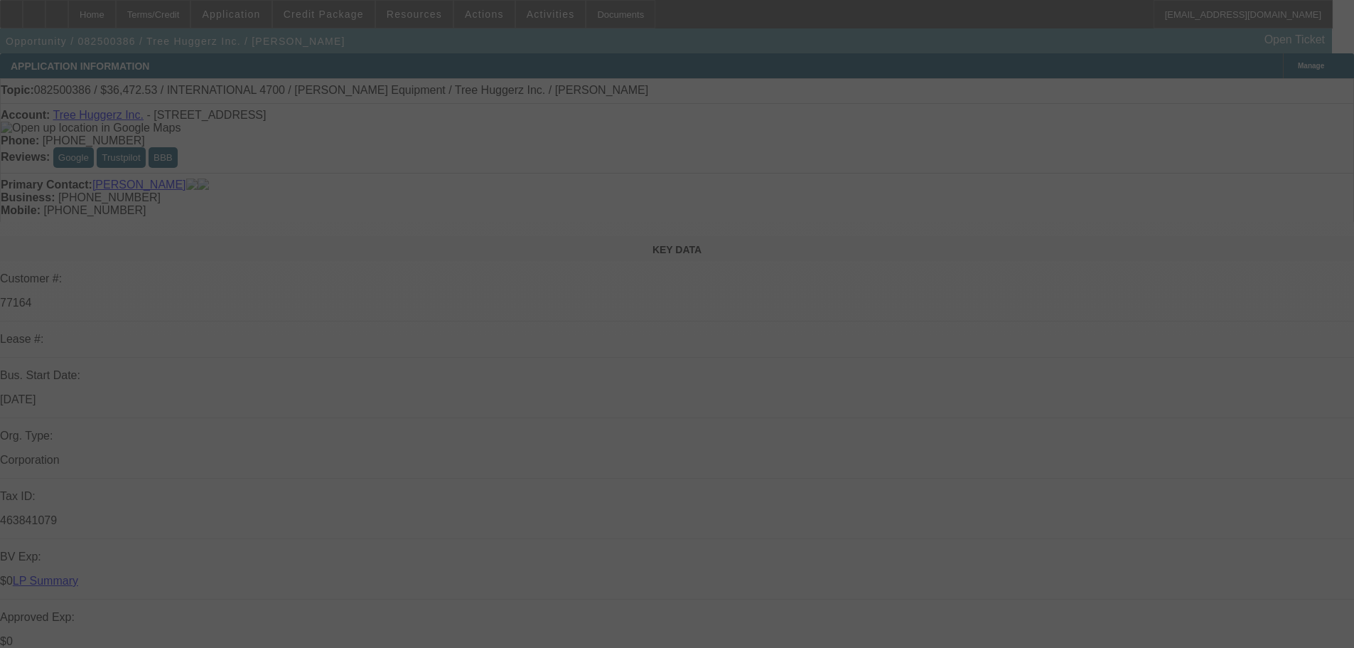
select select "0"
select select "6"
select select "0"
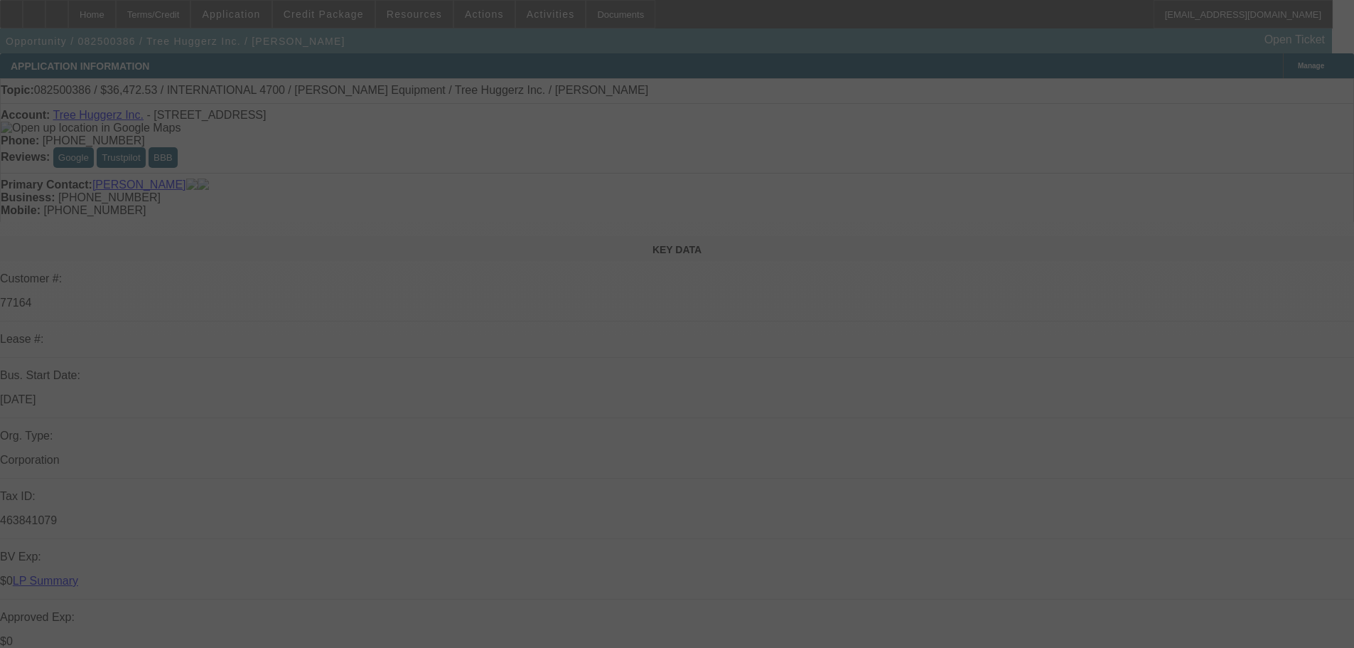
select select "0"
select select "6"
select select "0"
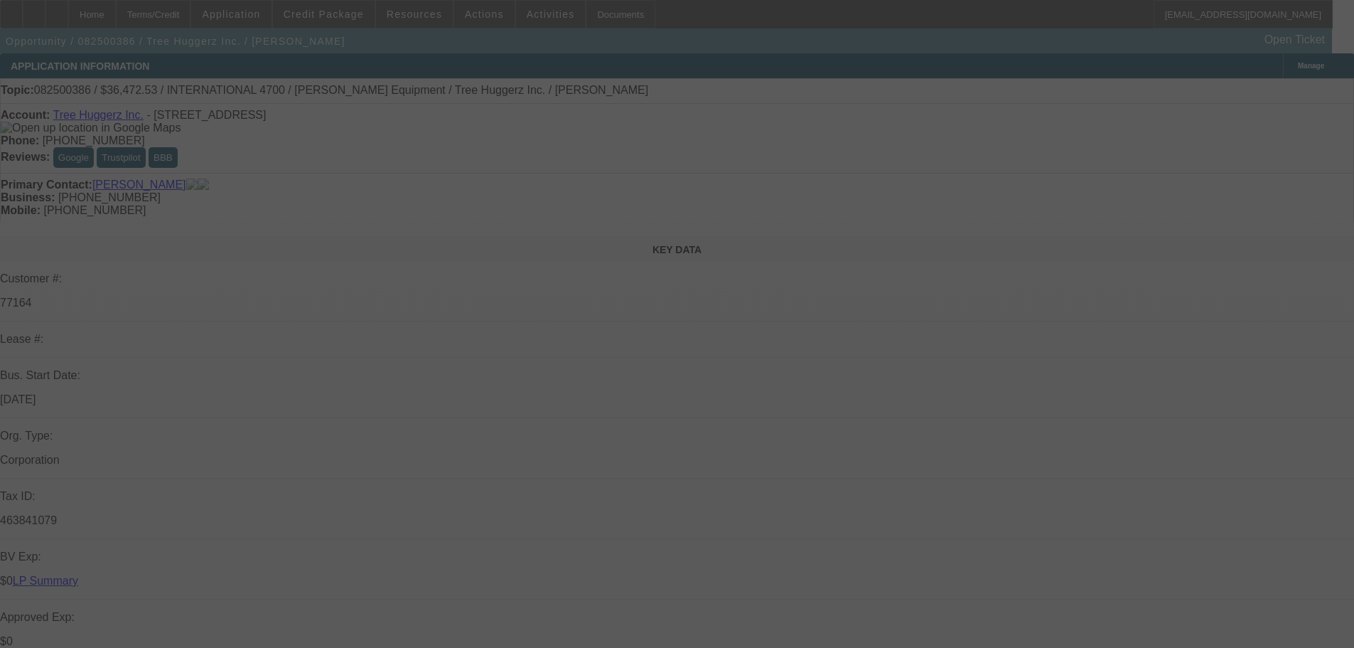
select select "6"
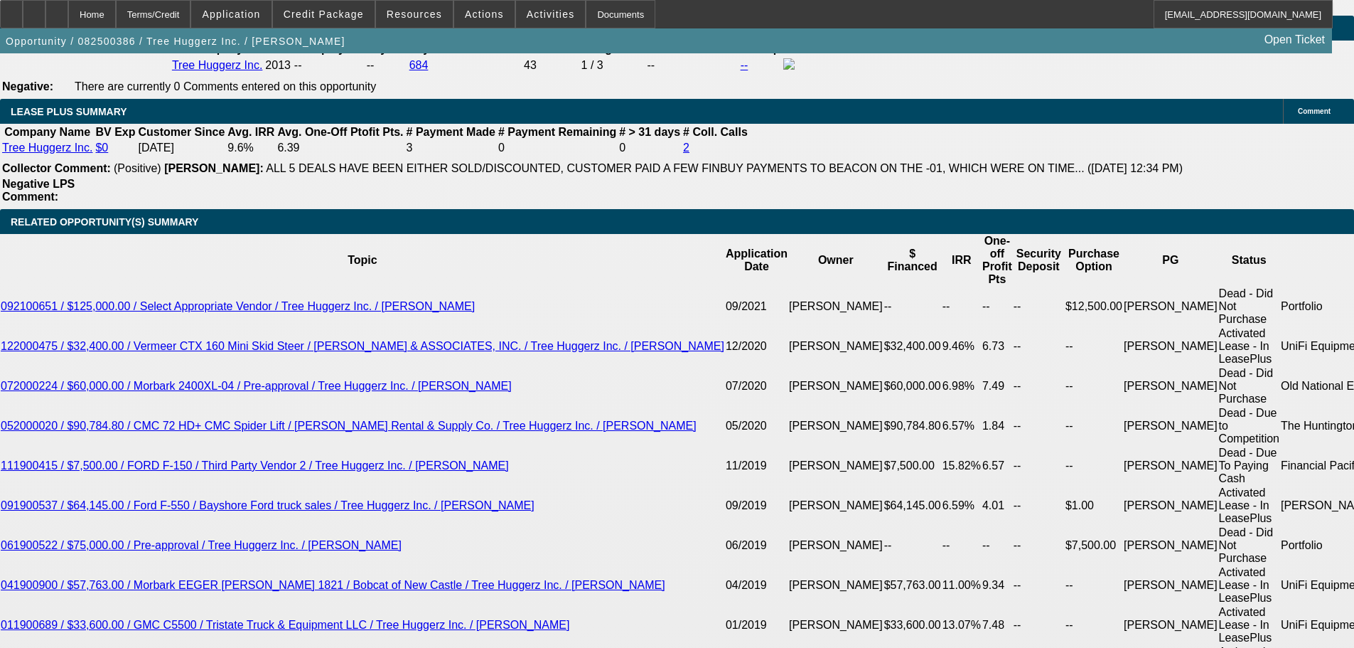
scroll to position [2559, 0]
